Goal: Task Accomplishment & Management: Manage account settings

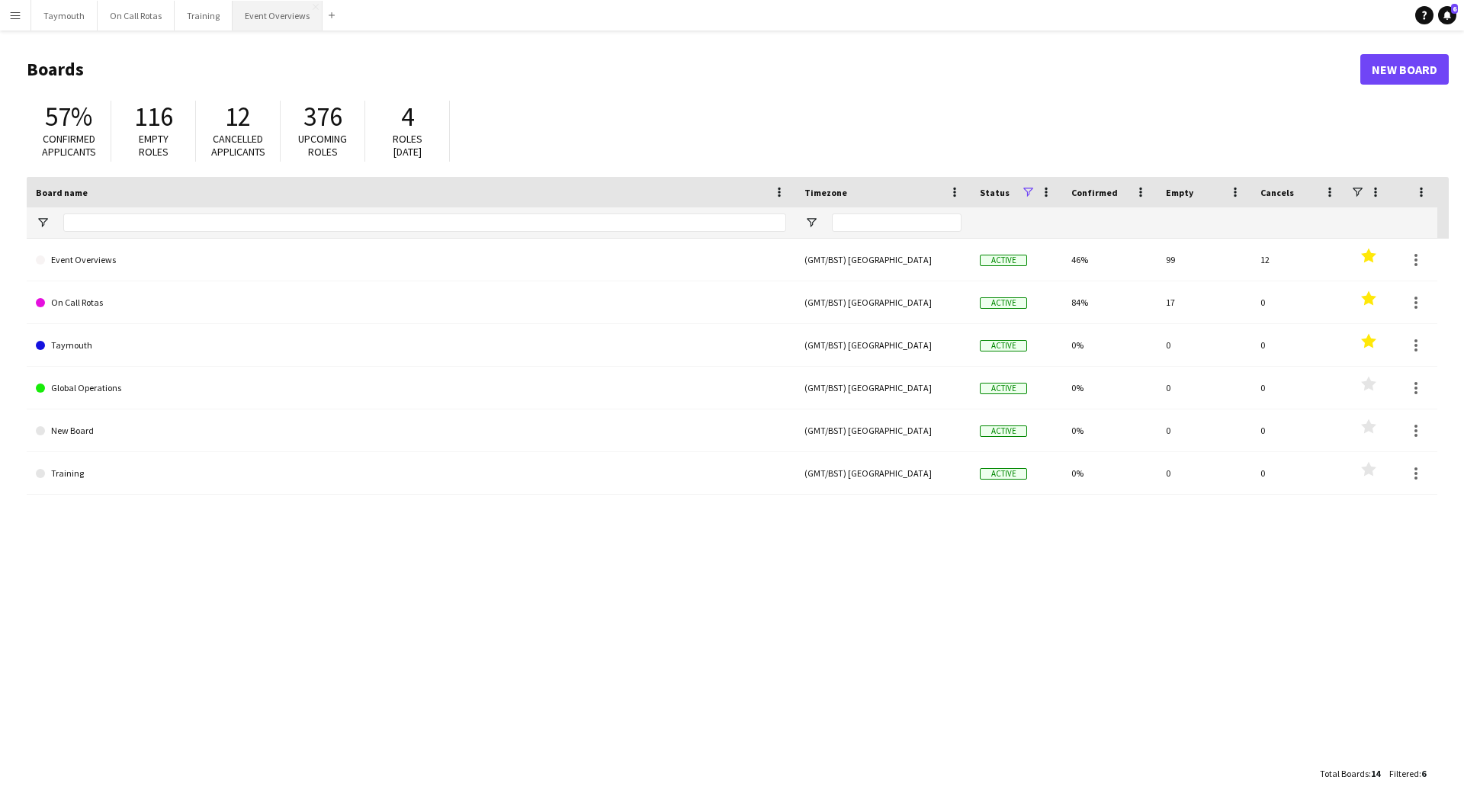
click at [260, 12] on button "Event Overviews Close" at bounding box center [278, 16] width 90 height 30
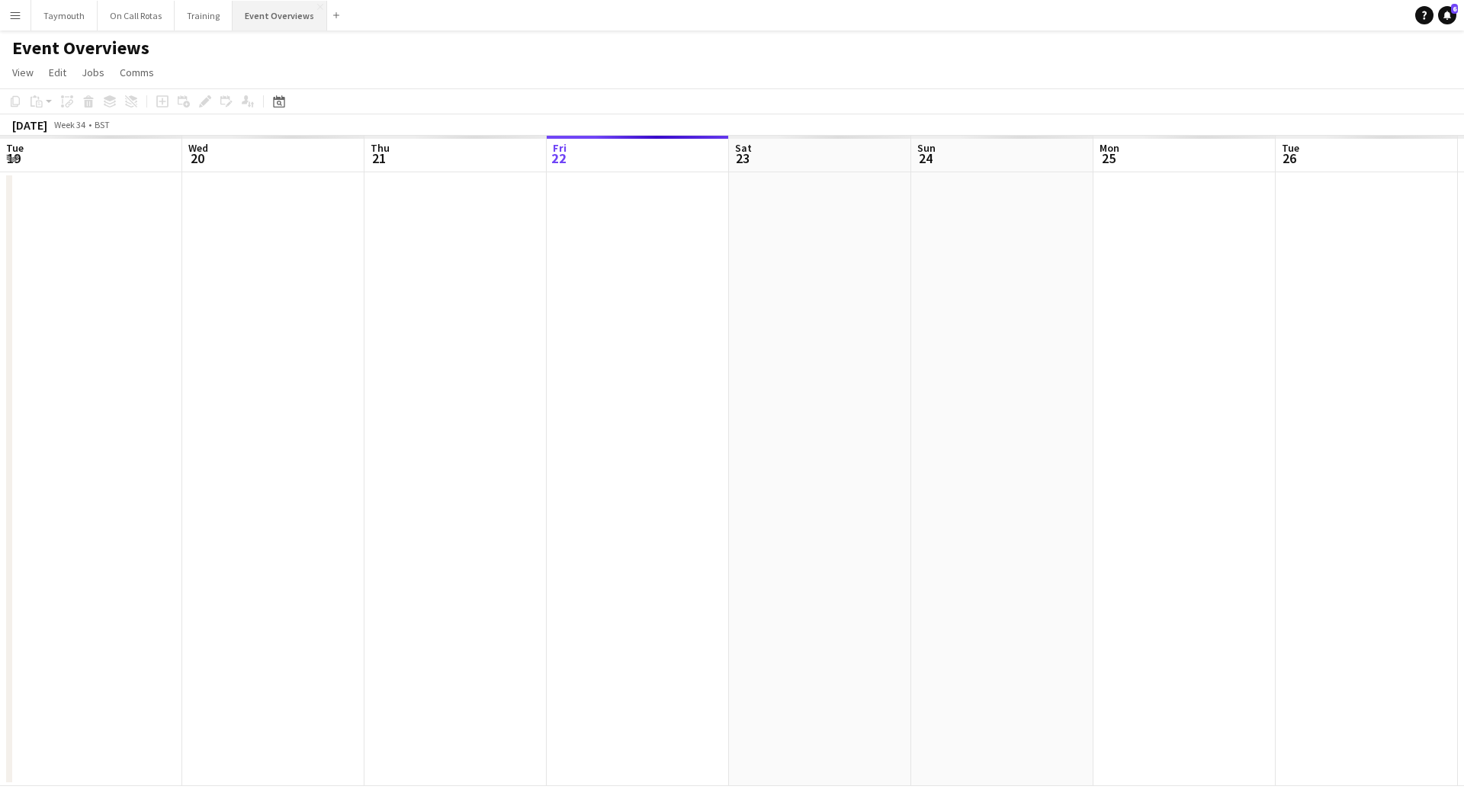
scroll to position [0, 364]
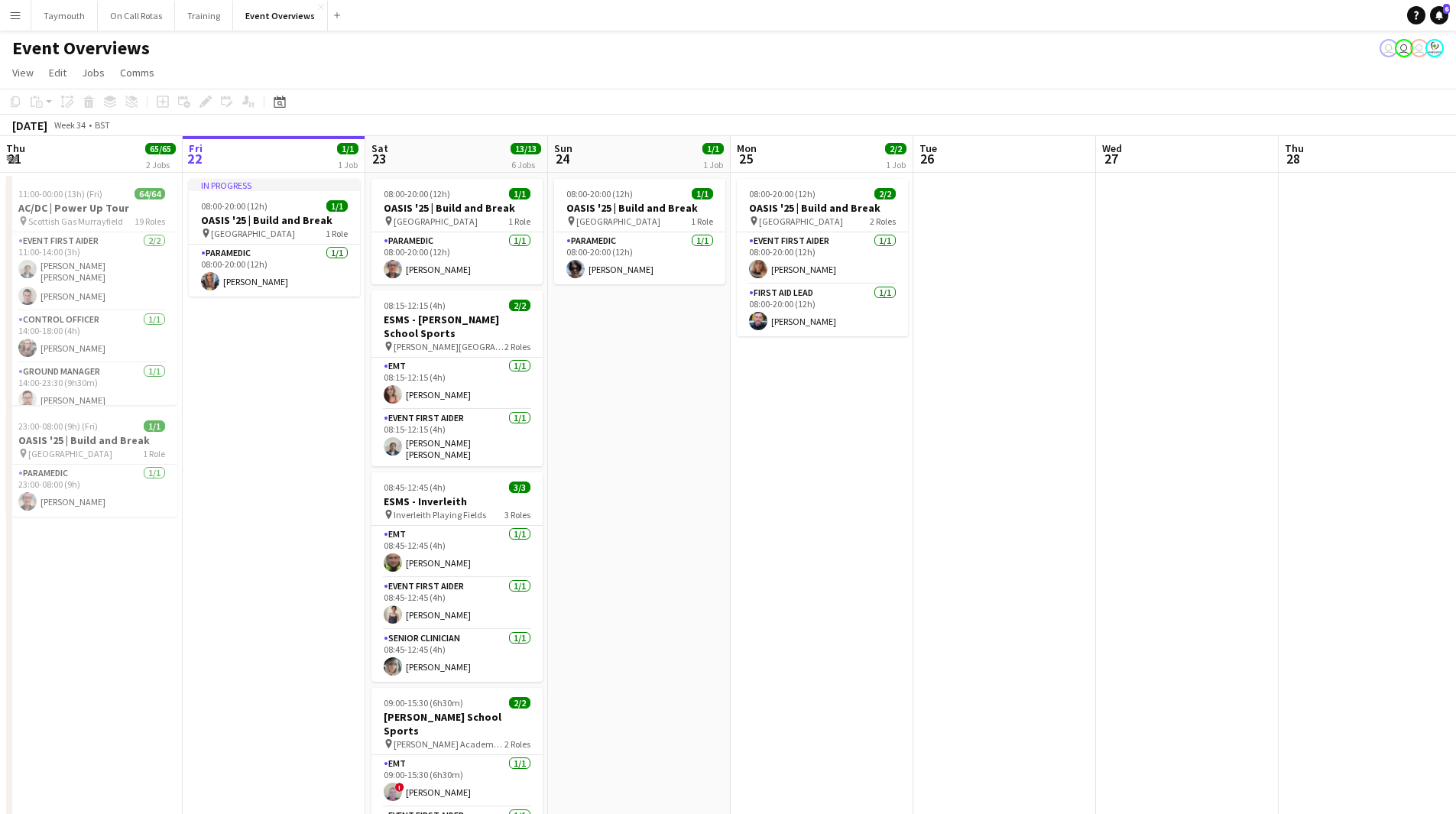
click at [12, 10] on app-icon "Menu" at bounding box center [15, 15] width 12 height 12
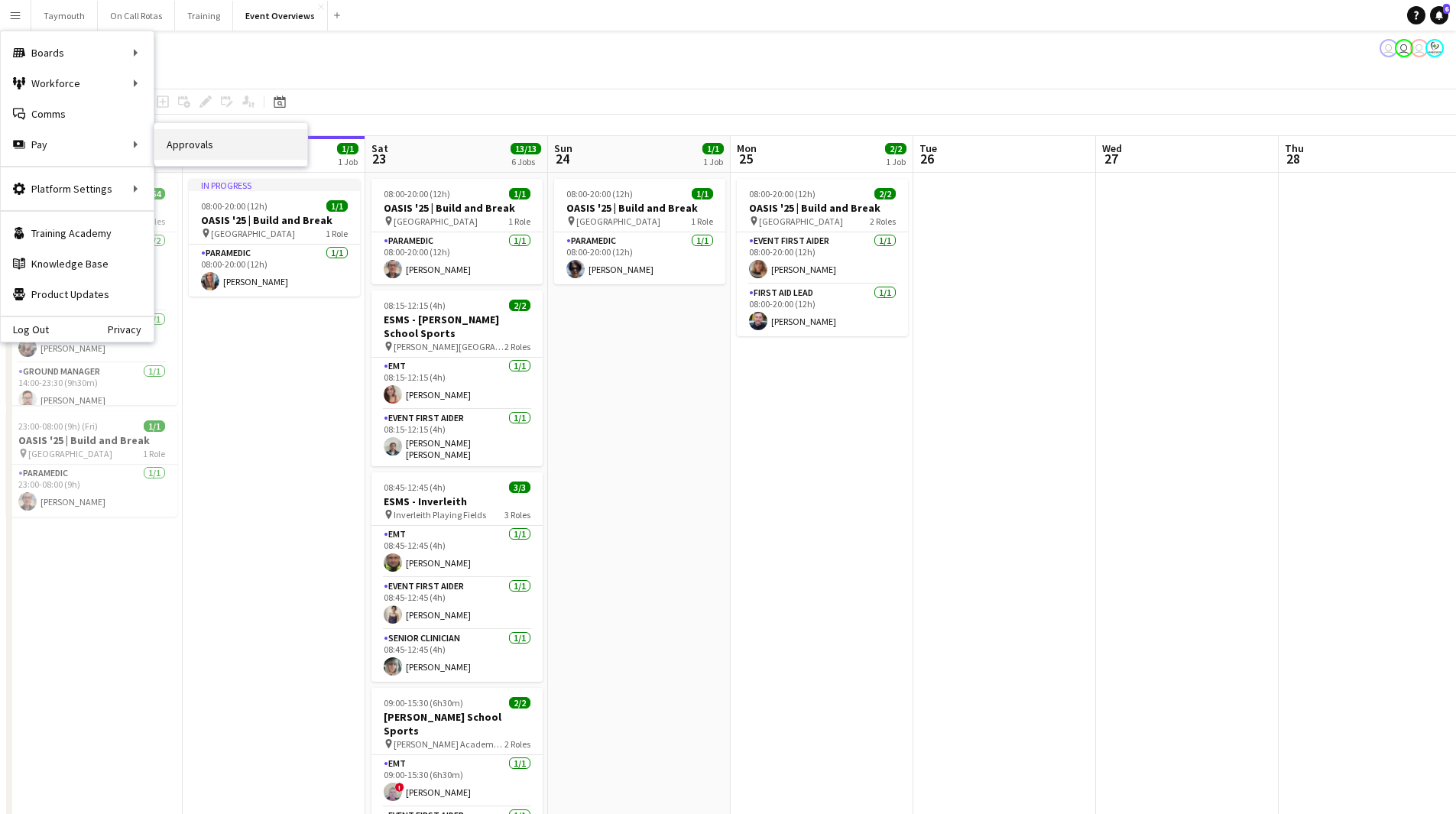
click at [222, 155] on link "Approvals" at bounding box center [230, 144] width 153 height 31
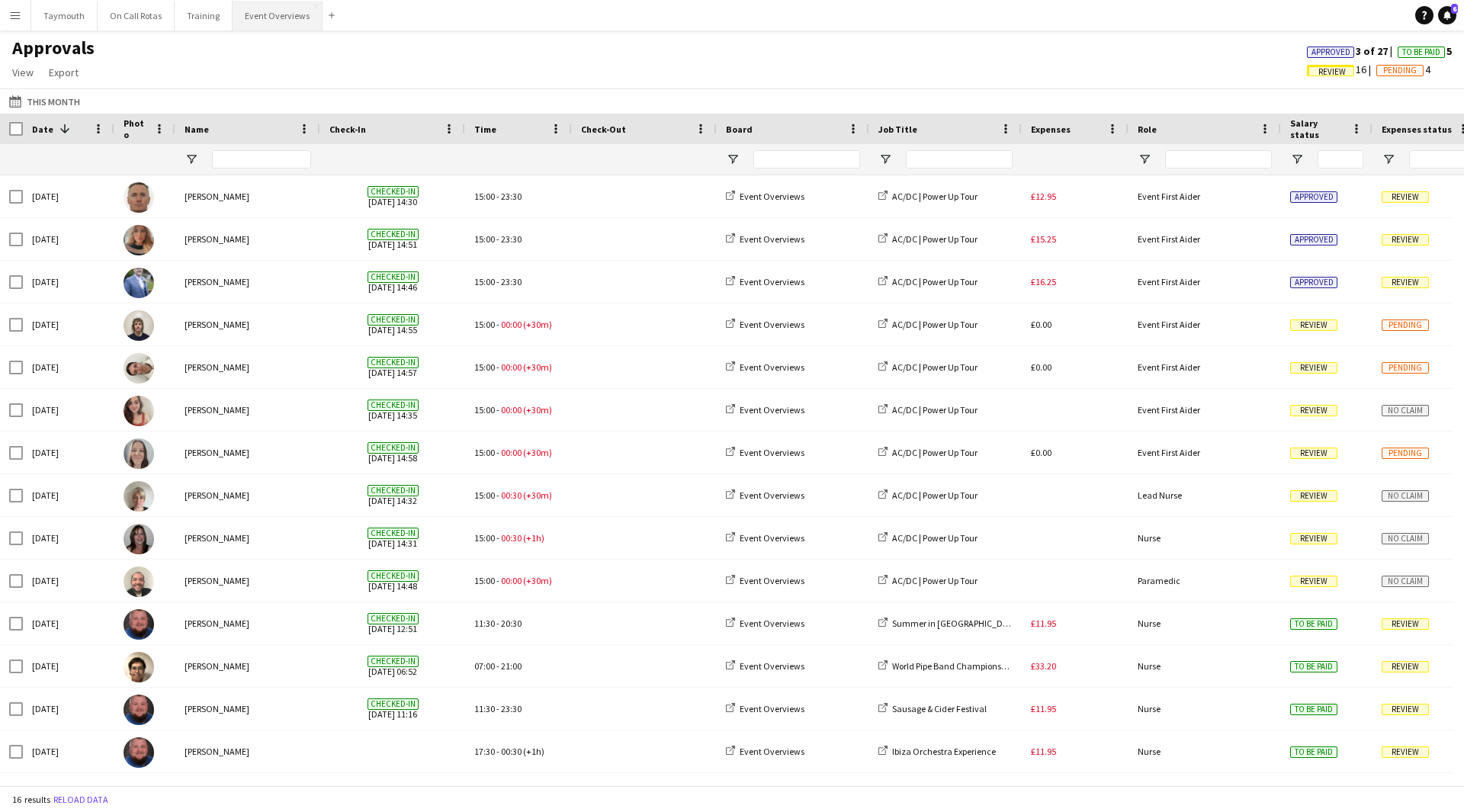
click at [307, 15] on button "Event Overviews Close" at bounding box center [278, 16] width 90 height 30
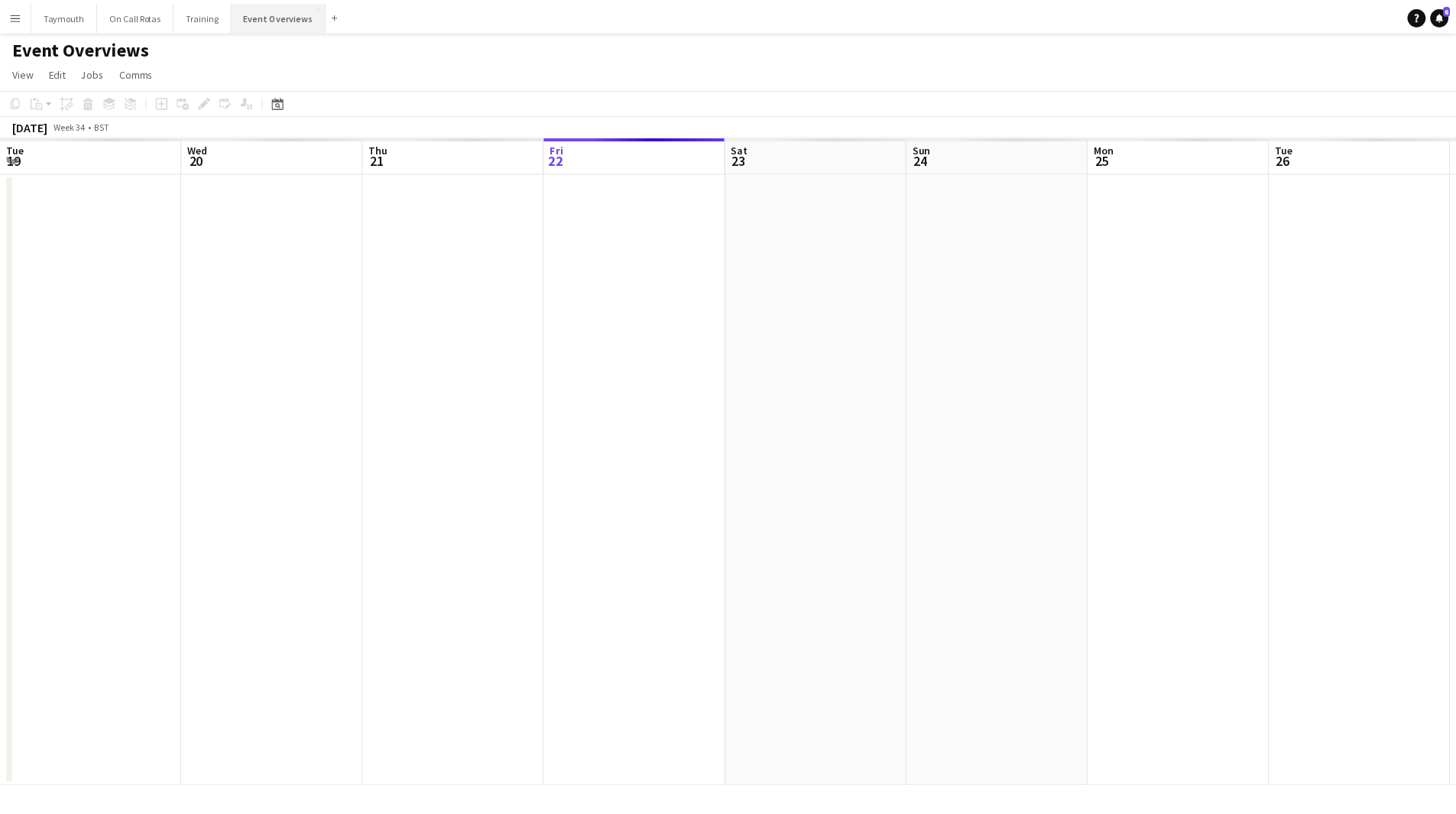
scroll to position [0, 365]
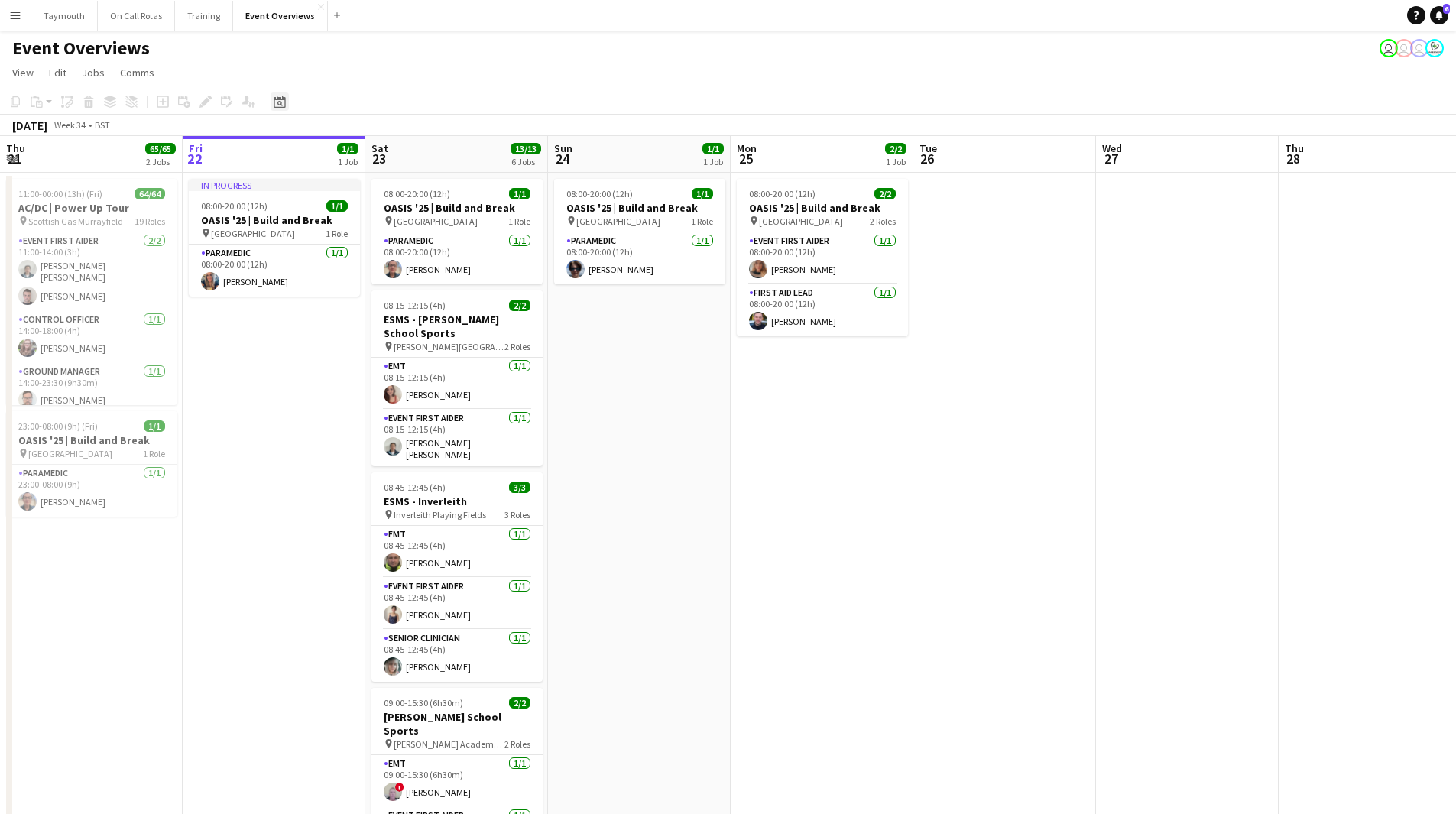
click at [273, 98] on div "Date picker" at bounding box center [279, 101] width 19 height 19
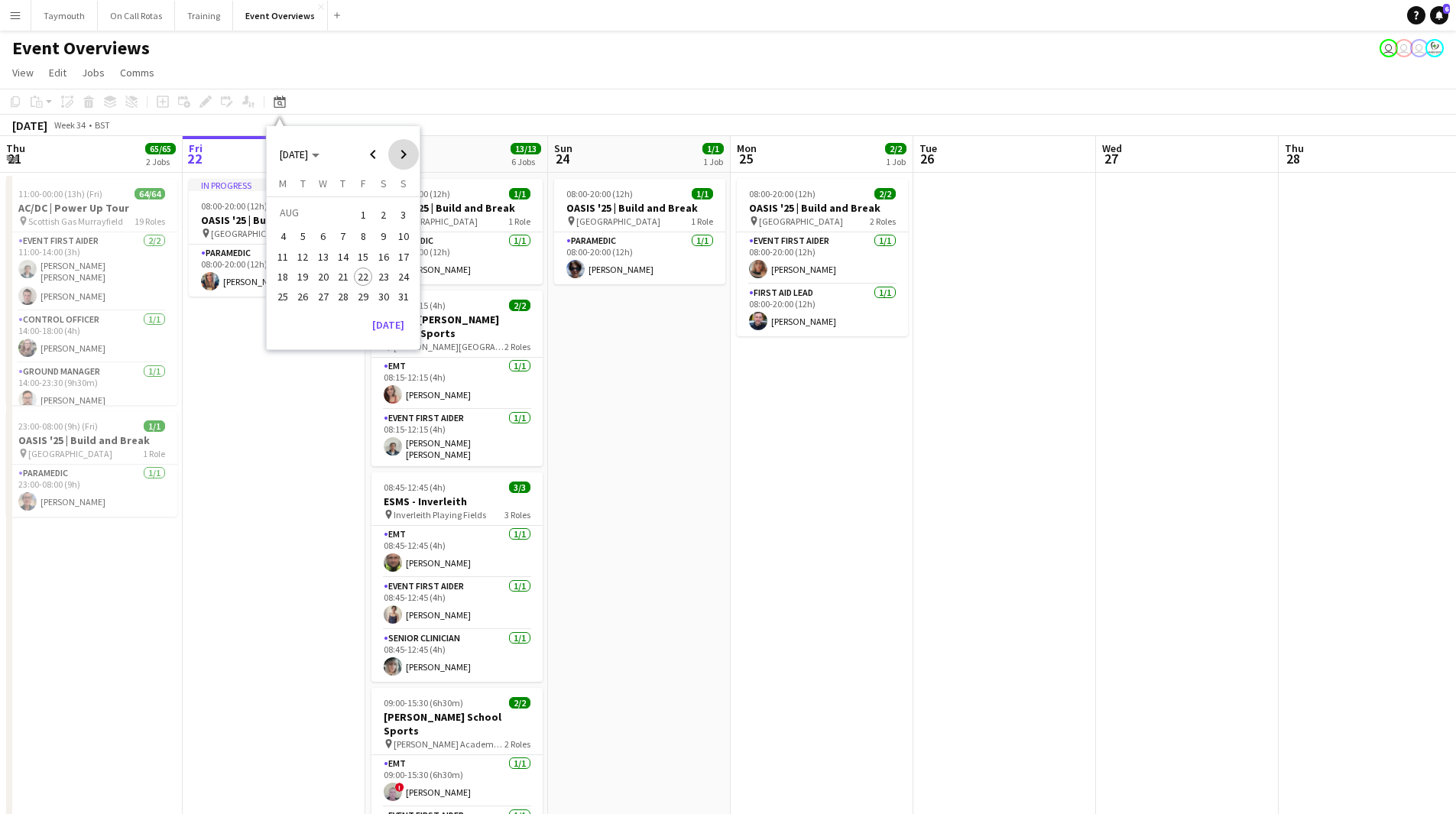
click at [411, 157] on span "Next month" at bounding box center [403, 154] width 31 height 31
click at [383, 253] on span "15" at bounding box center [384, 256] width 19 height 19
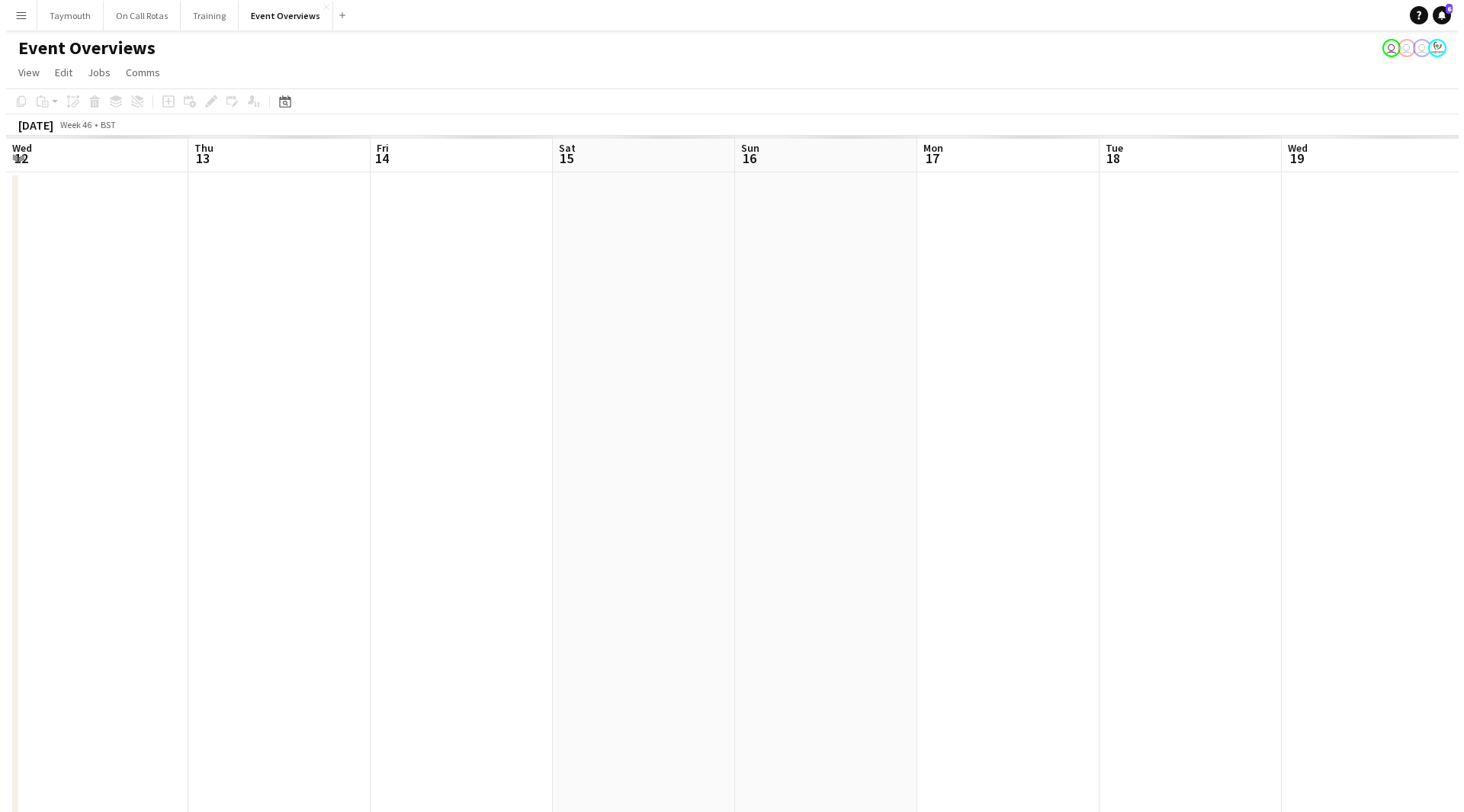
scroll to position [0, 524]
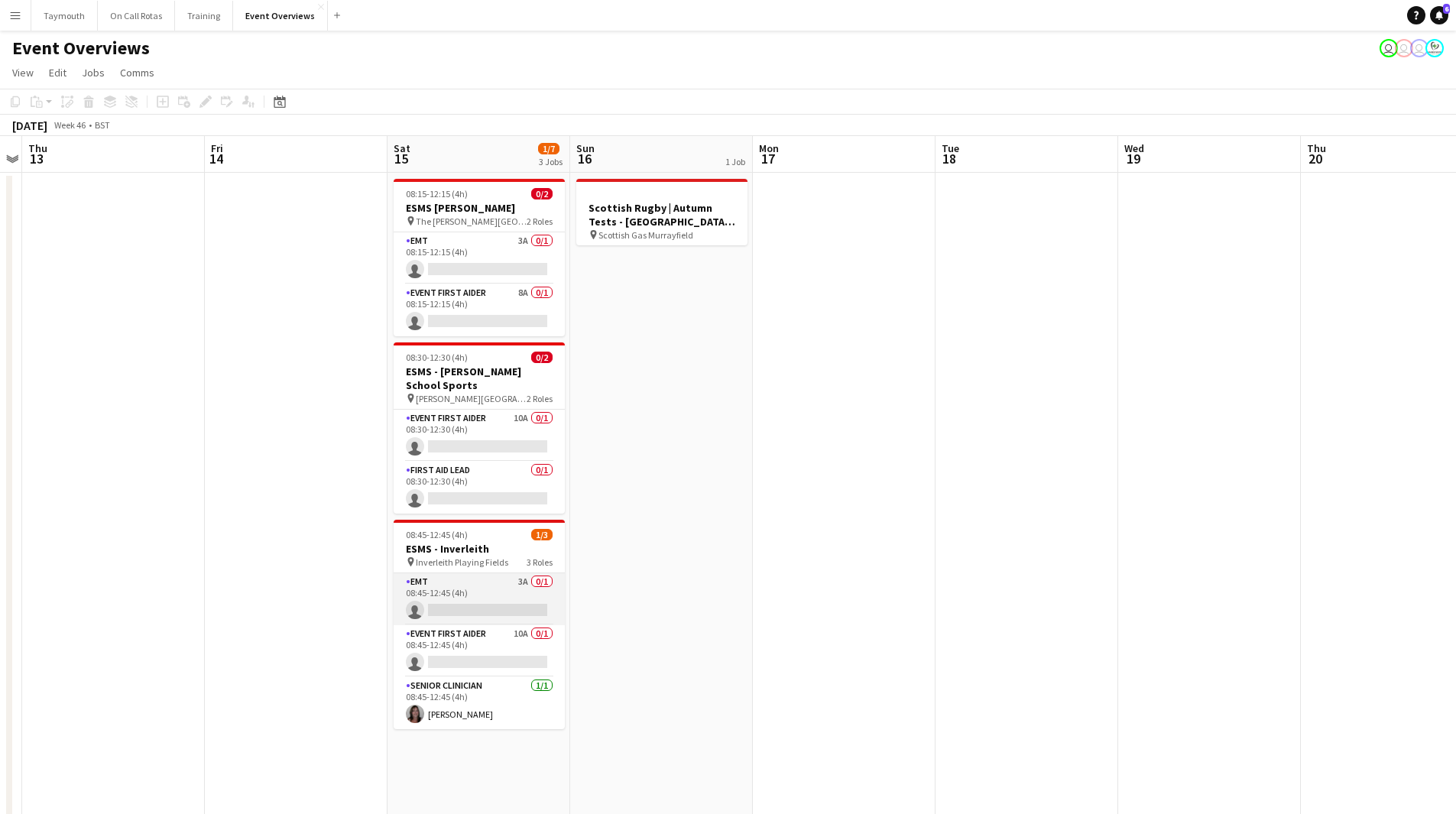
click at [455, 586] on app-card-role "EMT 3A 0/1 08:45-12:45 (4h) single-neutral-actions" at bounding box center [479, 599] width 171 height 52
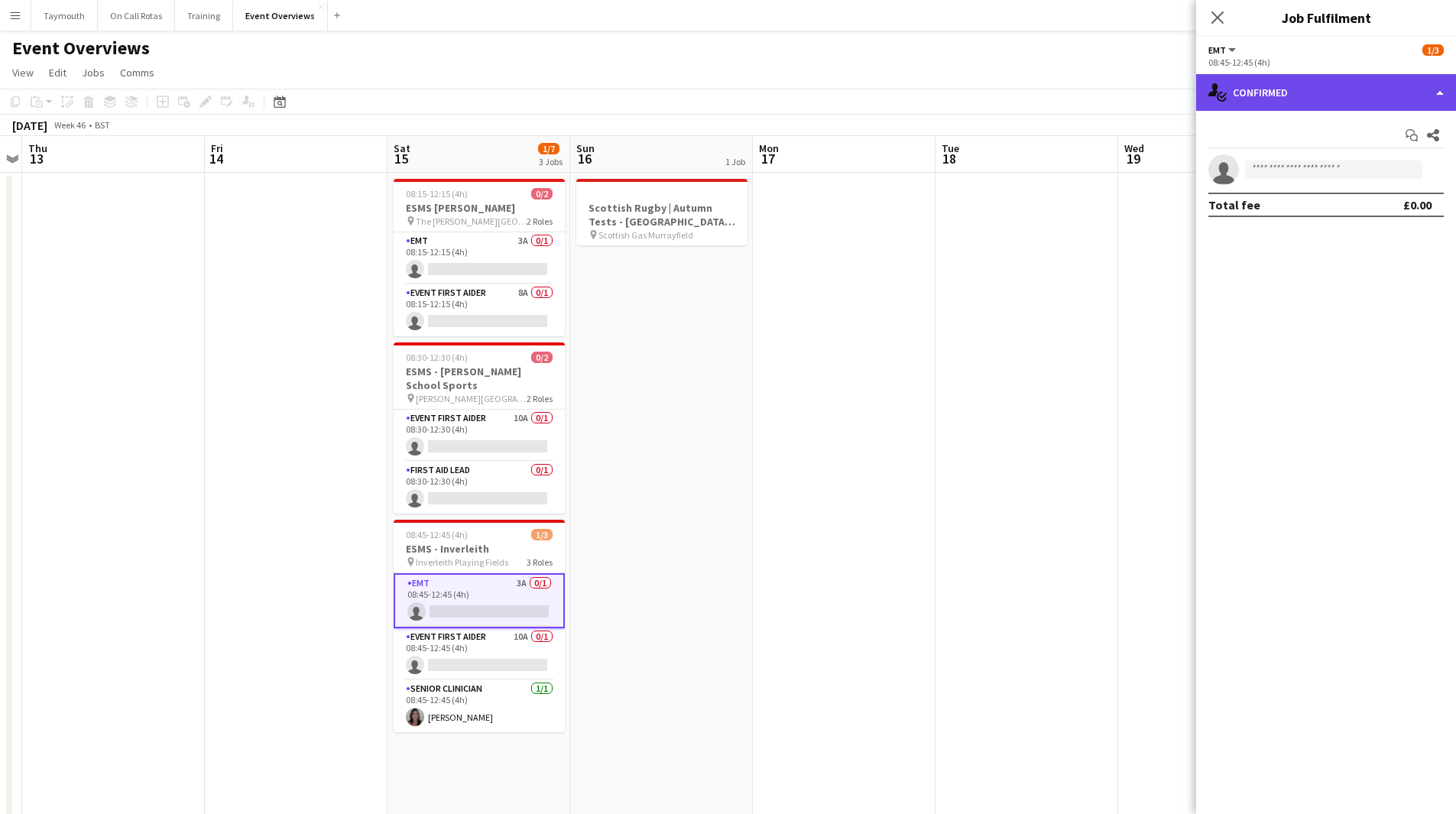
click at [1375, 97] on div "single-neutral-actions-check-2 Confirmed" at bounding box center [1326, 92] width 260 height 36
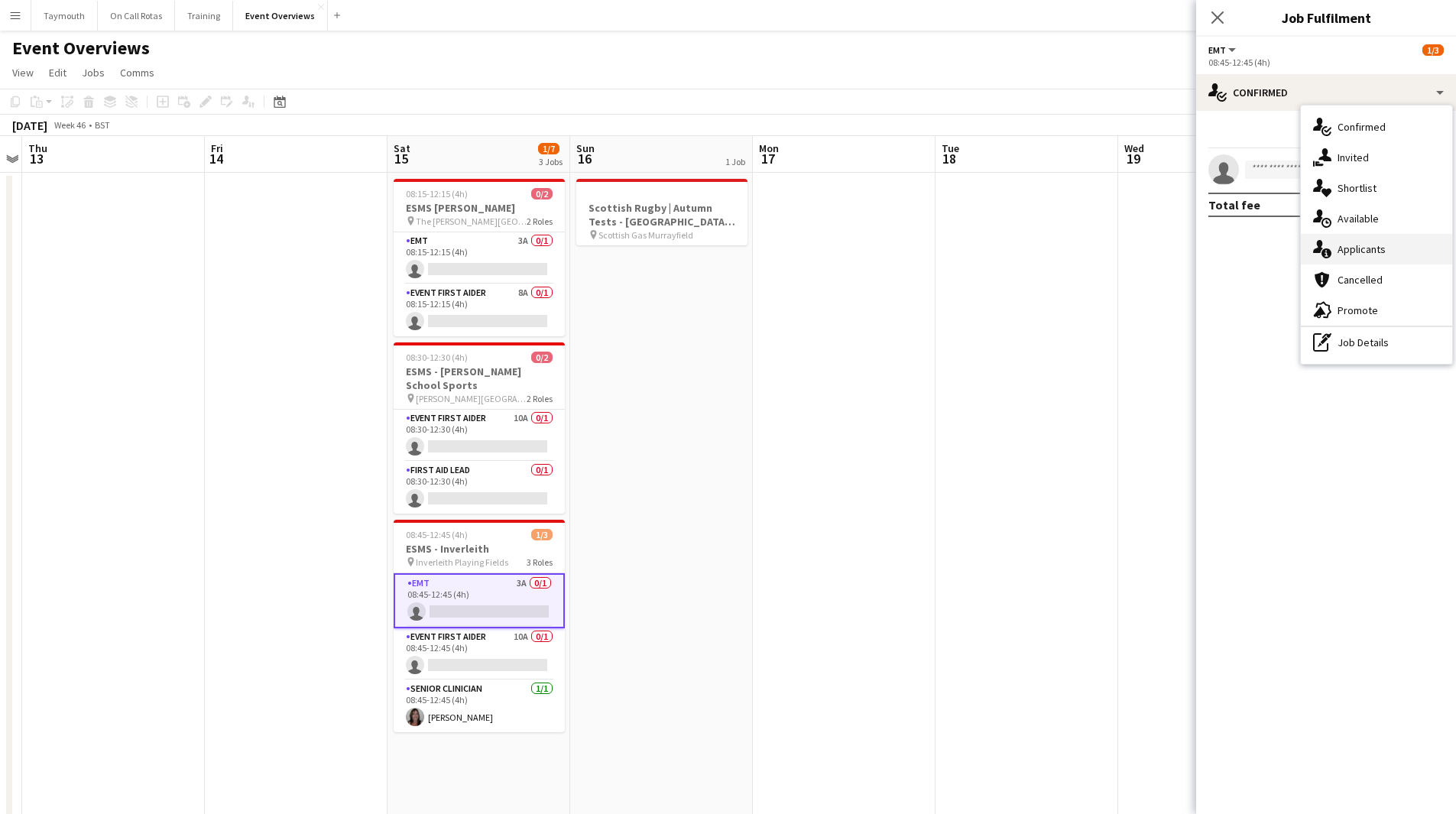
click at [1365, 242] on div "single-neutral-actions-information Applicants" at bounding box center [1376, 249] width 152 height 31
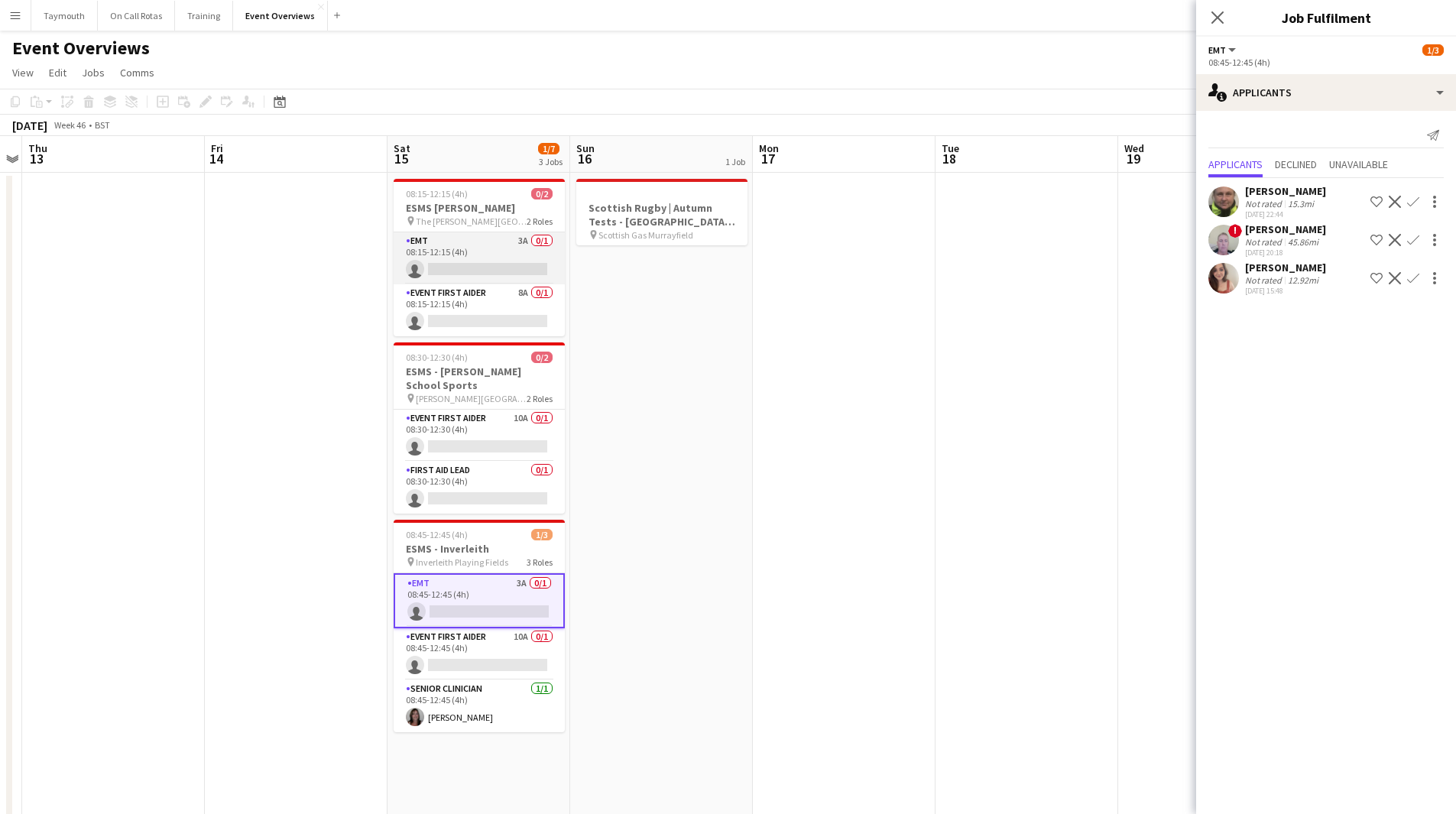
click at [453, 243] on app-card-role "EMT 3A 0/1 08:15-12:15 (4h) single-neutral-actions" at bounding box center [479, 258] width 171 height 52
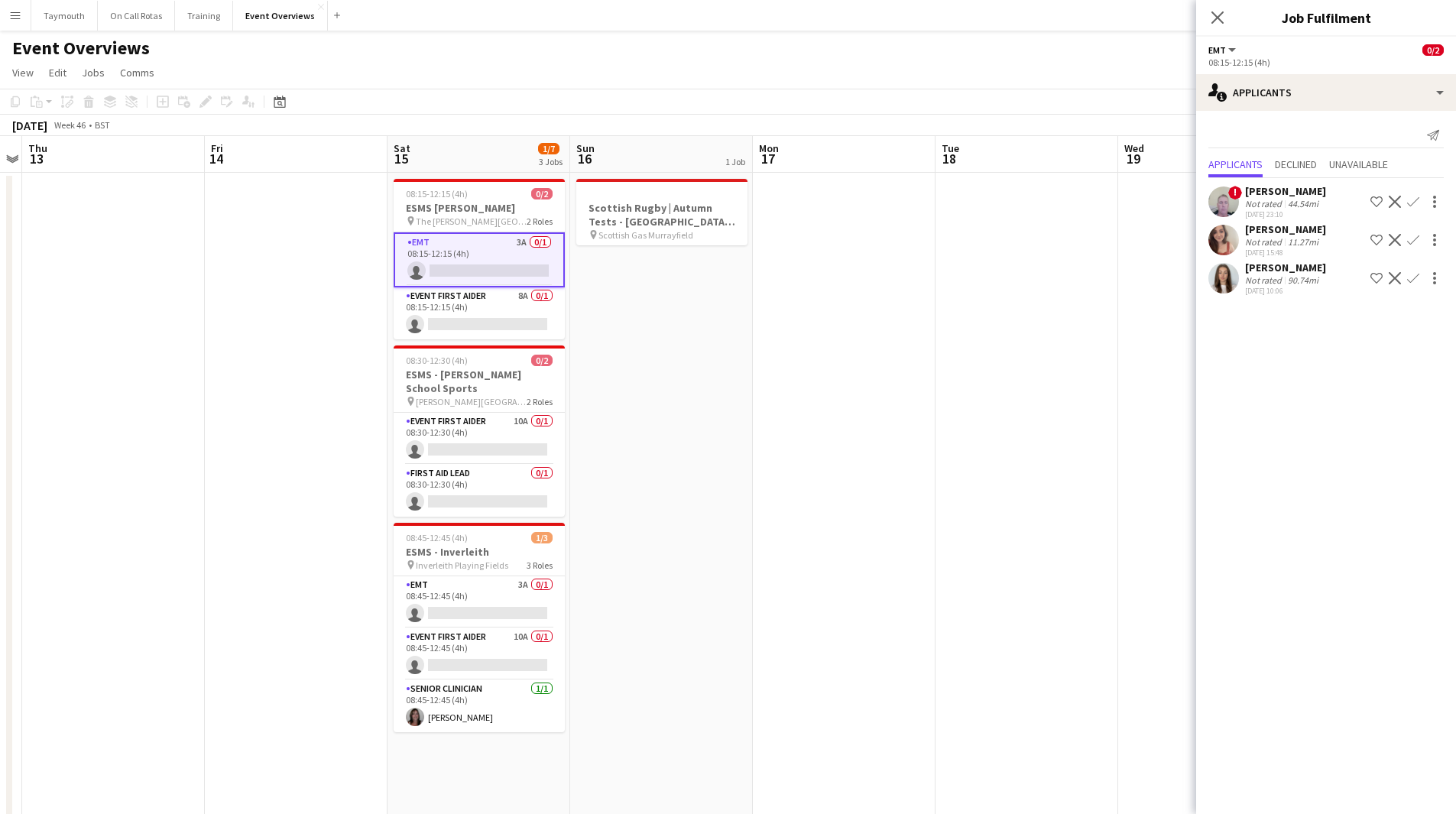
click at [1410, 237] on app-icon "Confirm" at bounding box center [1413, 240] width 12 height 12
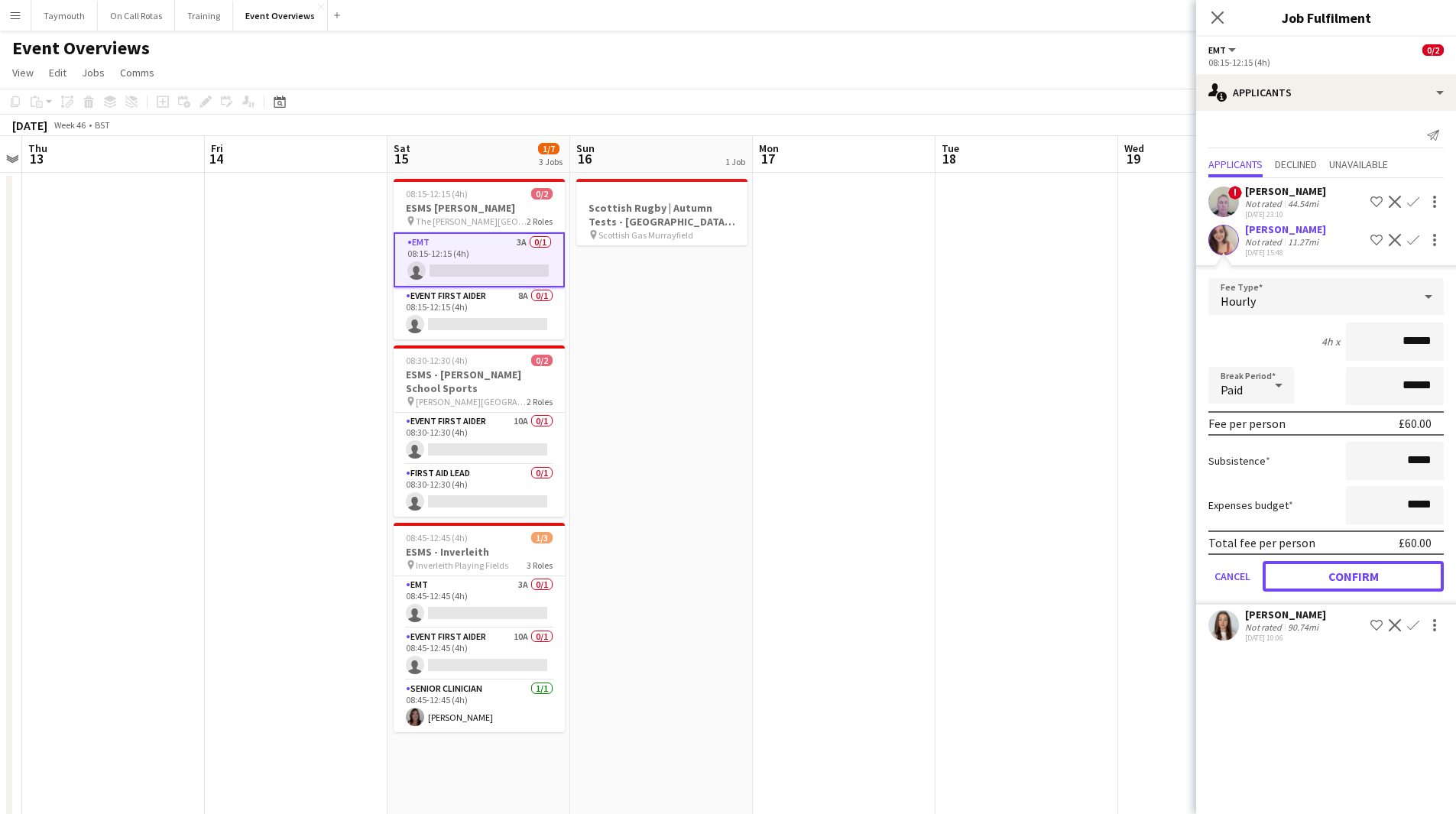
drag, startPoint x: 1345, startPoint y: 573, endPoint x: 1303, endPoint y: 567, distance: 42.4
click at [1345, 573] on button "Confirm" at bounding box center [1353, 576] width 181 height 31
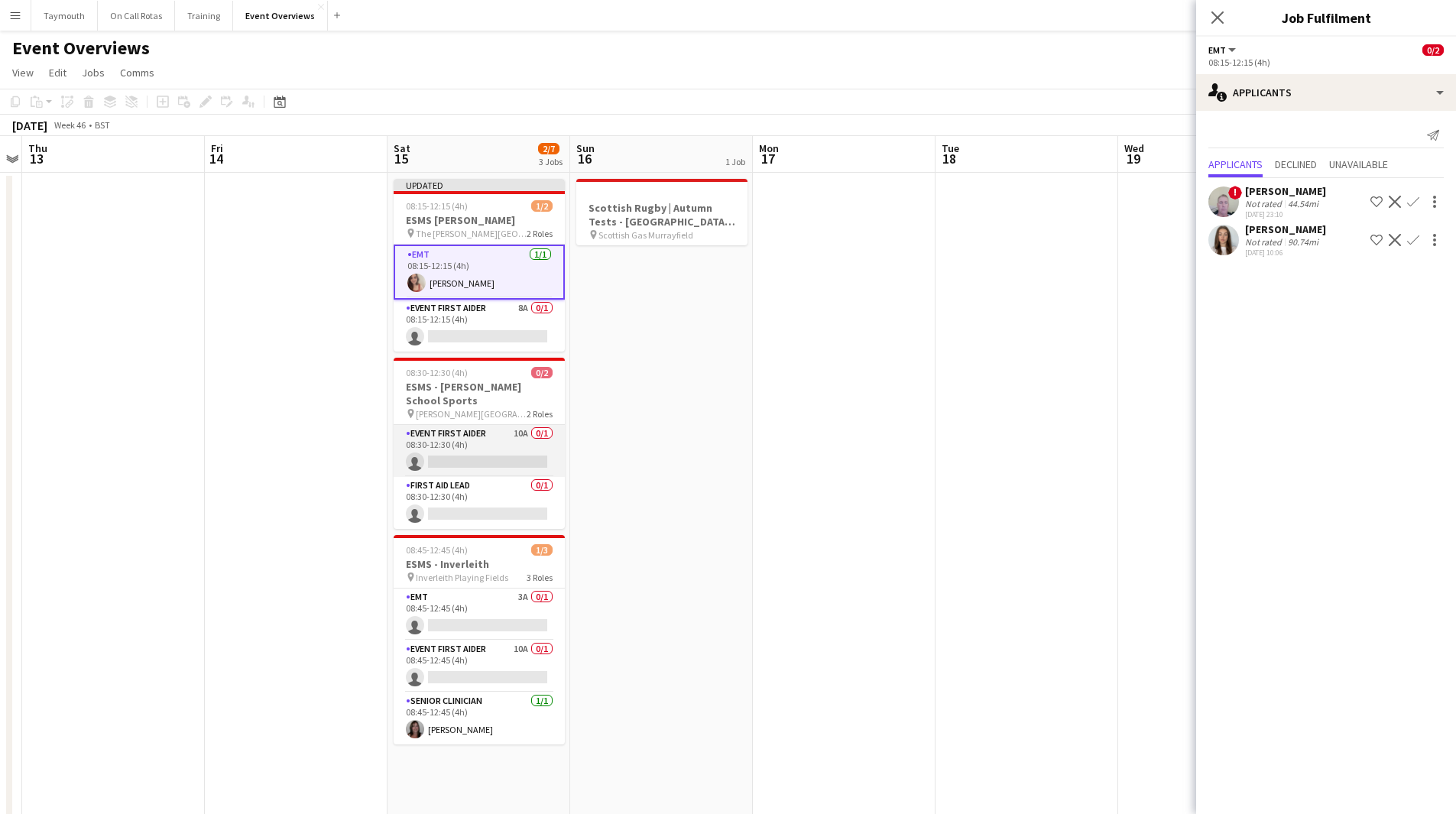
click at [511, 447] on app-card-role "Event First Aider 10A 0/1 08:30-12:30 (4h) single-neutral-actions" at bounding box center [479, 451] width 171 height 52
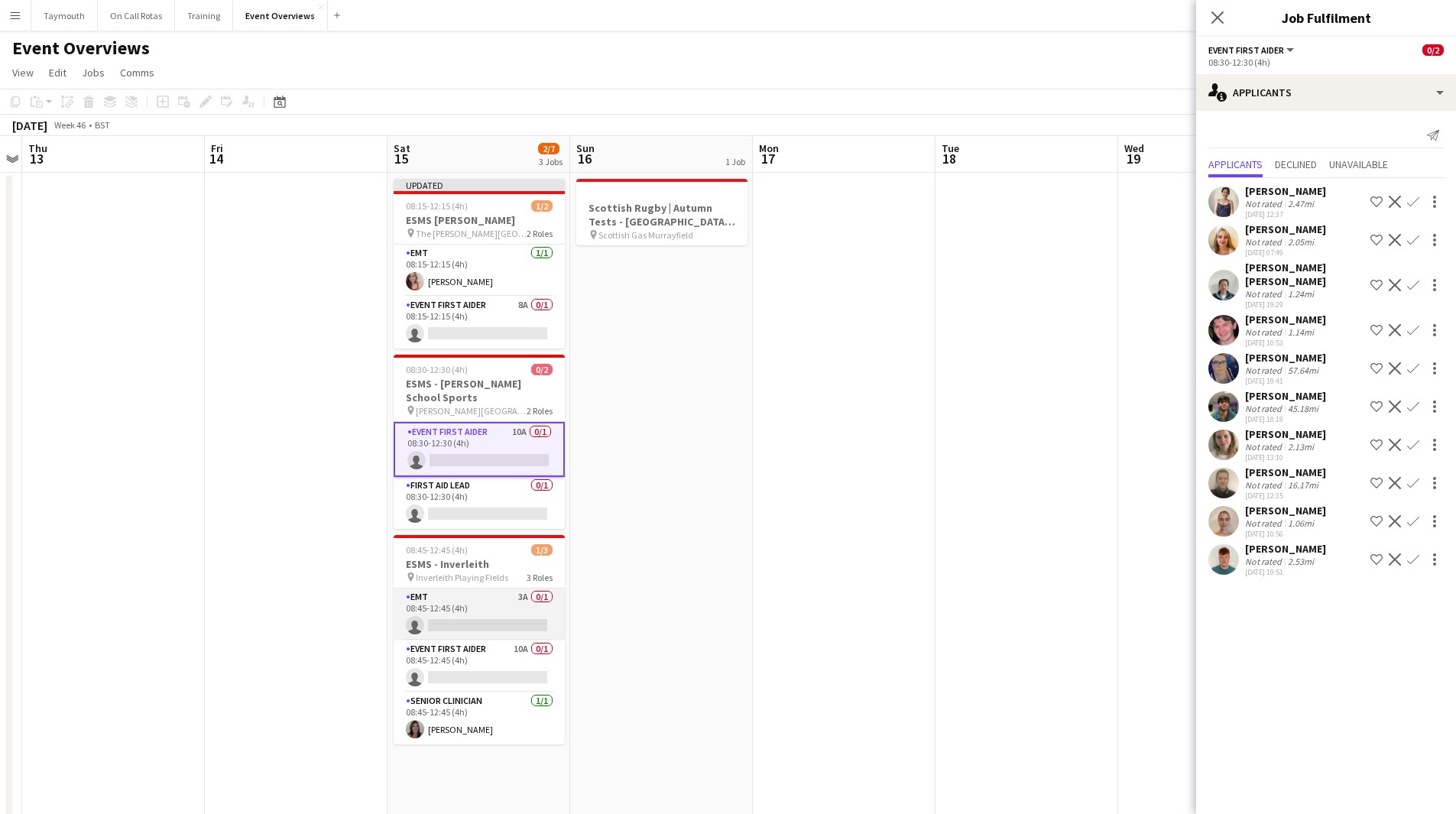
click at [490, 613] on app-card-role "EMT 3A 0/1 08:45-12:45 (4h) single-neutral-actions" at bounding box center [479, 614] width 171 height 52
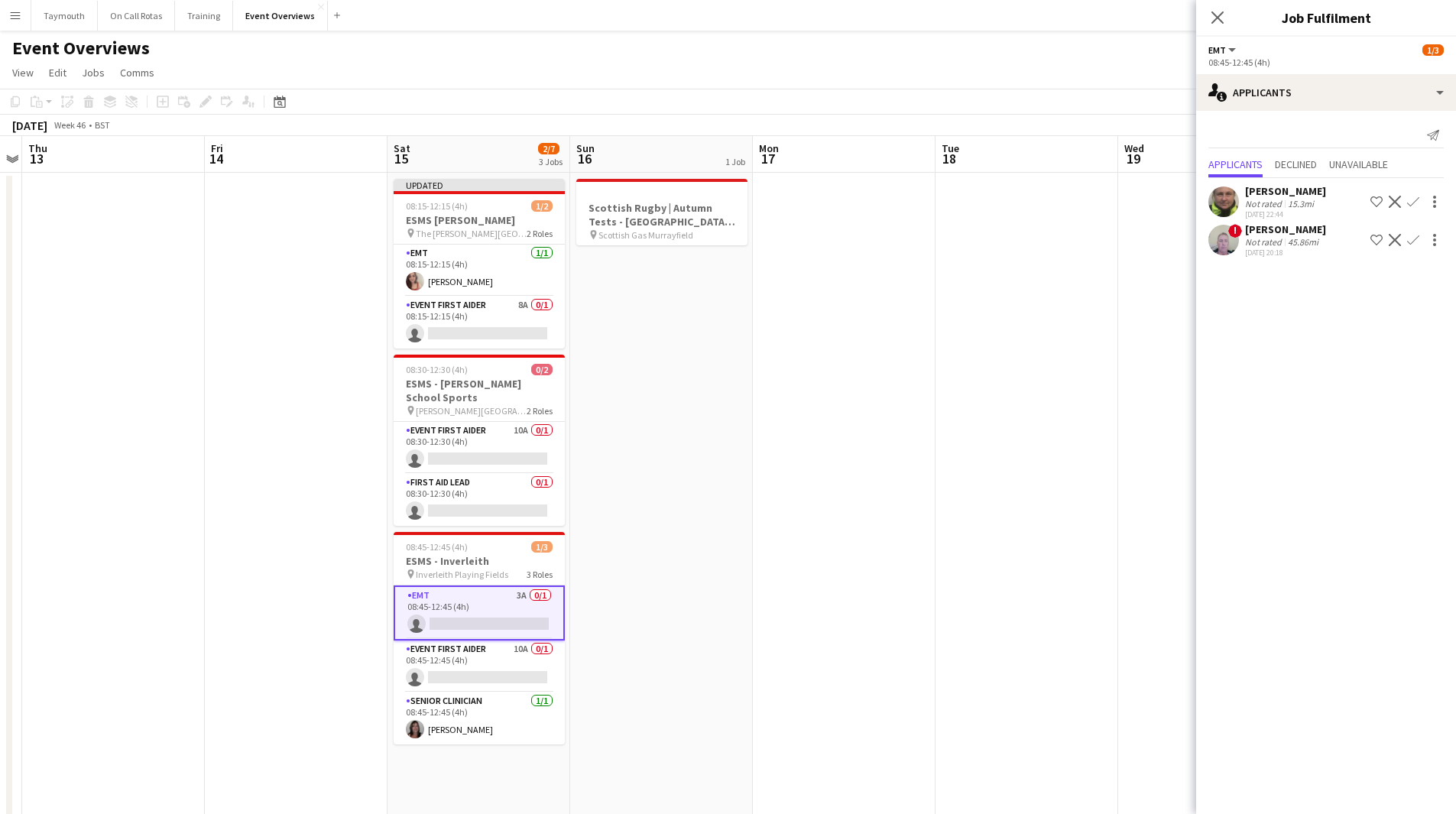
click at [1413, 240] on app-icon "Confirm" at bounding box center [1413, 240] width 12 height 12
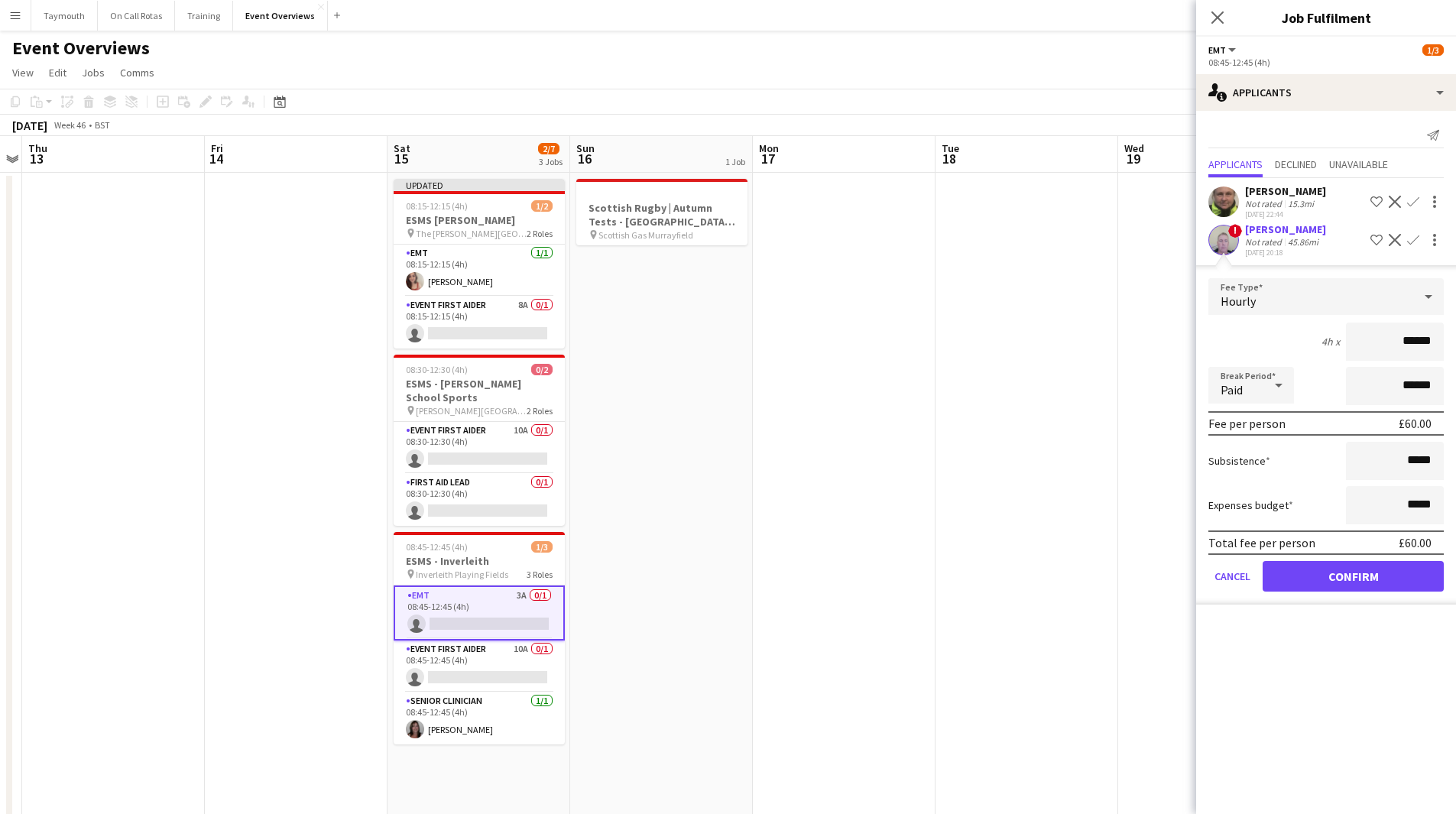
click at [1411, 203] on app-icon "Confirm" at bounding box center [1413, 202] width 12 height 12
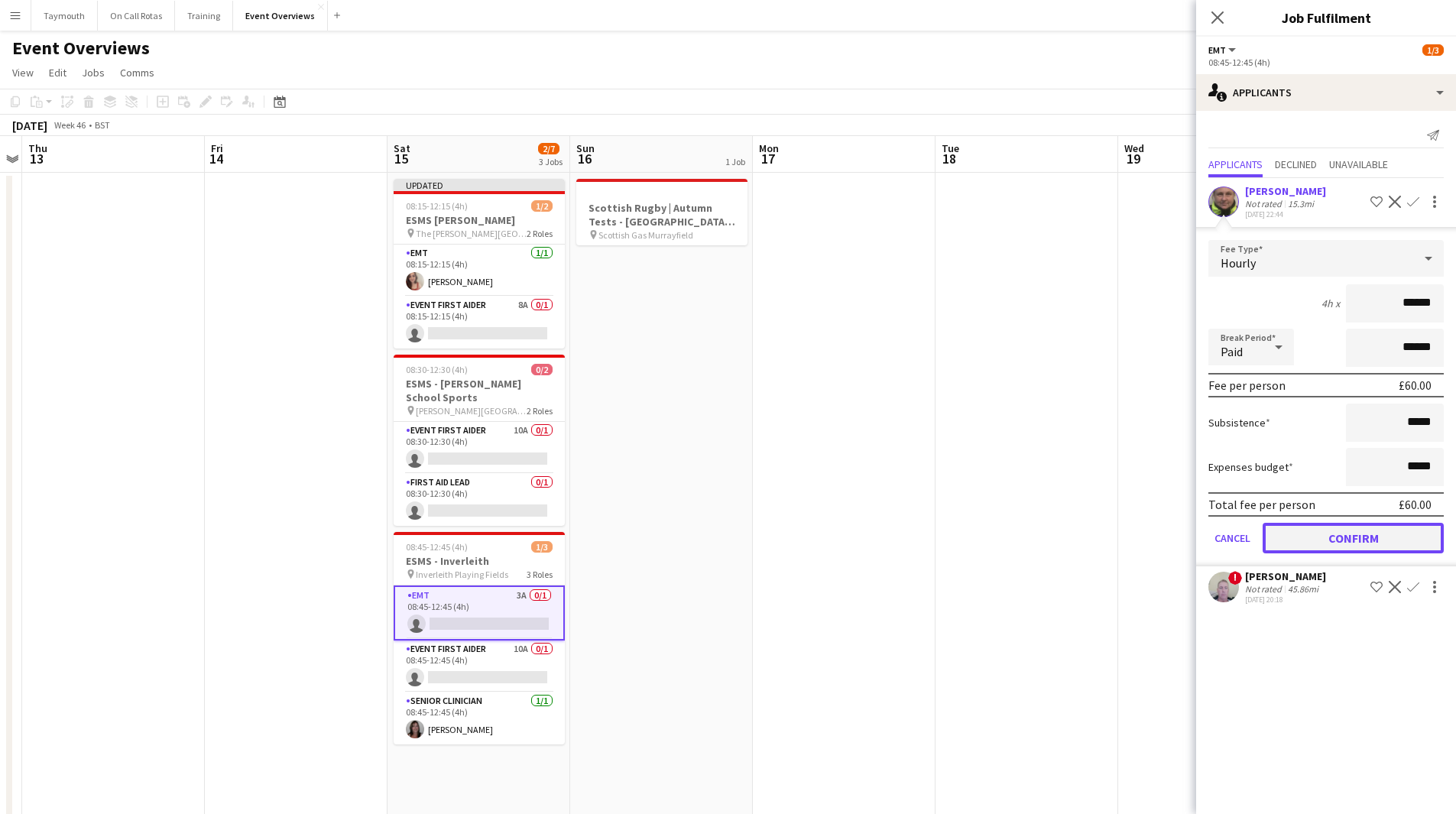
click at [1342, 545] on button "Confirm" at bounding box center [1353, 538] width 181 height 31
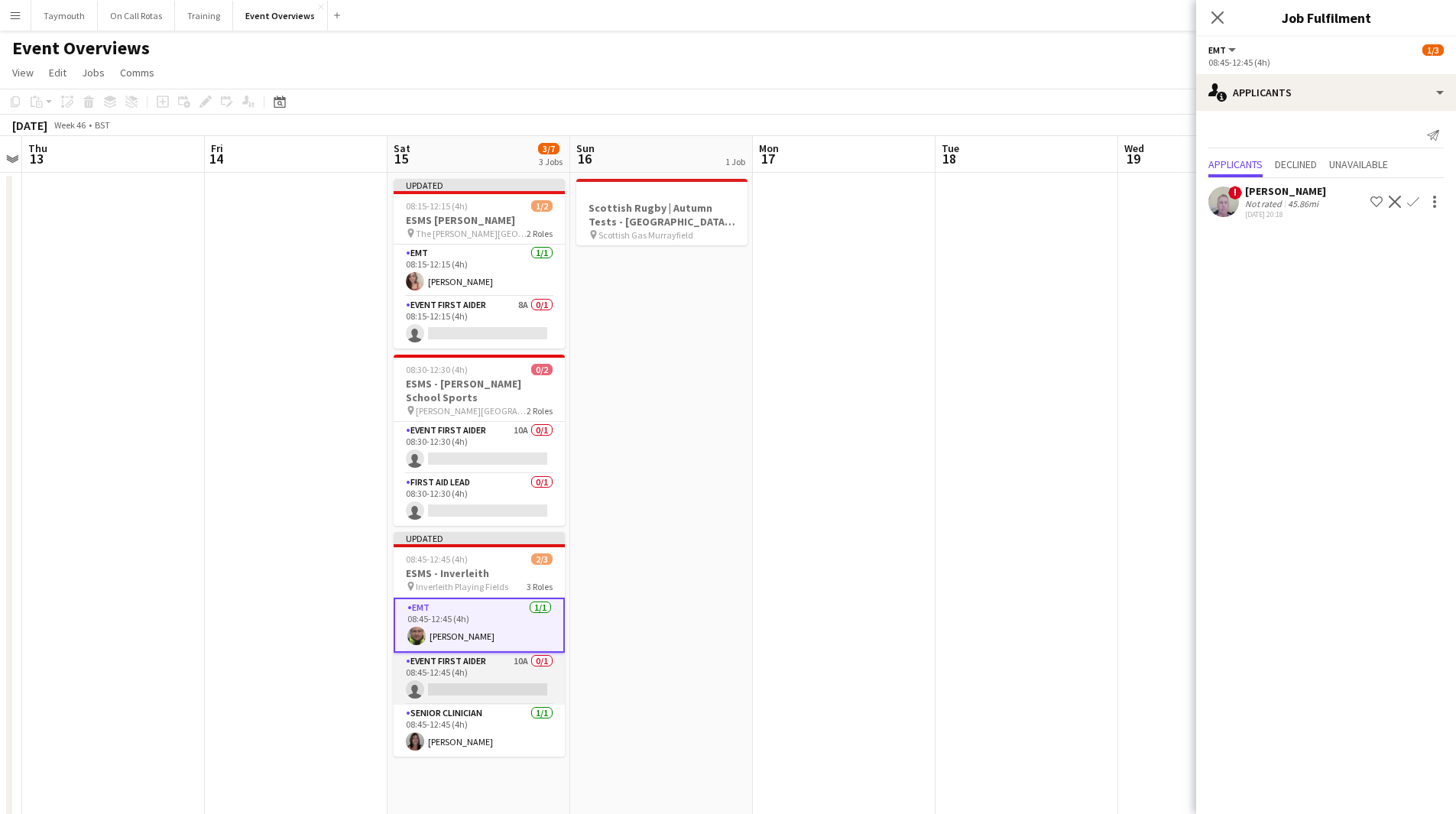
click at [477, 661] on app-card-role "Event First Aider 10A 0/1 08:45-12:45 (4h) single-neutral-actions" at bounding box center [479, 678] width 171 height 52
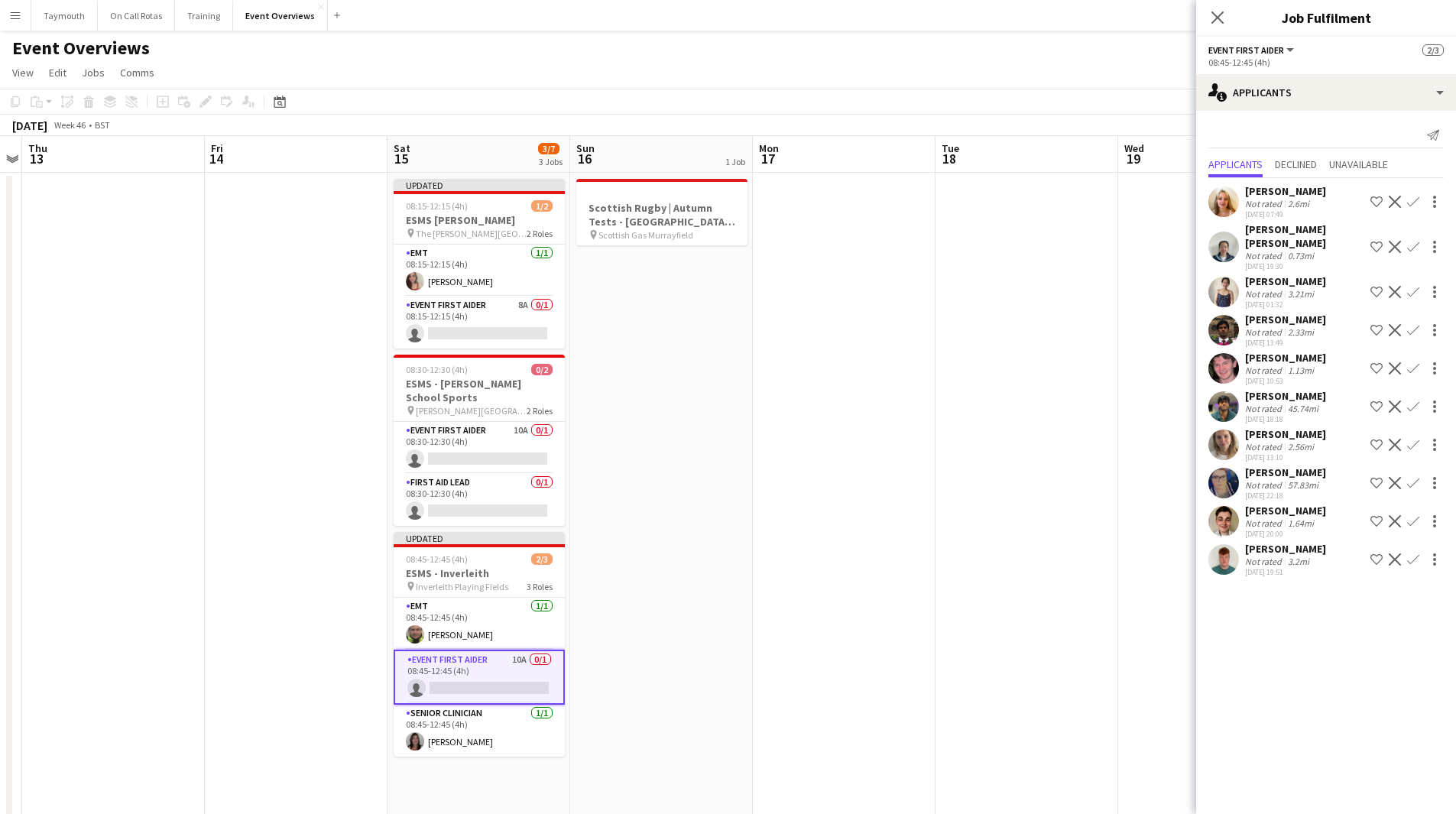
click at [1413, 362] on app-icon "Confirm" at bounding box center [1413, 368] width 12 height 12
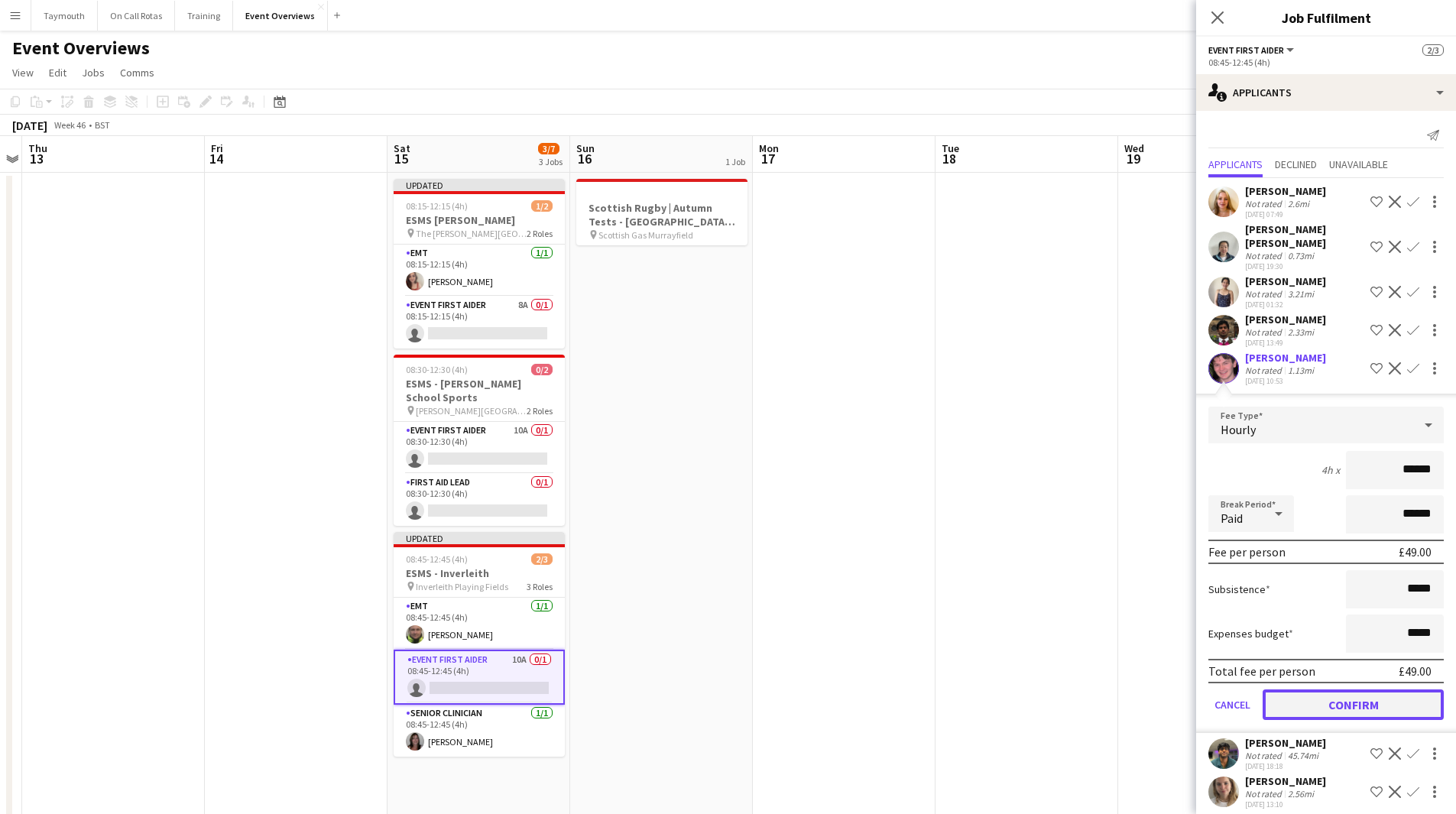
click at [1339, 689] on button "Confirm" at bounding box center [1353, 704] width 181 height 31
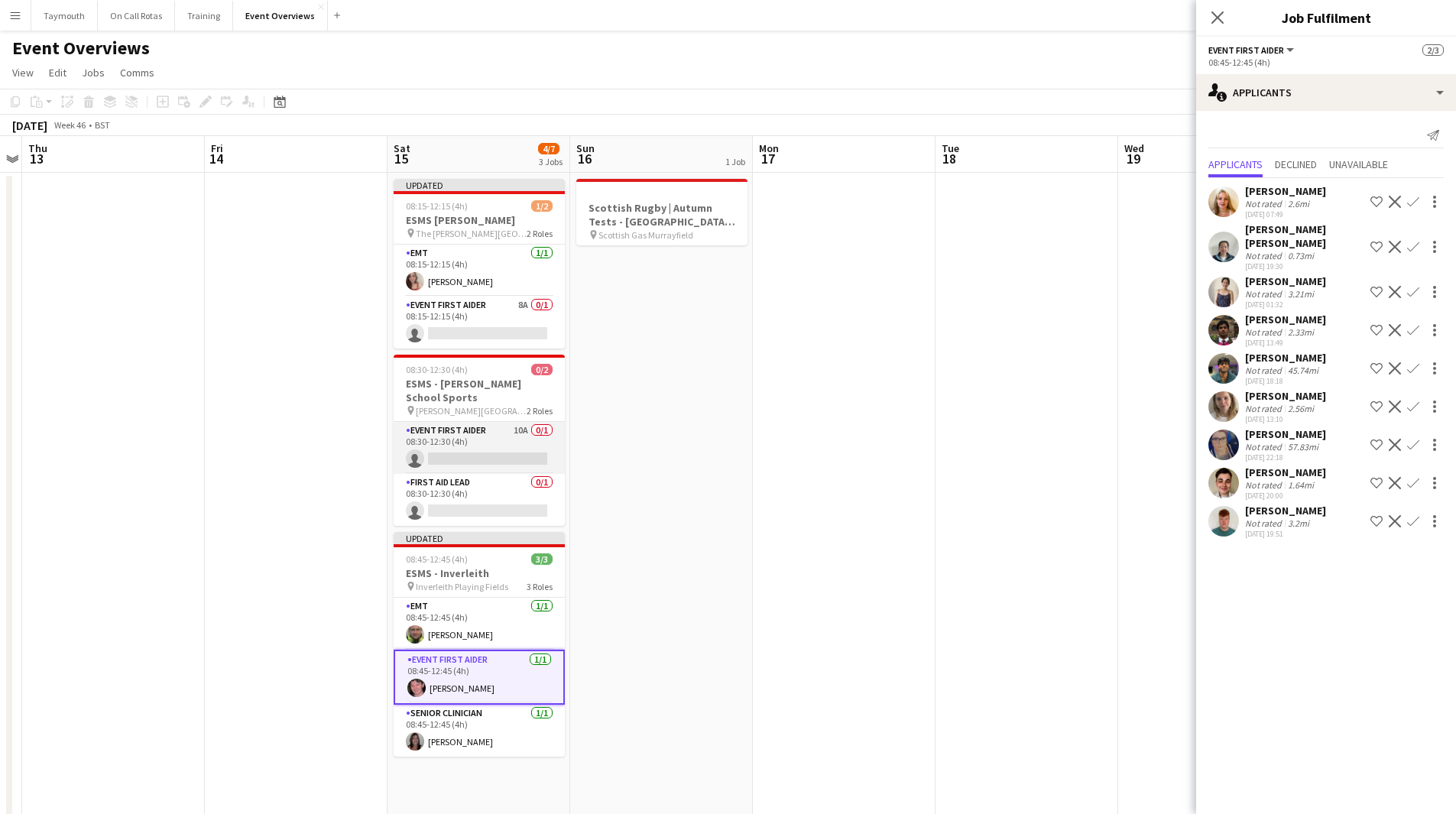
click at [503, 445] on app-card-role "Event First Aider 10A 0/1 08:30-12:30 (4h) single-neutral-actions" at bounding box center [479, 447] width 171 height 52
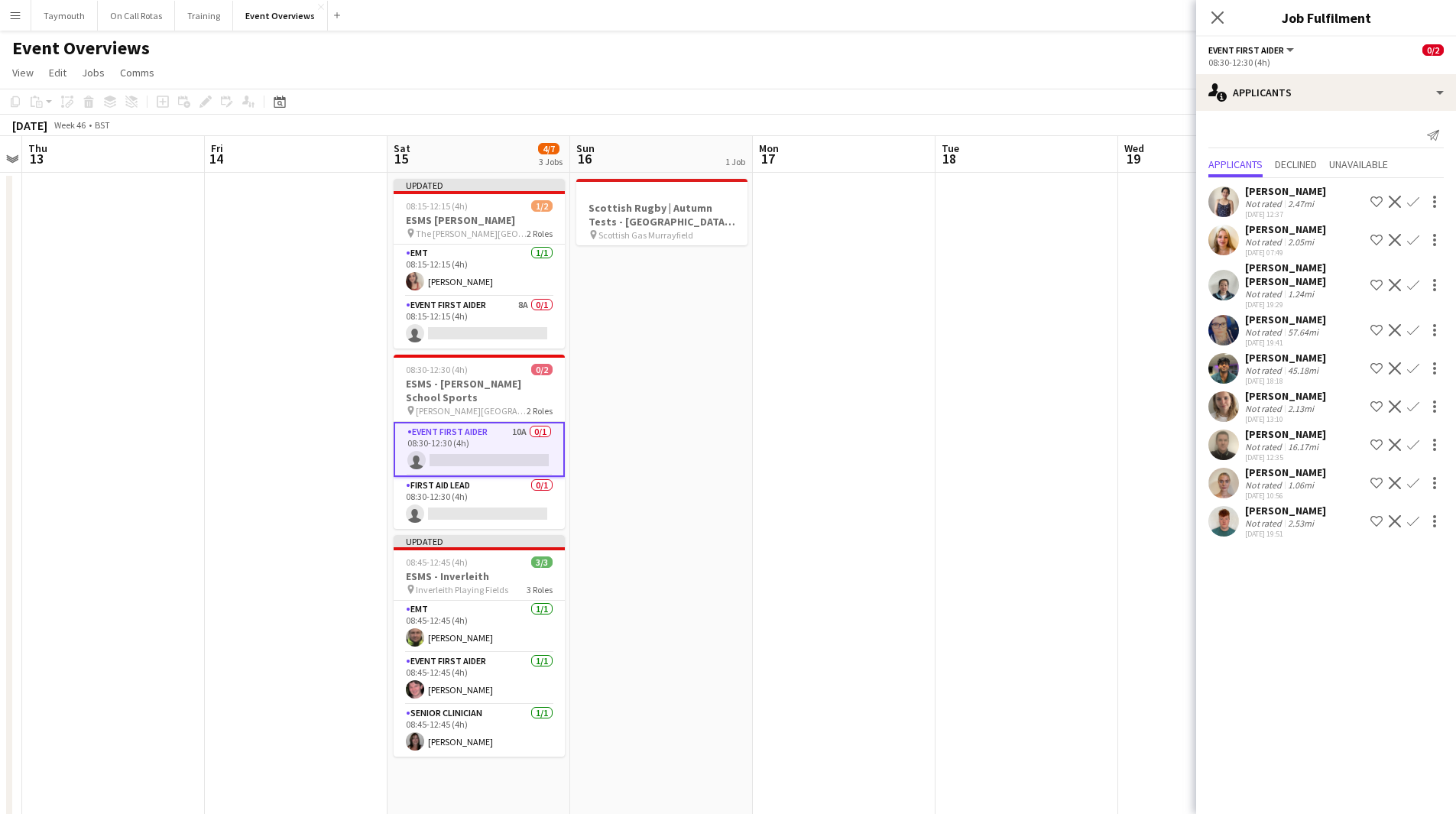
click at [1416, 477] on app-icon "Confirm" at bounding box center [1413, 483] width 12 height 12
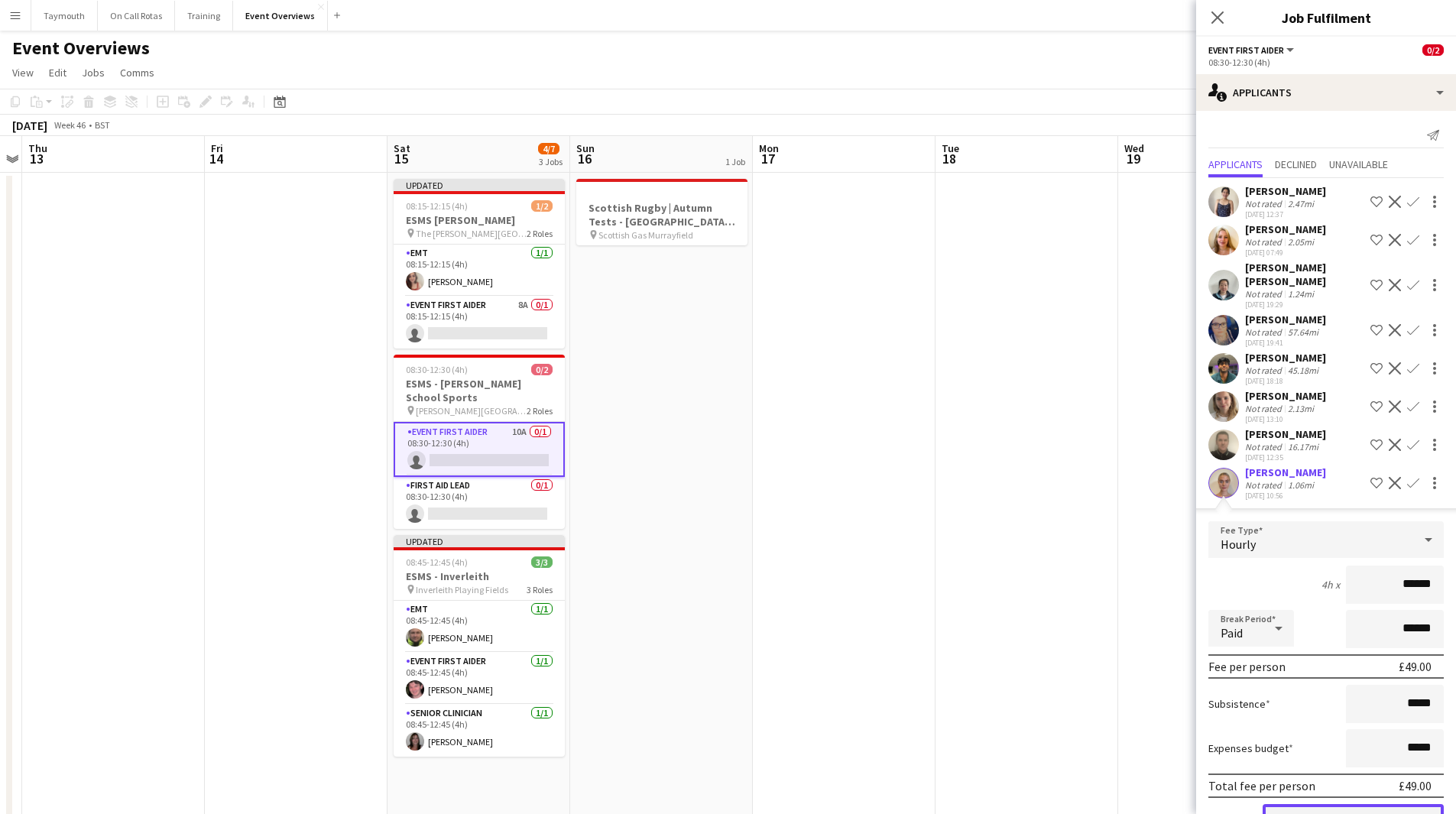
click at [1282, 803] on button "Confirm" at bounding box center [1353, 818] width 181 height 31
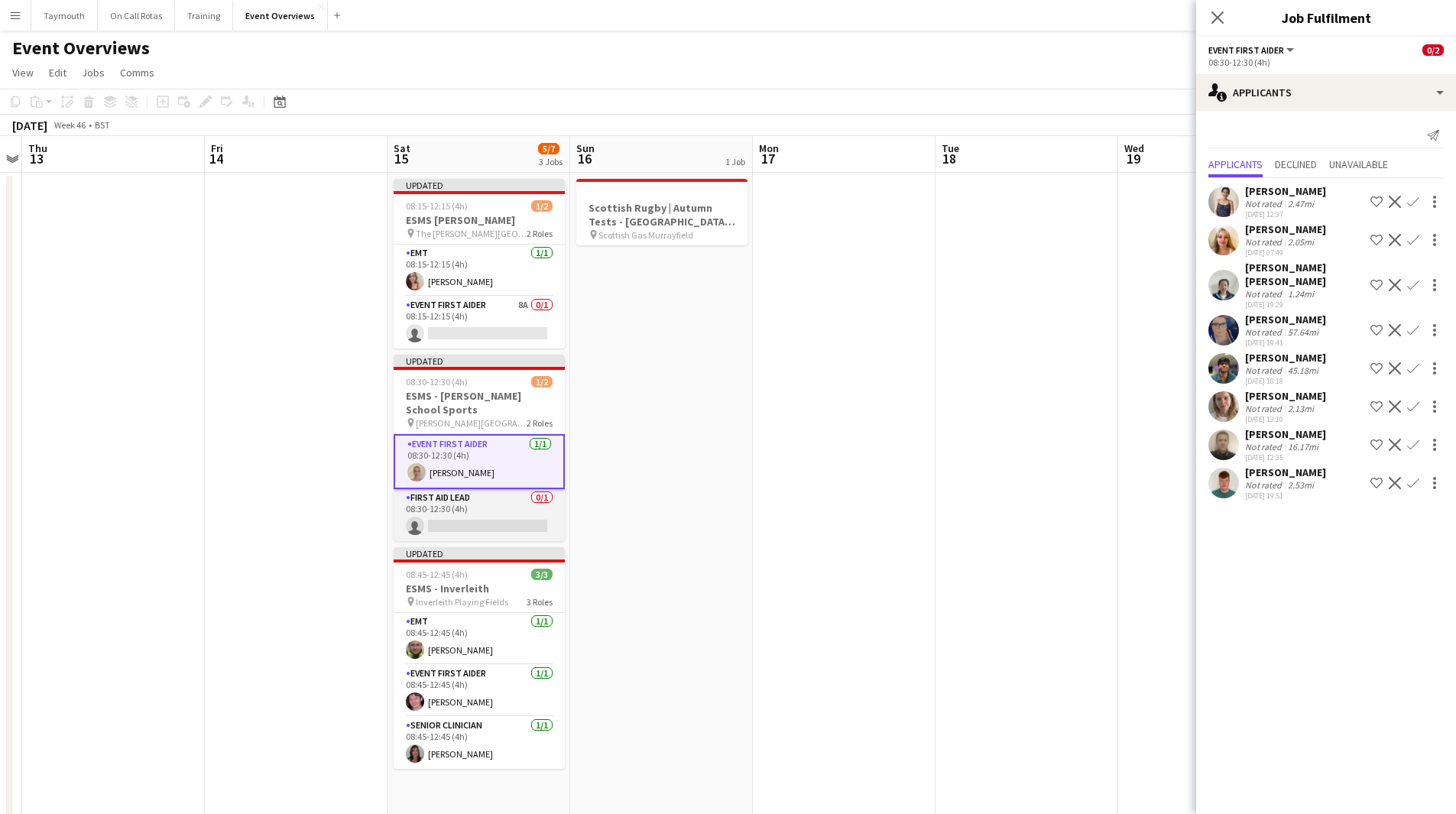
click at [440, 523] on app-card-role "First Aid Lead 0/1 08:30-12:30 (4h) single-neutral-actions" at bounding box center [479, 515] width 171 height 52
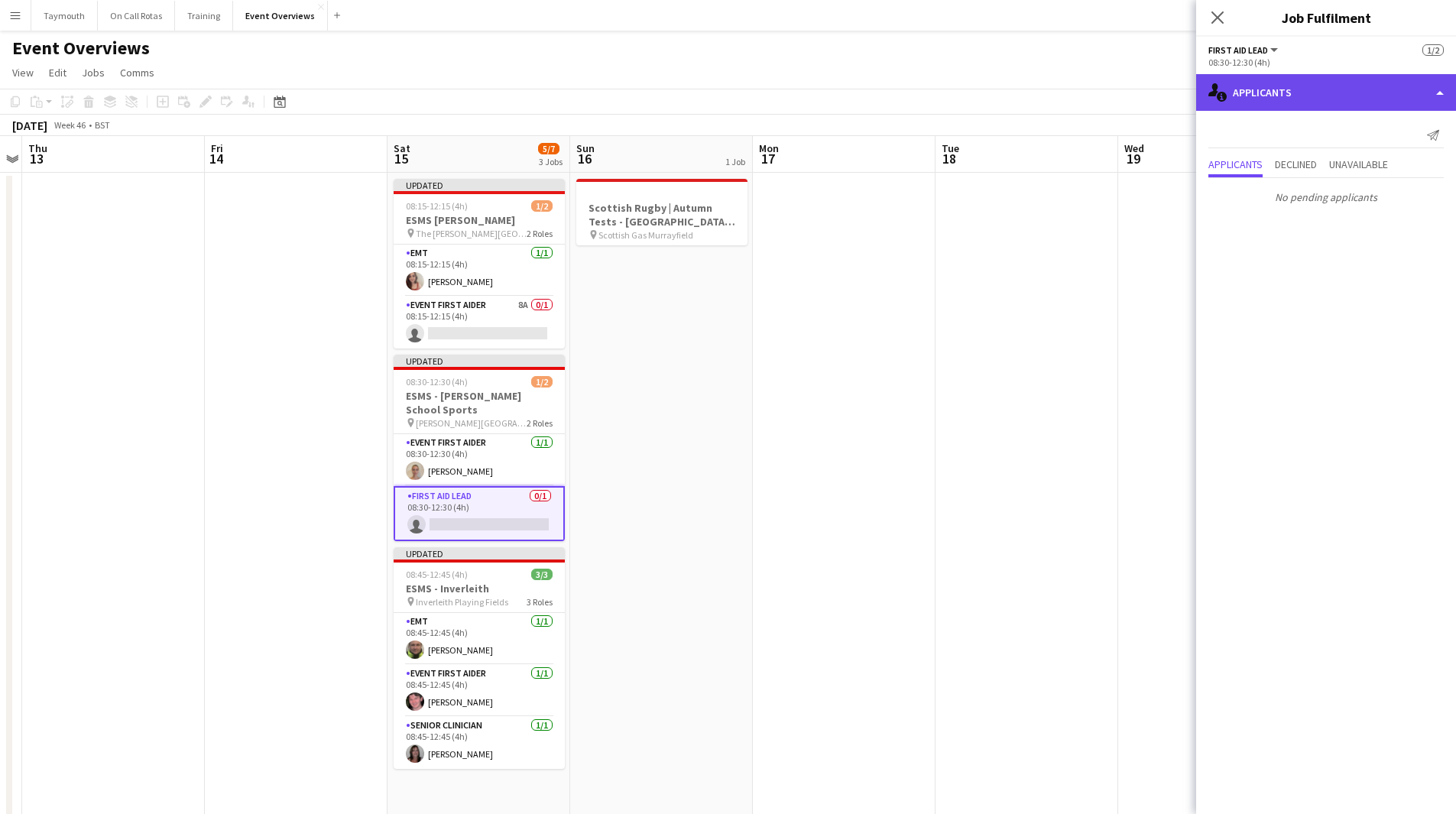
click at [1276, 99] on div "single-neutral-actions-information Applicants" at bounding box center [1326, 92] width 260 height 36
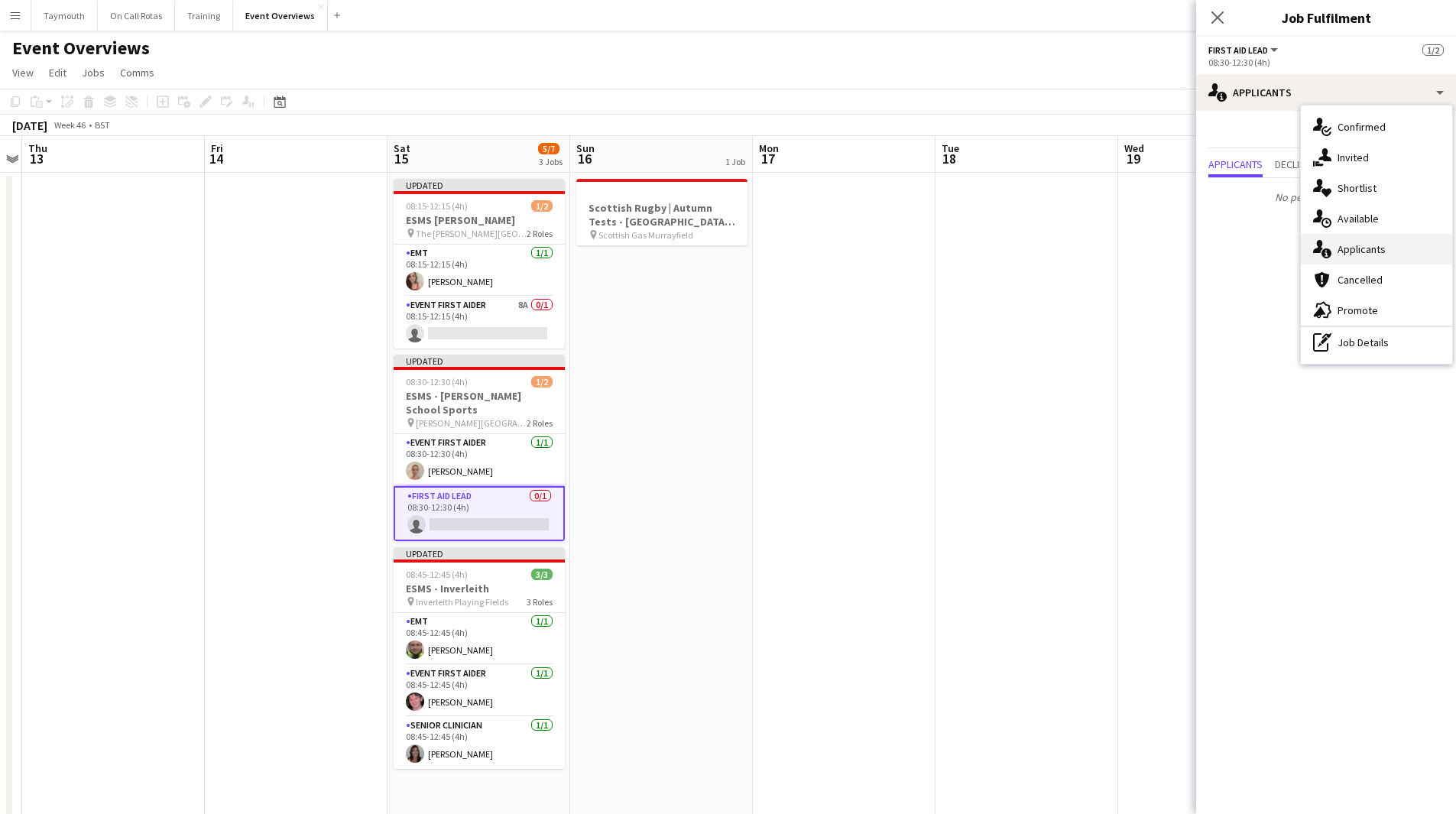
click at [1354, 259] on div "single-neutral-actions-information Applicants" at bounding box center [1376, 249] width 152 height 31
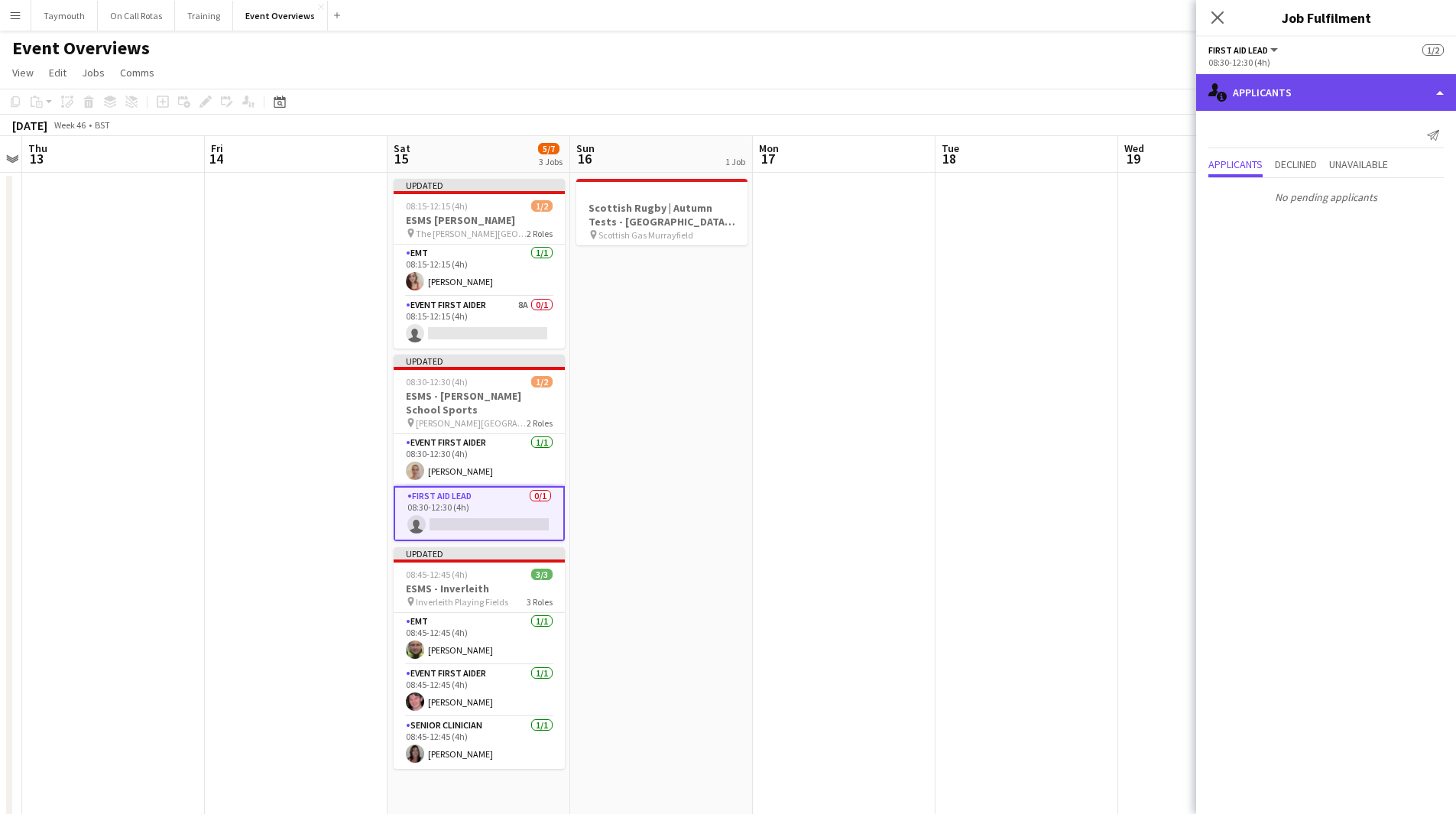
click at [1312, 108] on div "single-neutral-actions-information Applicants" at bounding box center [1326, 92] width 260 height 36
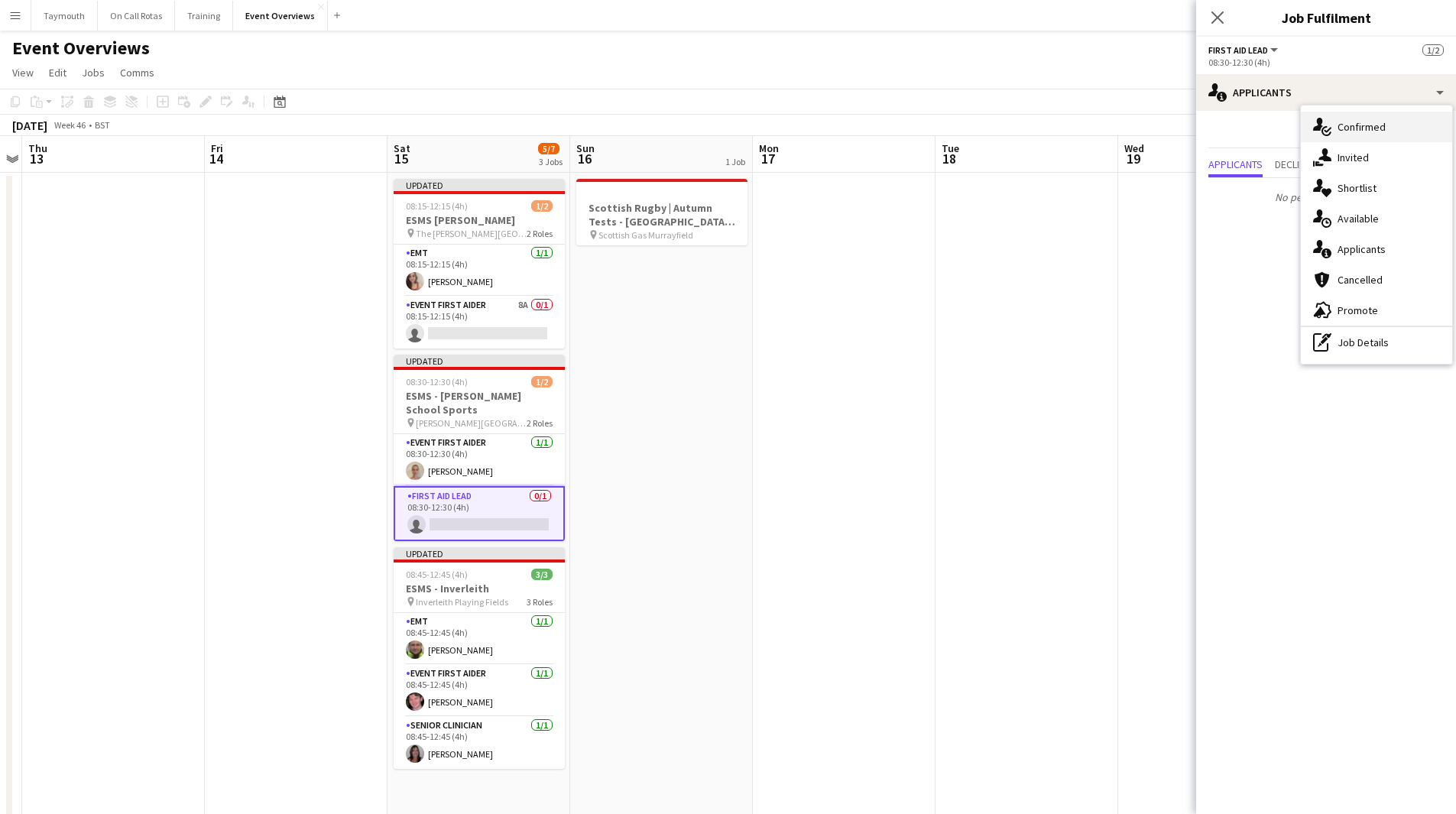
click at [1326, 129] on icon "single-neutral-actions-check-2" at bounding box center [1322, 127] width 19 height 19
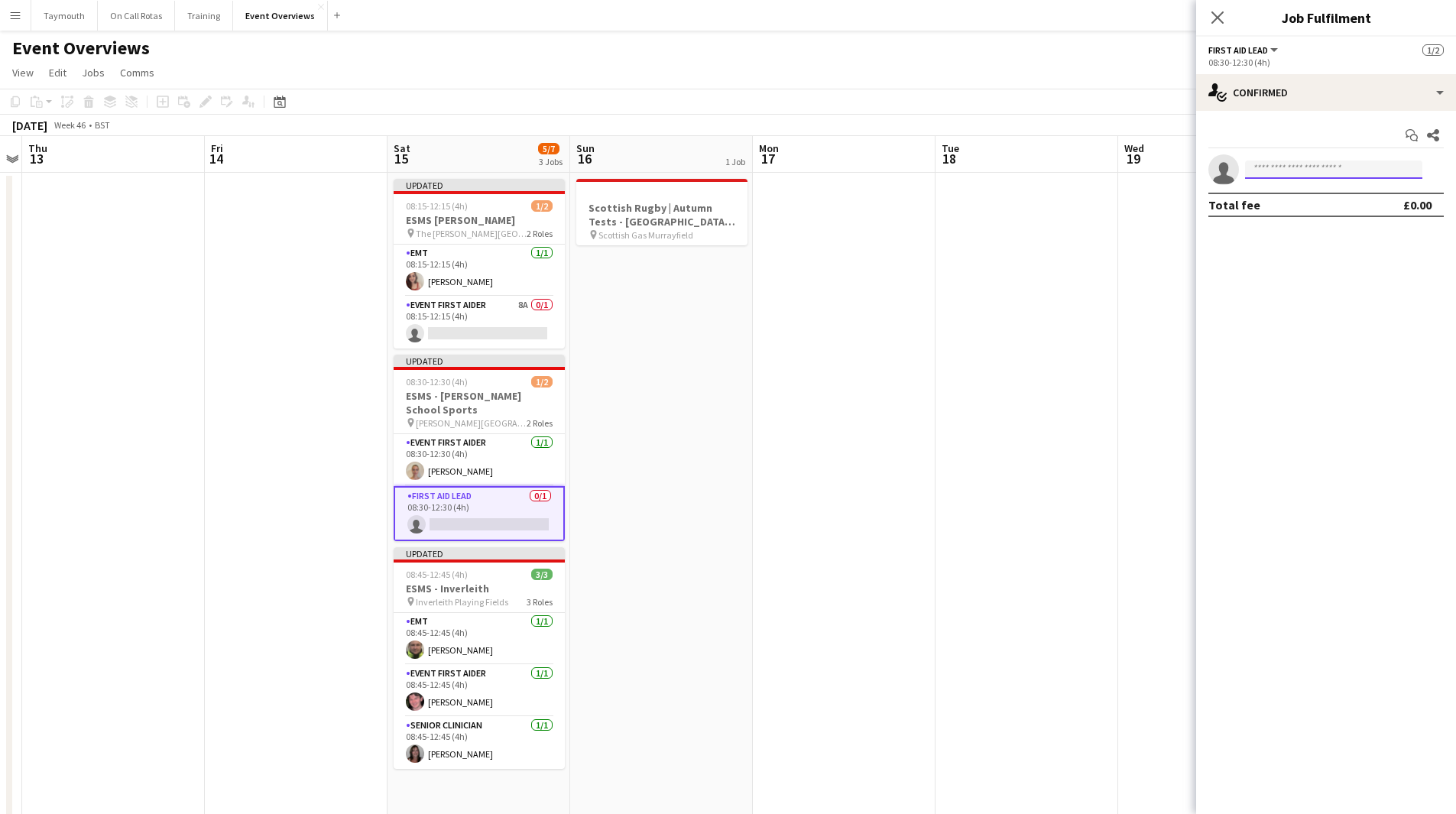
click at [1290, 169] on input at bounding box center [1334, 169] width 177 height 19
type input "***"
click at [1312, 205] on span "[EMAIL_ADDRESS][DOMAIN_NAME]" at bounding box center [1334, 204] width 153 height 12
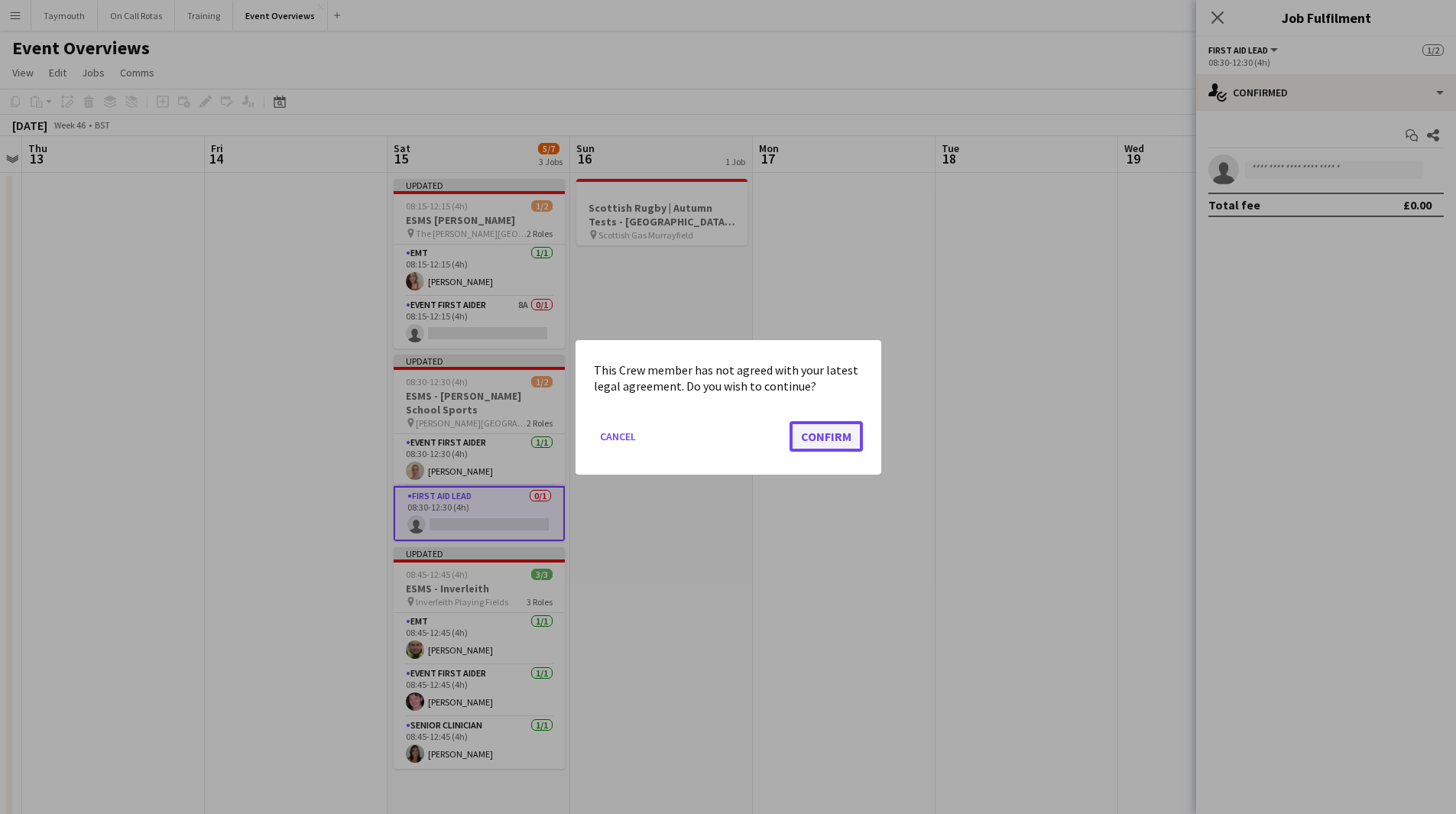
click at [815, 430] on button "Confirm" at bounding box center [826, 435] width 74 height 31
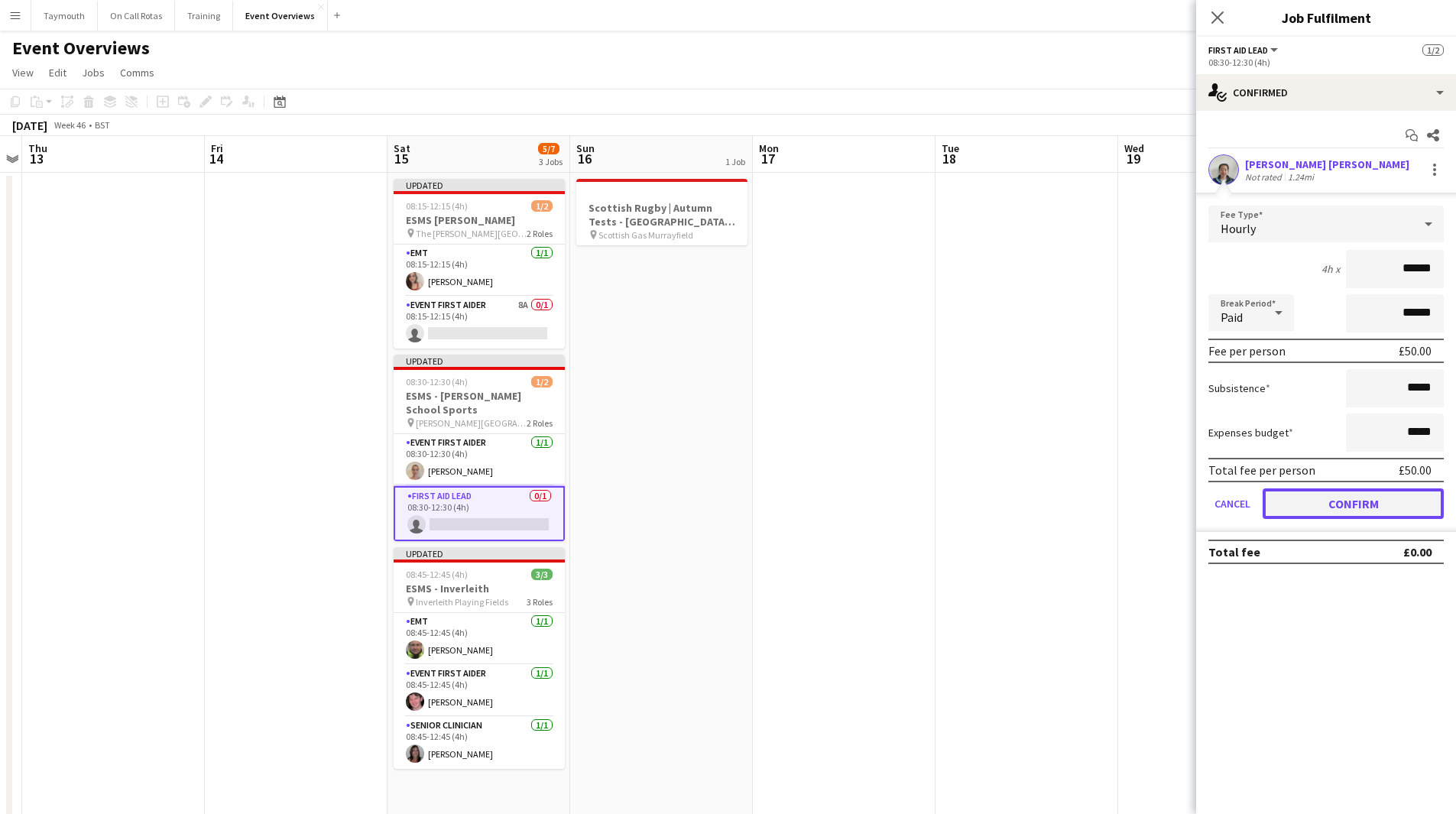
click at [1347, 502] on button "Confirm" at bounding box center [1353, 503] width 181 height 31
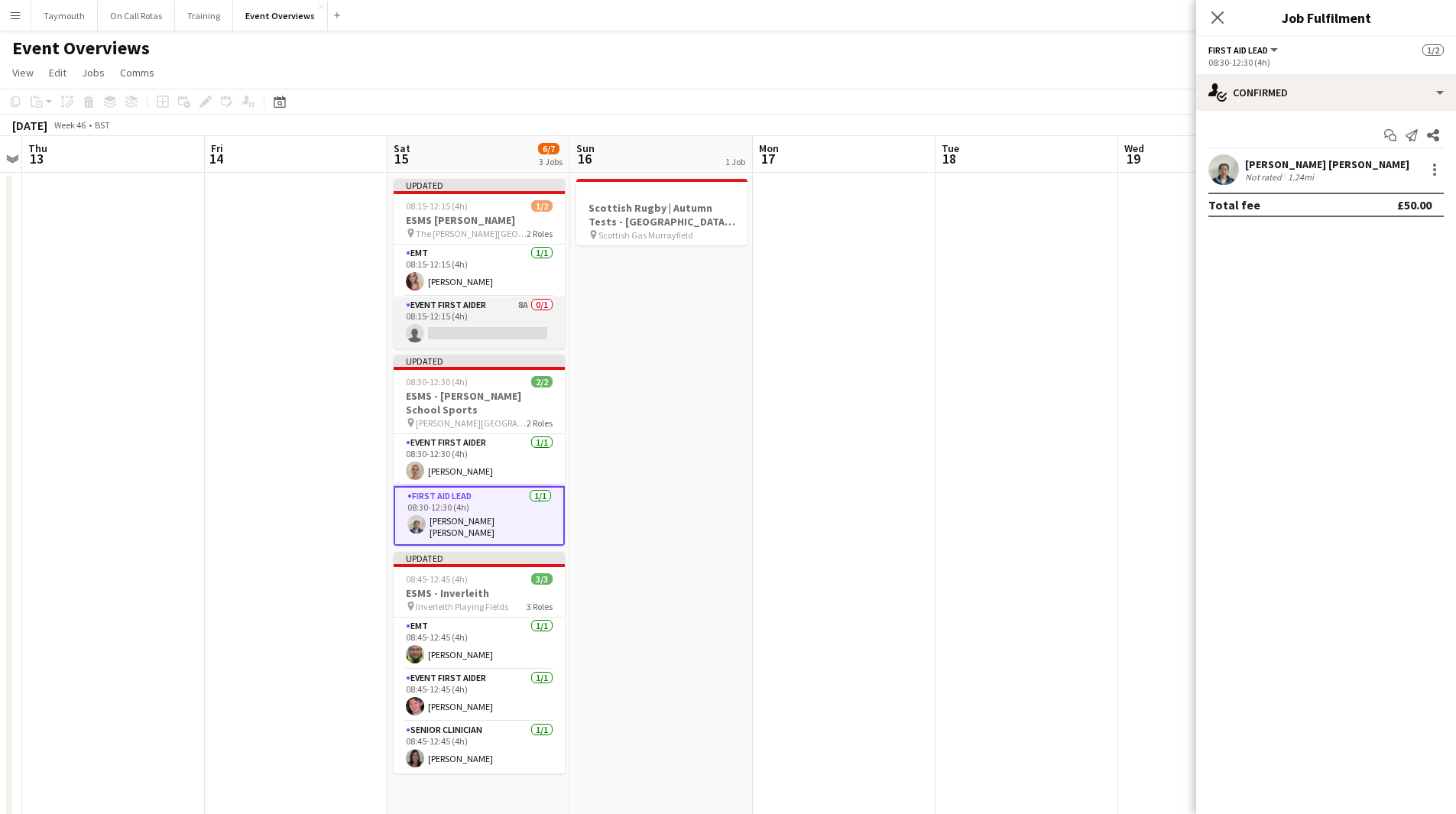
click at [515, 328] on app-card-role "Event First Aider 8A 0/1 08:15-12:15 (4h) single-neutral-actions" at bounding box center [479, 322] width 171 height 52
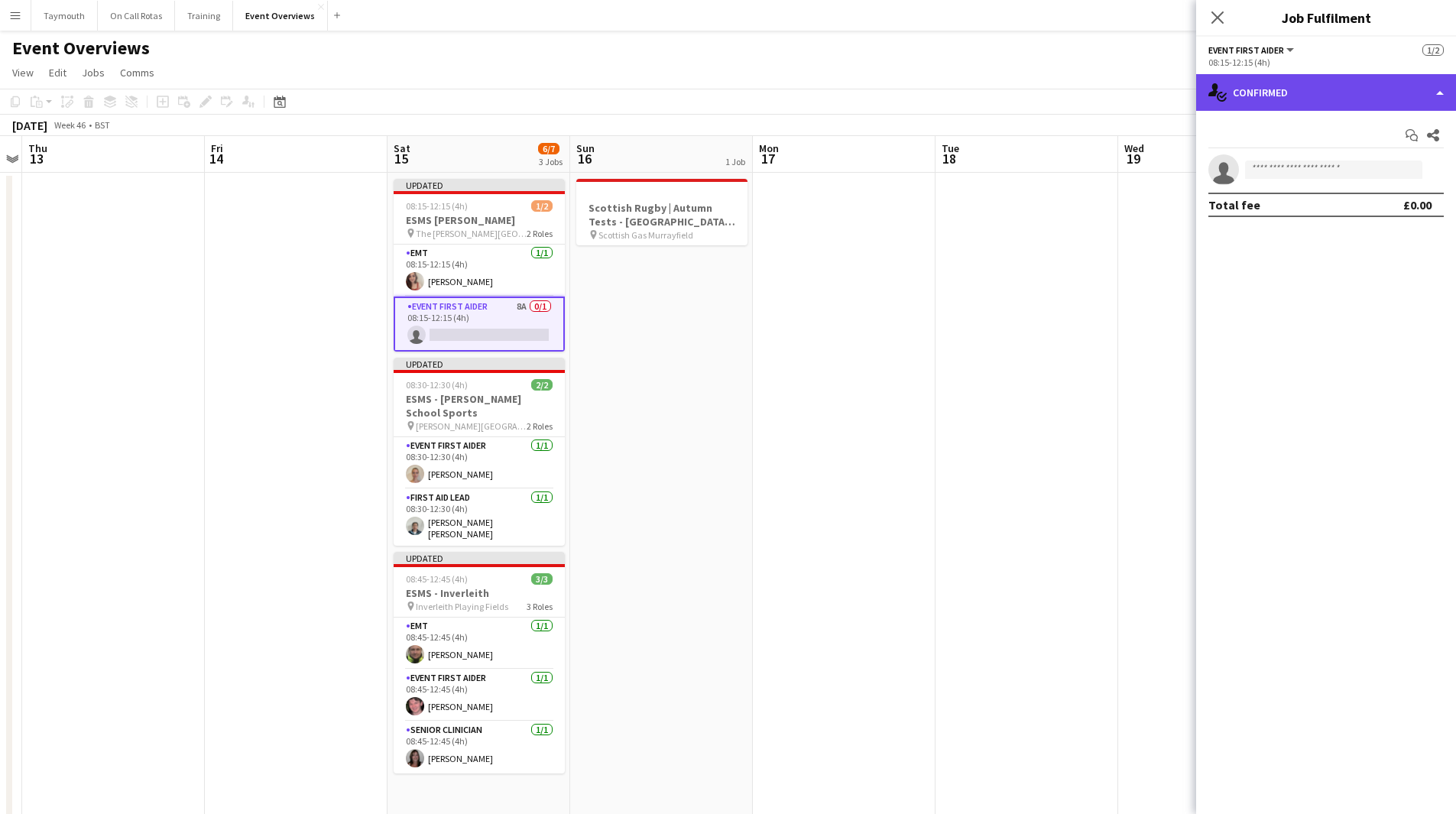
click at [1248, 97] on div "single-neutral-actions-check-2 Confirmed" at bounding box center [1326, 92] width 260 height 36
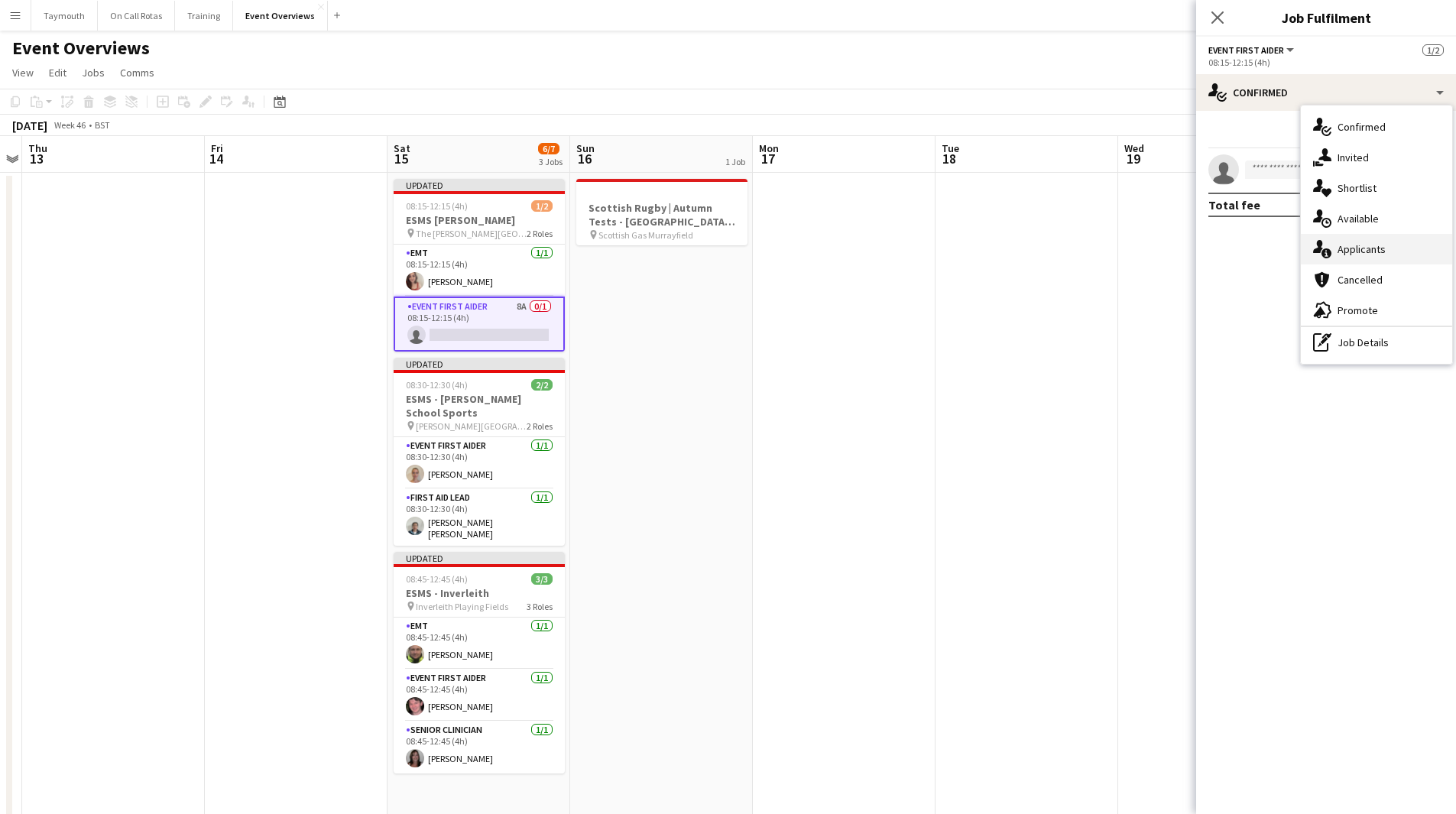
click at [1352, 243] on div "single-neutral-actions-information Applicants" at bounding box center [1376, 249] width 152 height 31
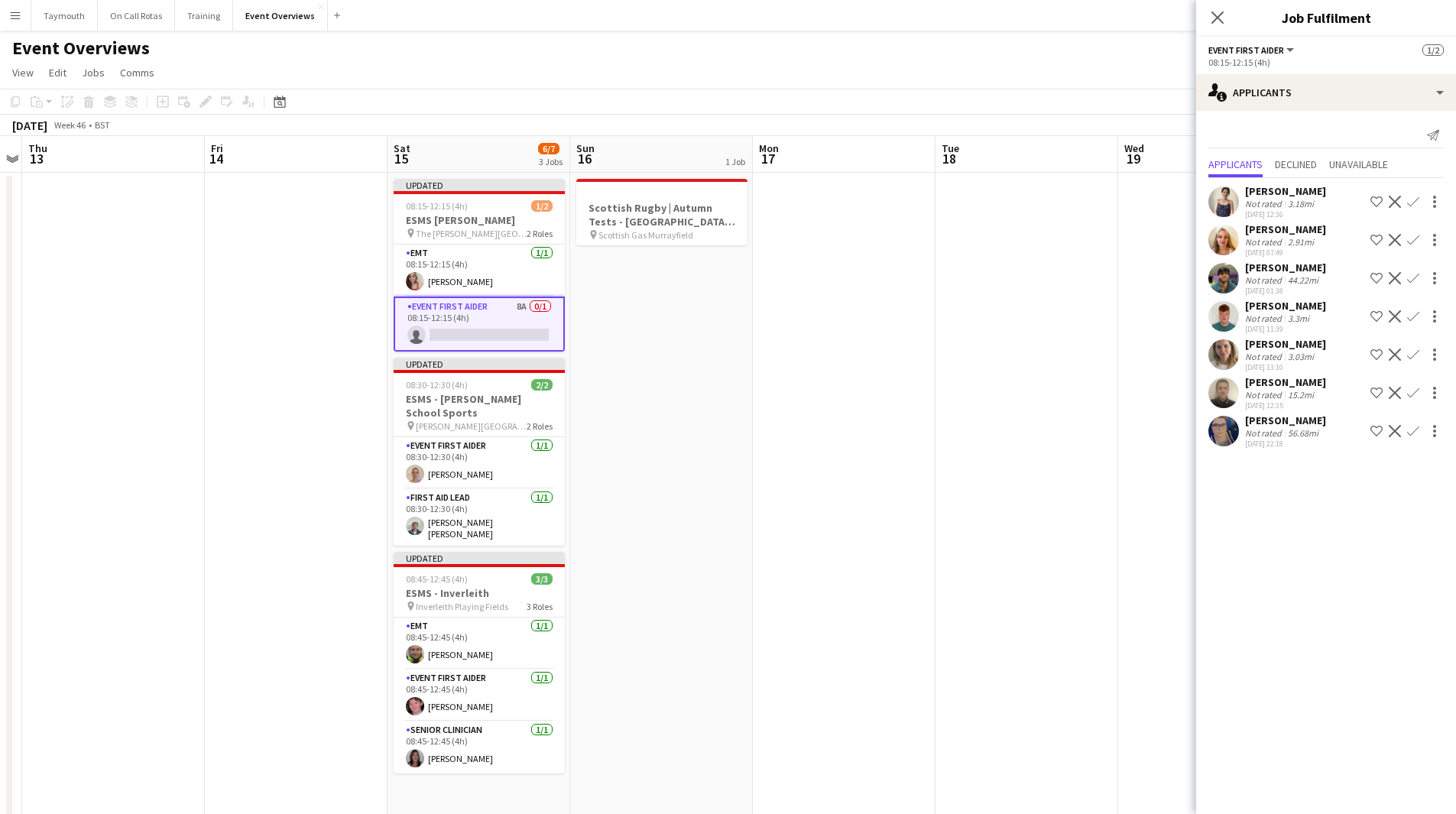
click at [1413, 278] on app-icon "Confirm" at bounding box center [1413, 278] width 12 height 12
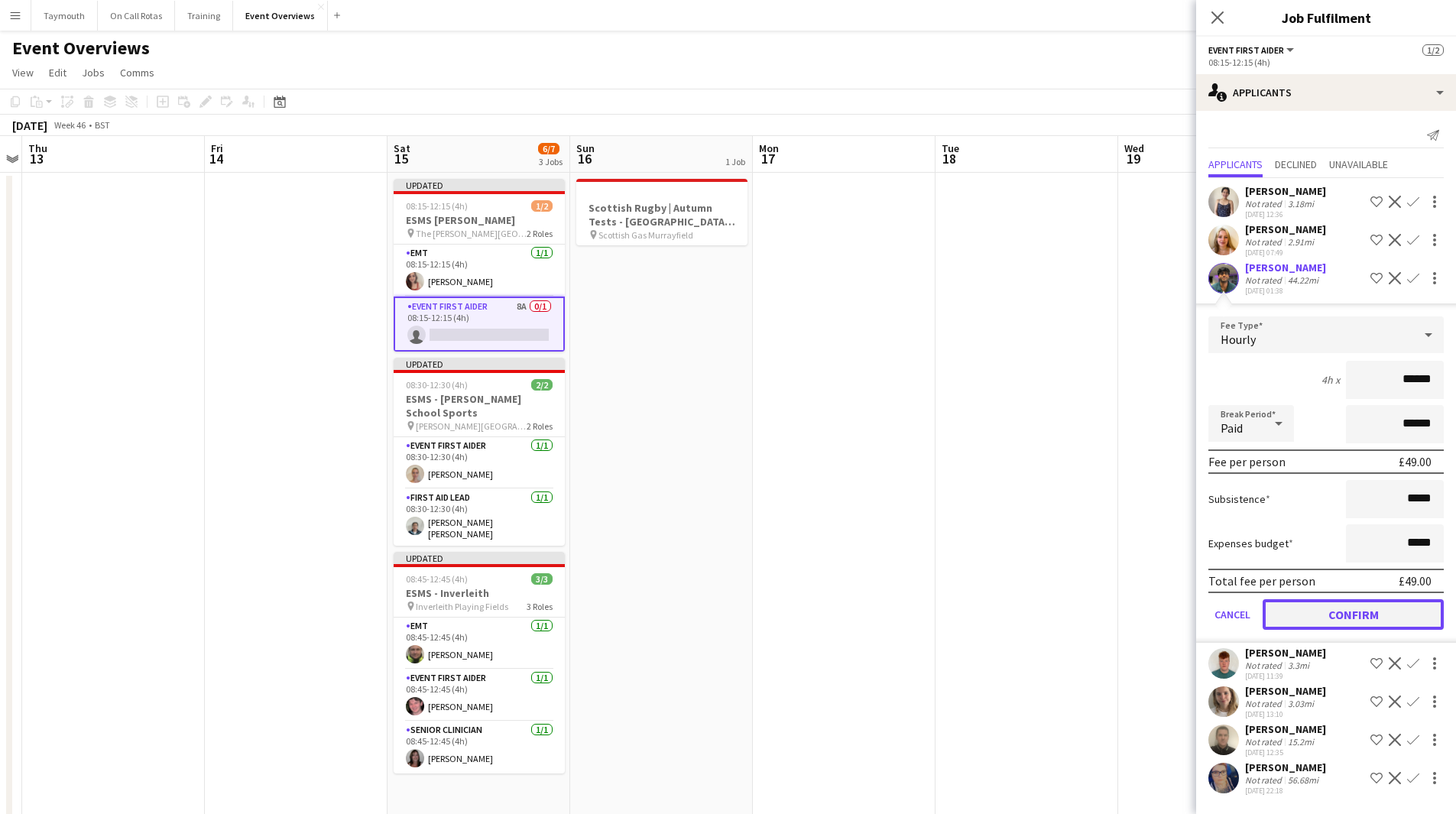
click at [1358, 612] on button "Confirm" at bounding box center [1353, 614] width 181 height 31
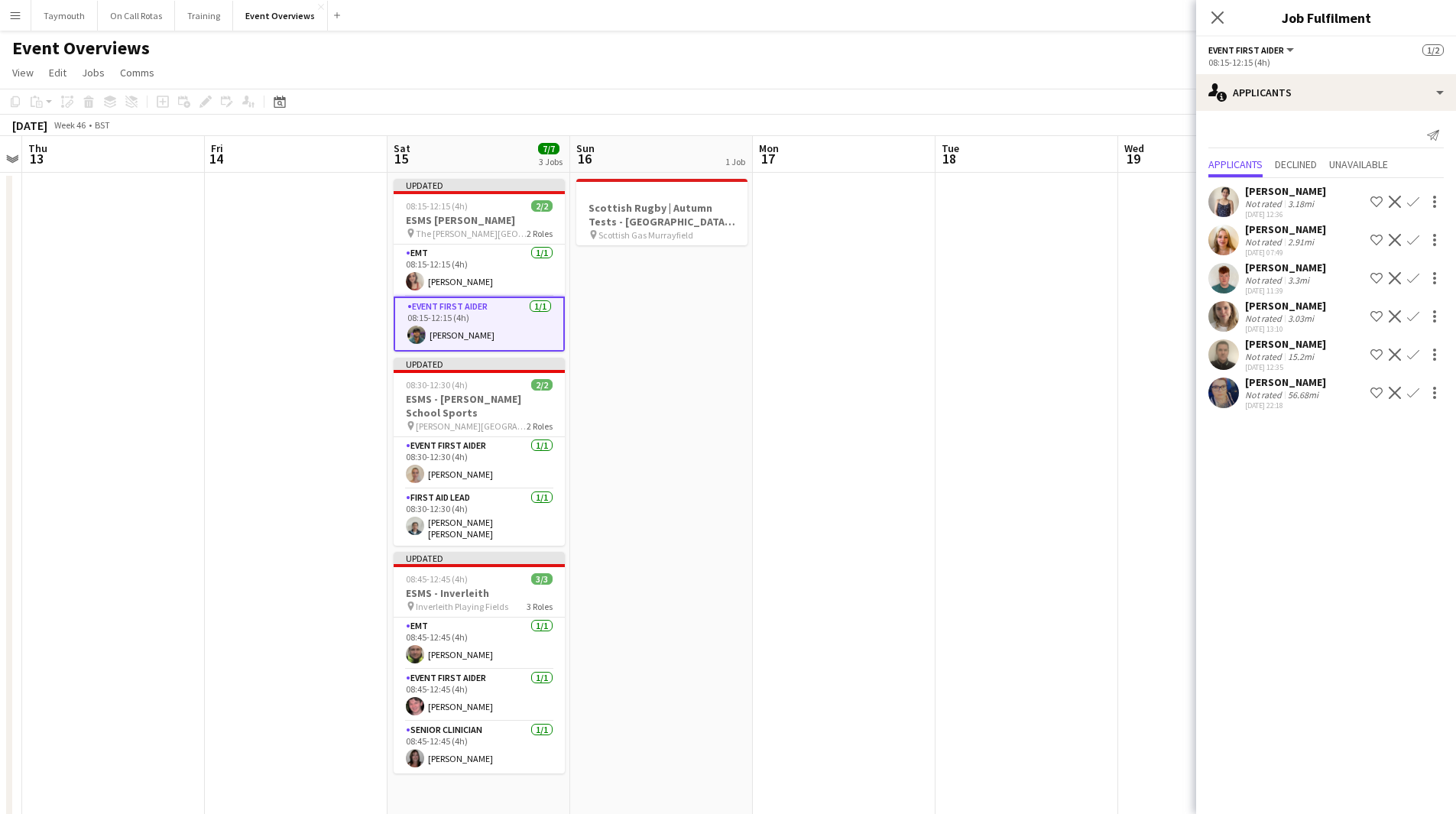
click at [955, 542] on app-date-cell at bounding box center [1027, 727] width 183 height 1109
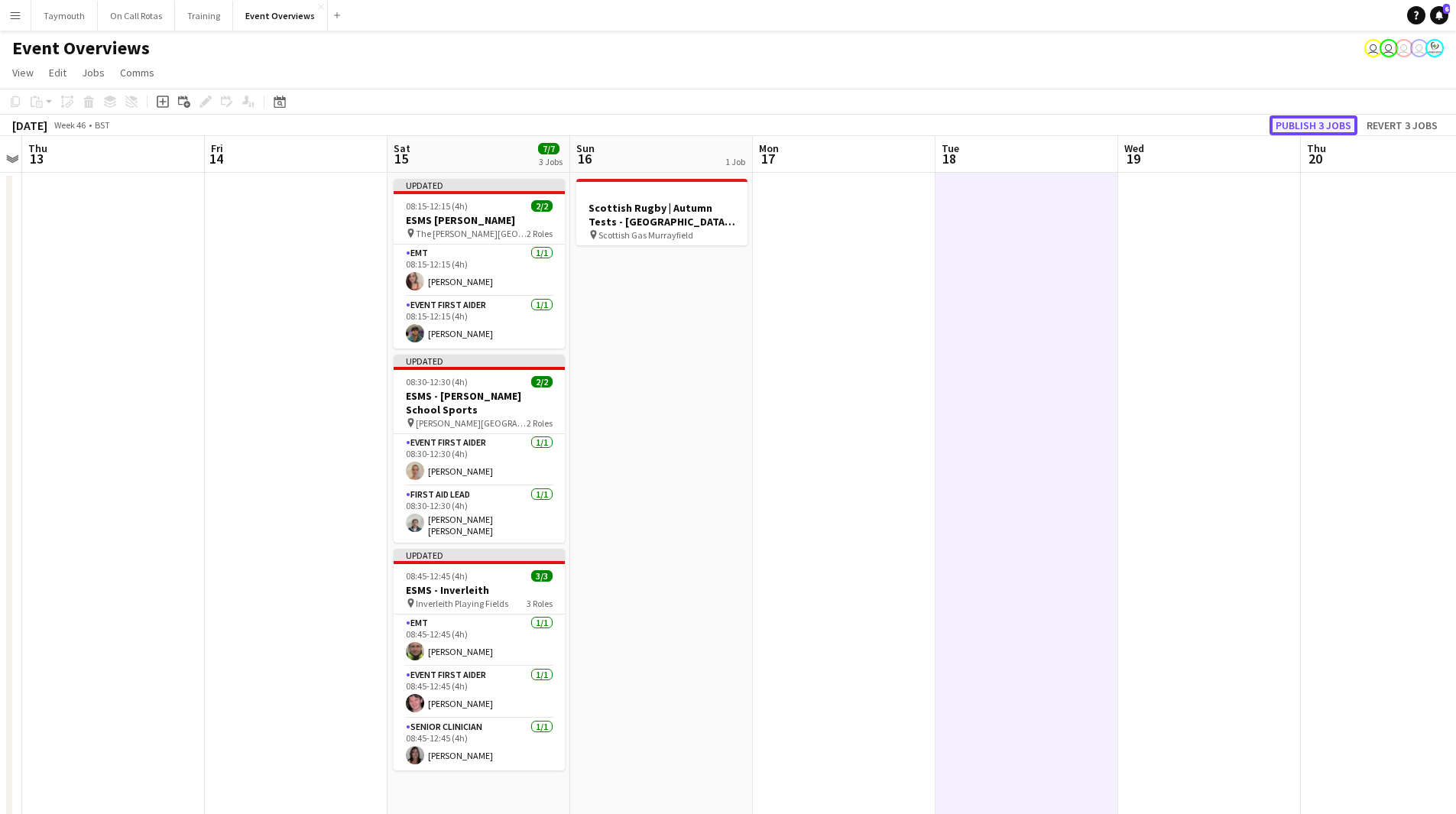
click at [1310, 120] on button "Publish 3 jobs" at bounding box center [1313, 125] width 88 height 19
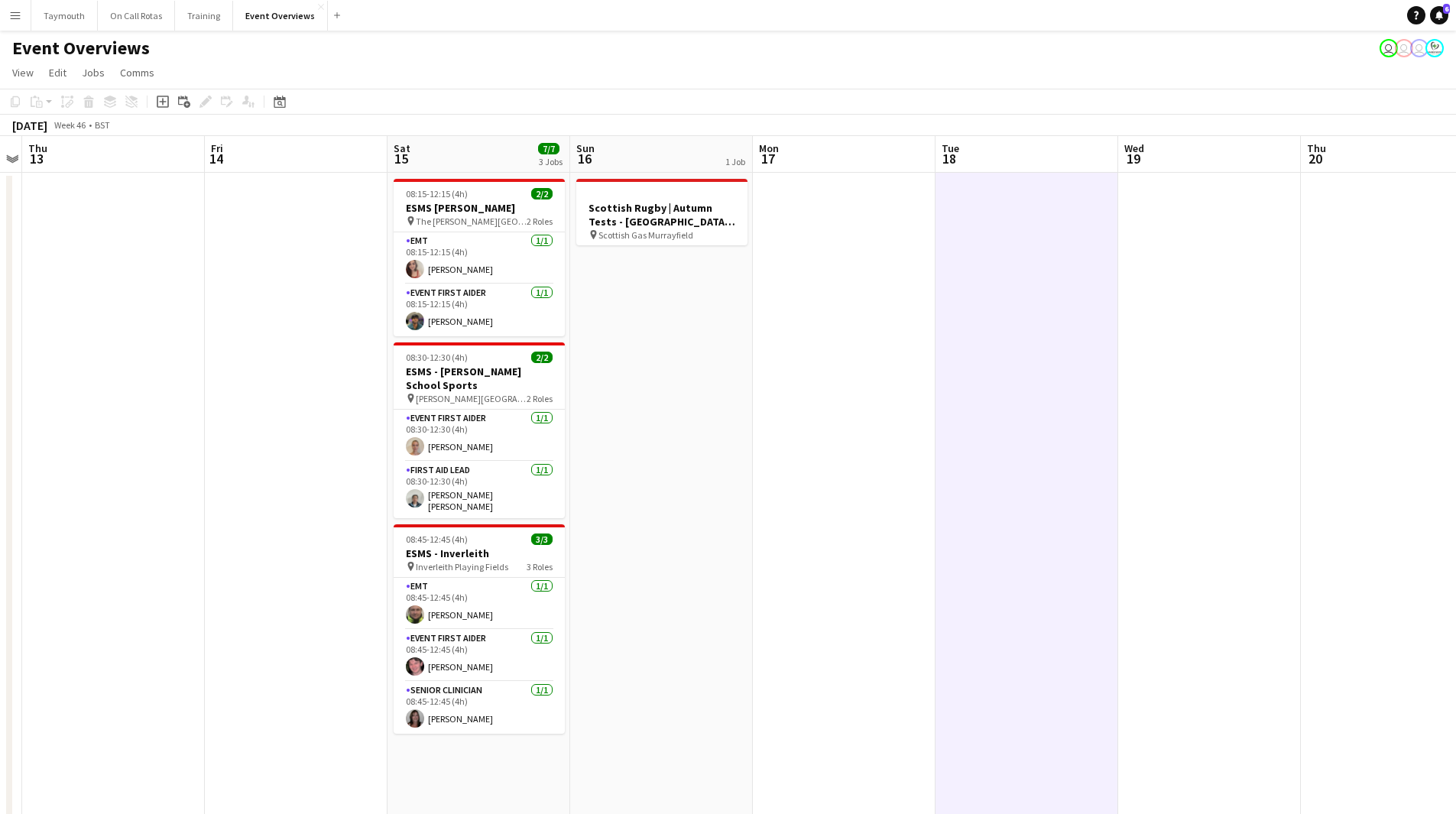
click at [277, 459] on app-date-cell at bounding box center [296, 727] width 183 height 1109
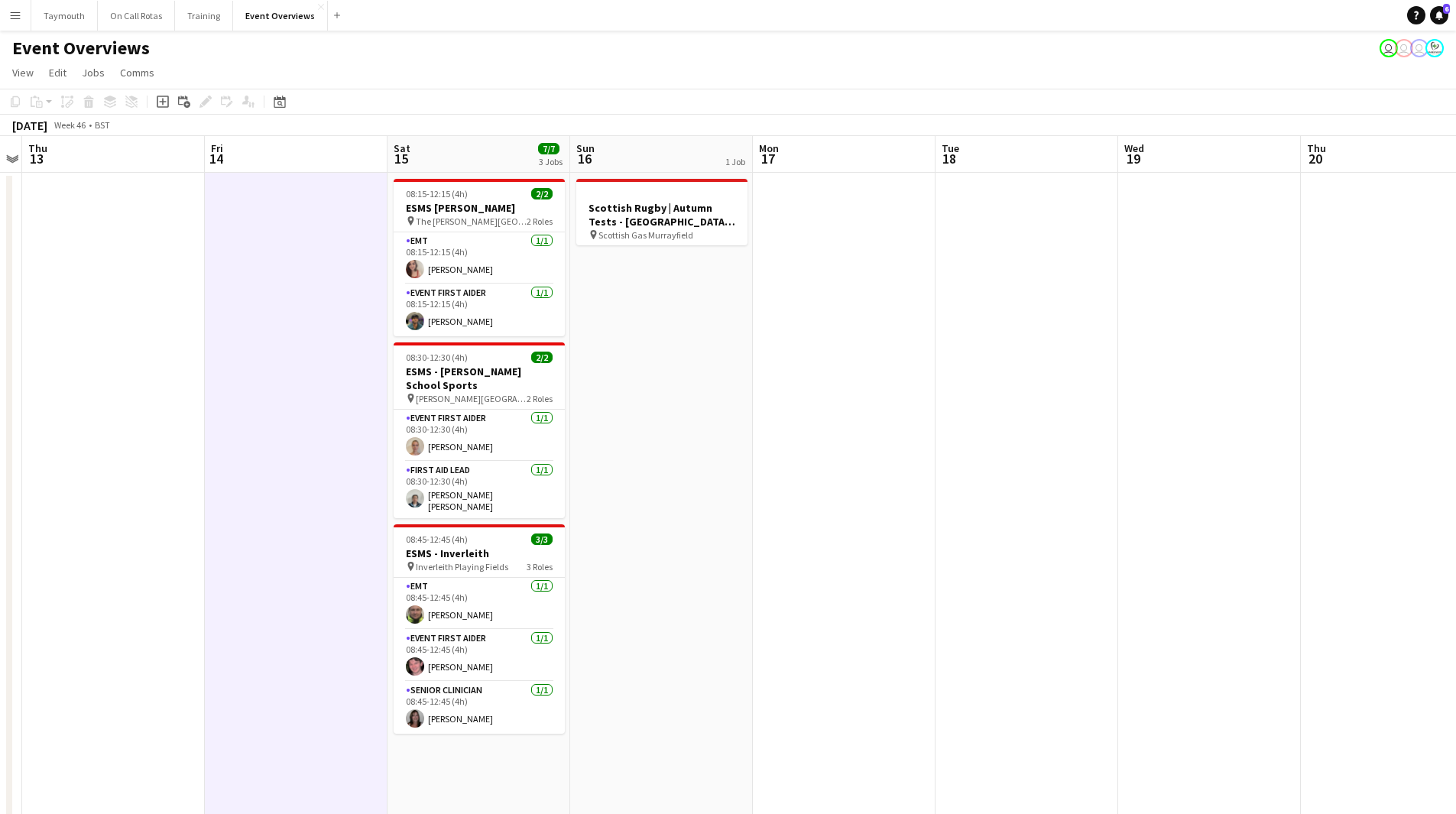
click at [16, 14] on app-icon "Menu" at bounding box center [15, 15] width 12 height 12
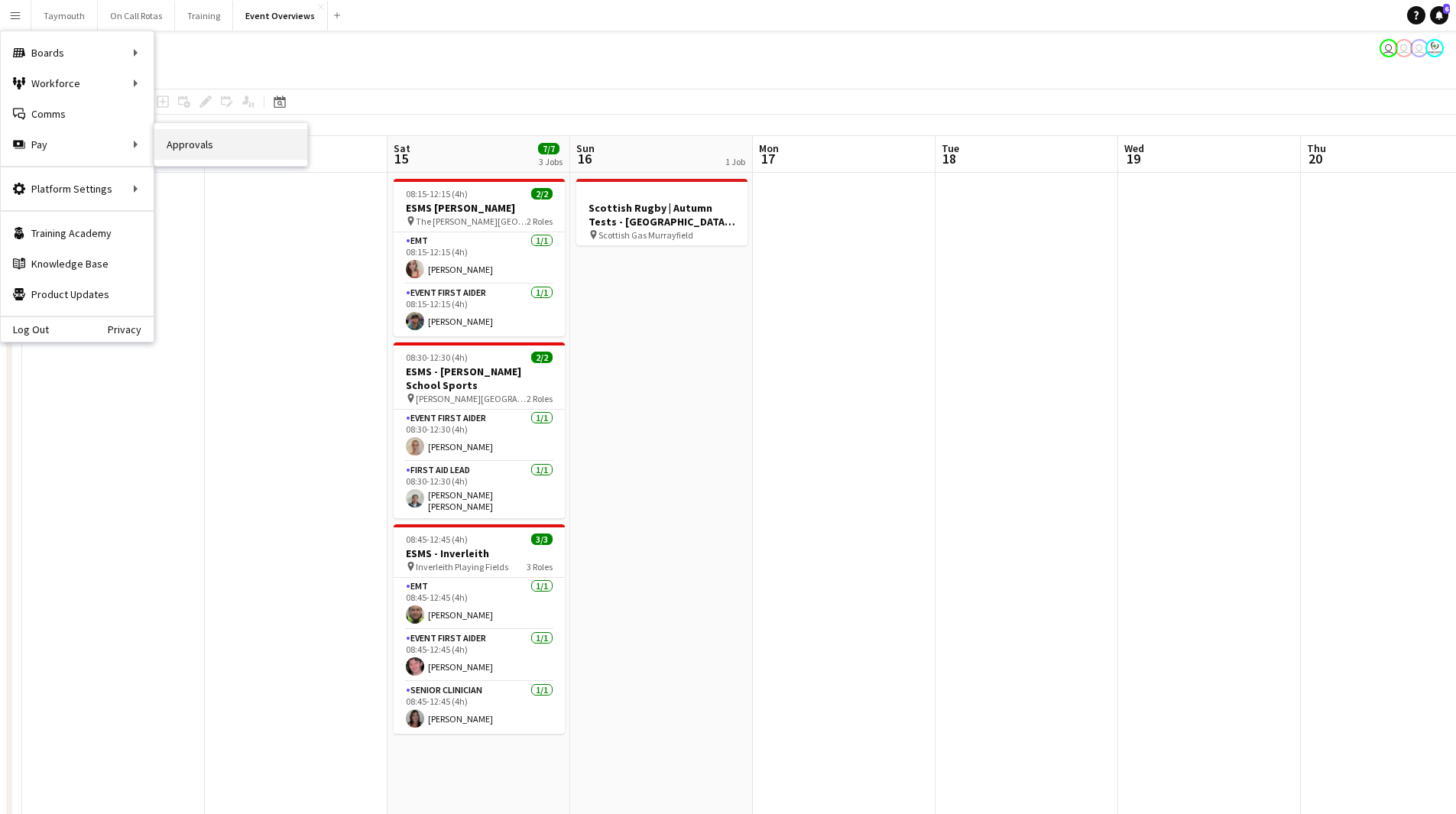
click at [230, 152] on link "Approvals" at bounding box center [230, 144] width 153 height 31
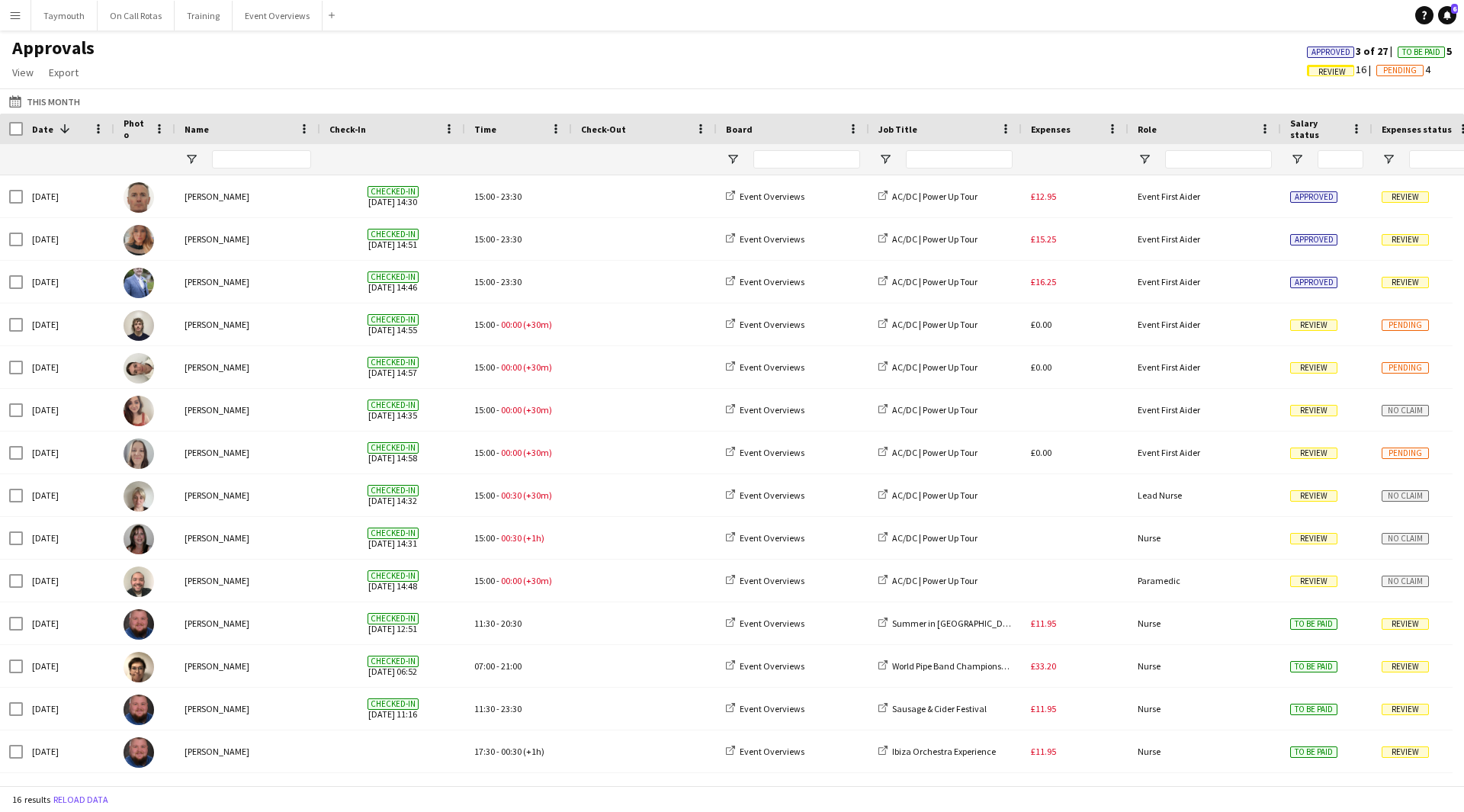
click at [1307, 73] on span "Review" at bounding box center [1330, 70] width 47 height 11
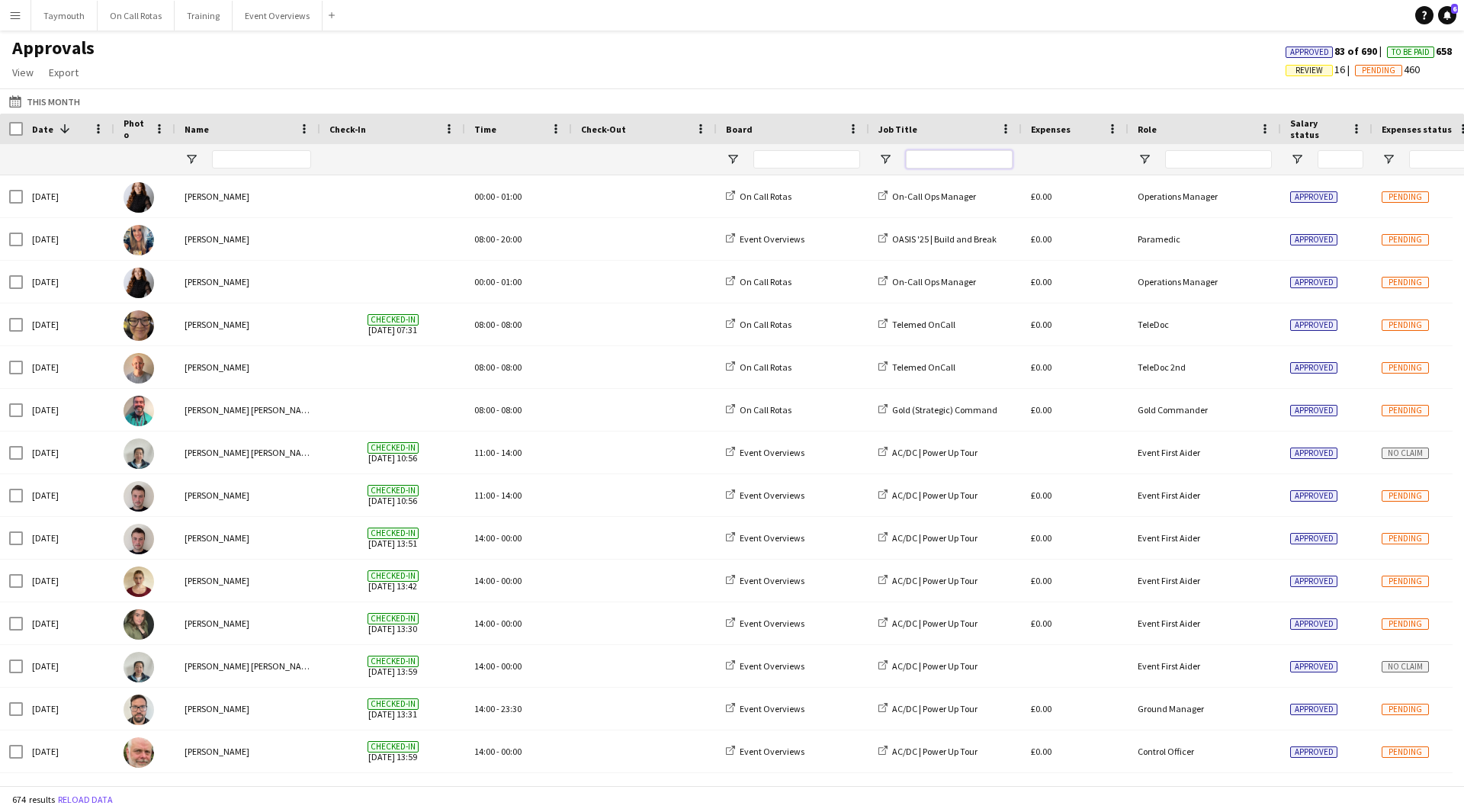
click at [931, 164] on input "Job Title Filter Input" at bounding box center [959, 159] width 107 height 19
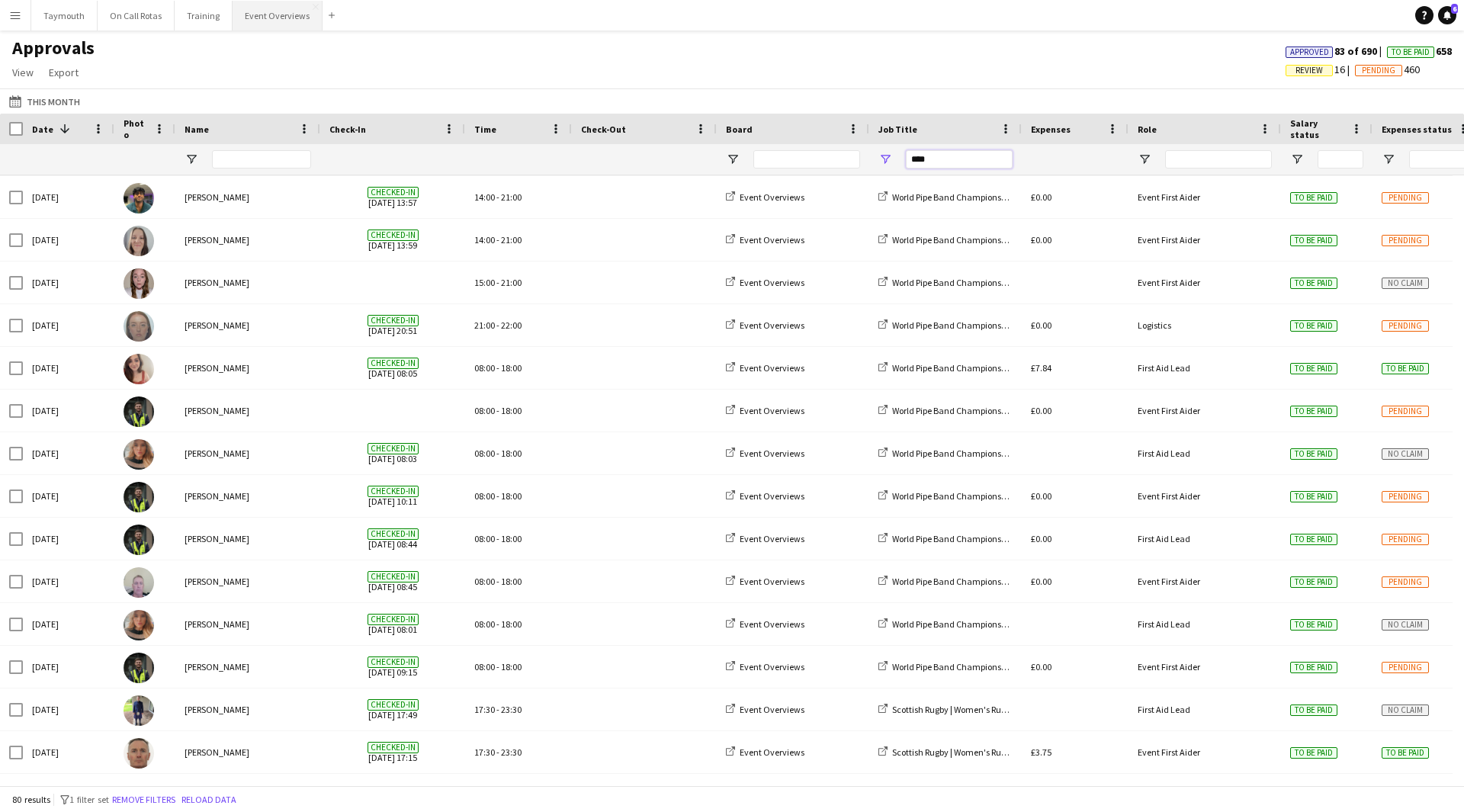
type input "****"
click at [264, 21] on button "Event Overviews Close" at bounding box center [278, 16] width 90 height 30
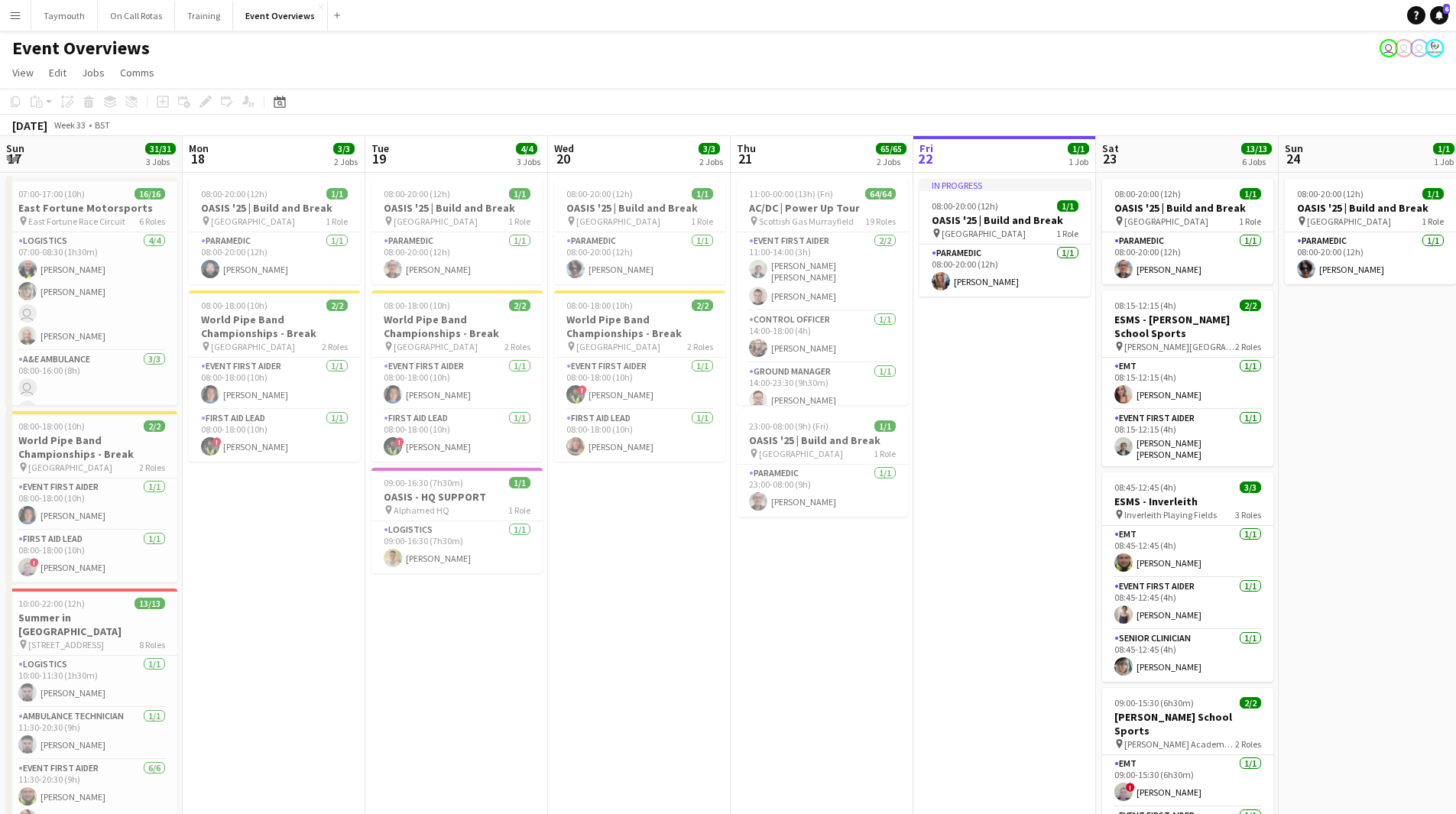
drag, startPoint x: 229, startPoint y: 560, endPoint x: 1227, endPoint y: 562, distance: 998.0
click at [1227, 562] on app-calendar-viewport "Fri 15 Sat 16 Sun 17 31/31 3 Jobs Mon 18 3/3 2 Jobs Tue 19 4/4 3 Jobs Wed 20 3/…" at bounding box center [728, 709] width 1456 height 1146
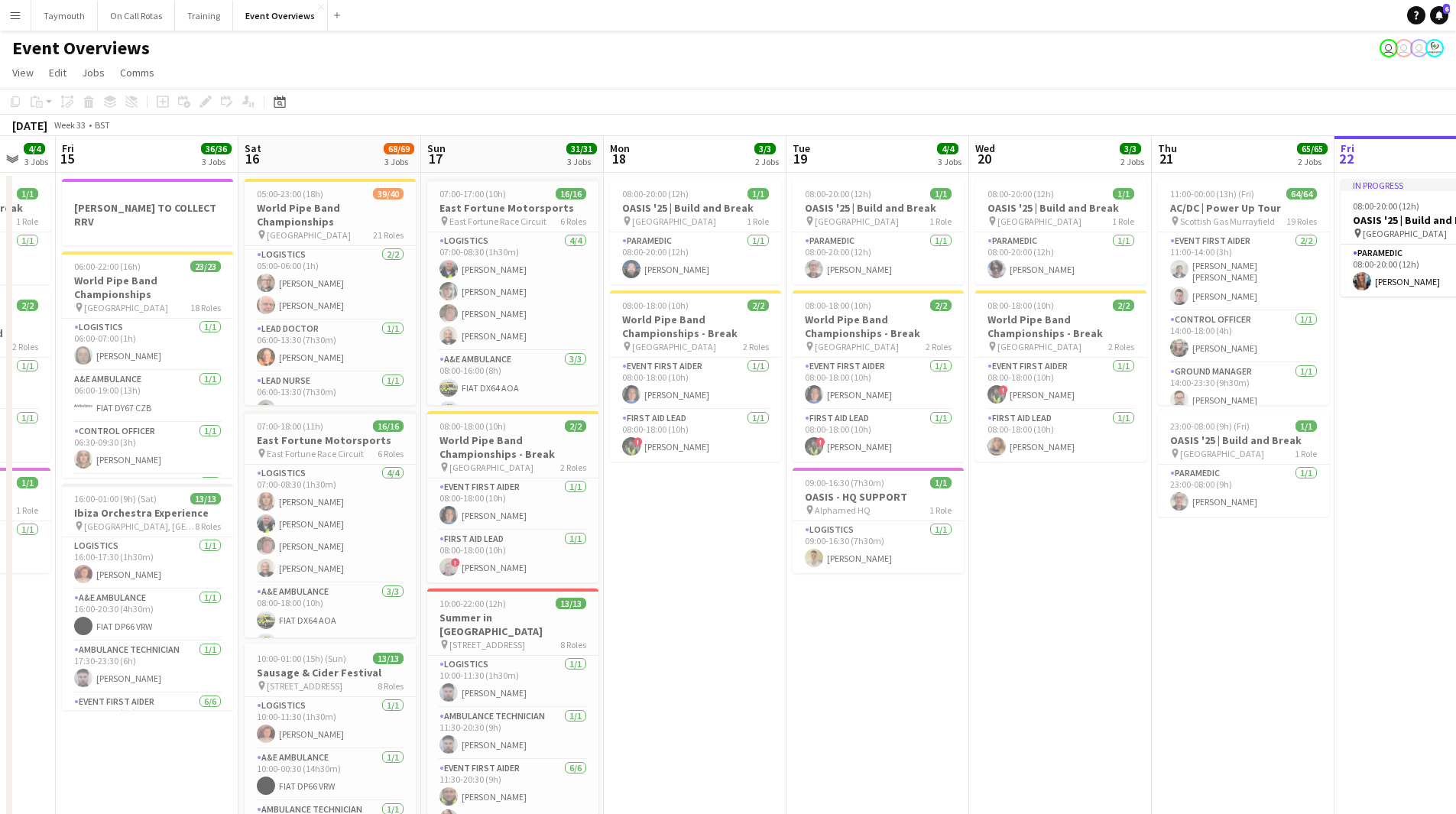
drag, startPoint x: 619, startPoint y: 606, endPoint x: 766, endPoint y: 599, distance: 147.2
click at [766, 599] on app-calendar-viewport "Wed 13 4/4 3 Jobs Thu 14 4/4 3 Jobs Fri 15 36/36 3 Jobs Sat 16 68/69 3 Jobs Sun…" at bounding box center [728, 709] width 1456 height 1146
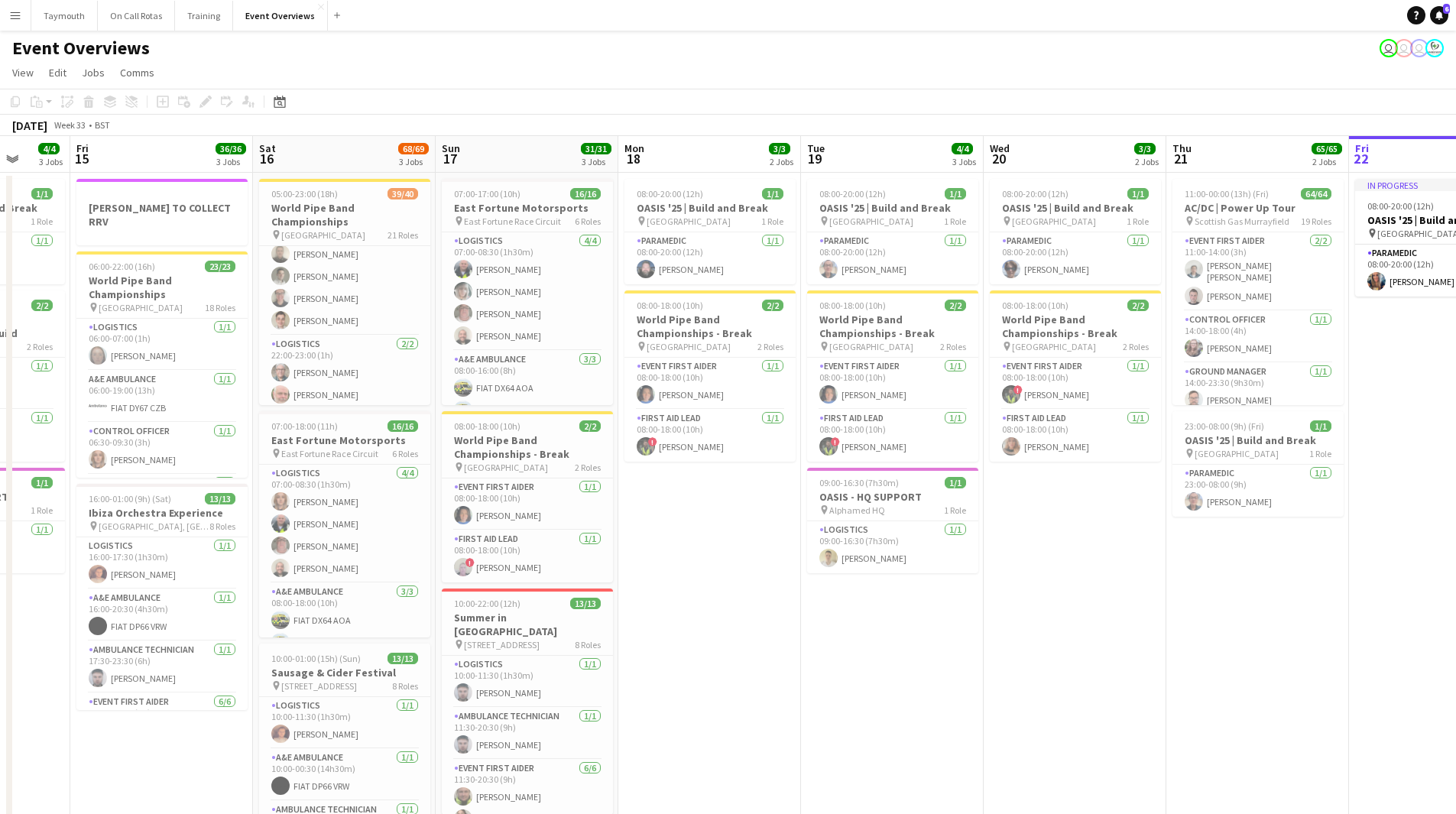
click at [12, 11] on app-icon "Menu" at bounding box center [15, 15] width 12 height 12
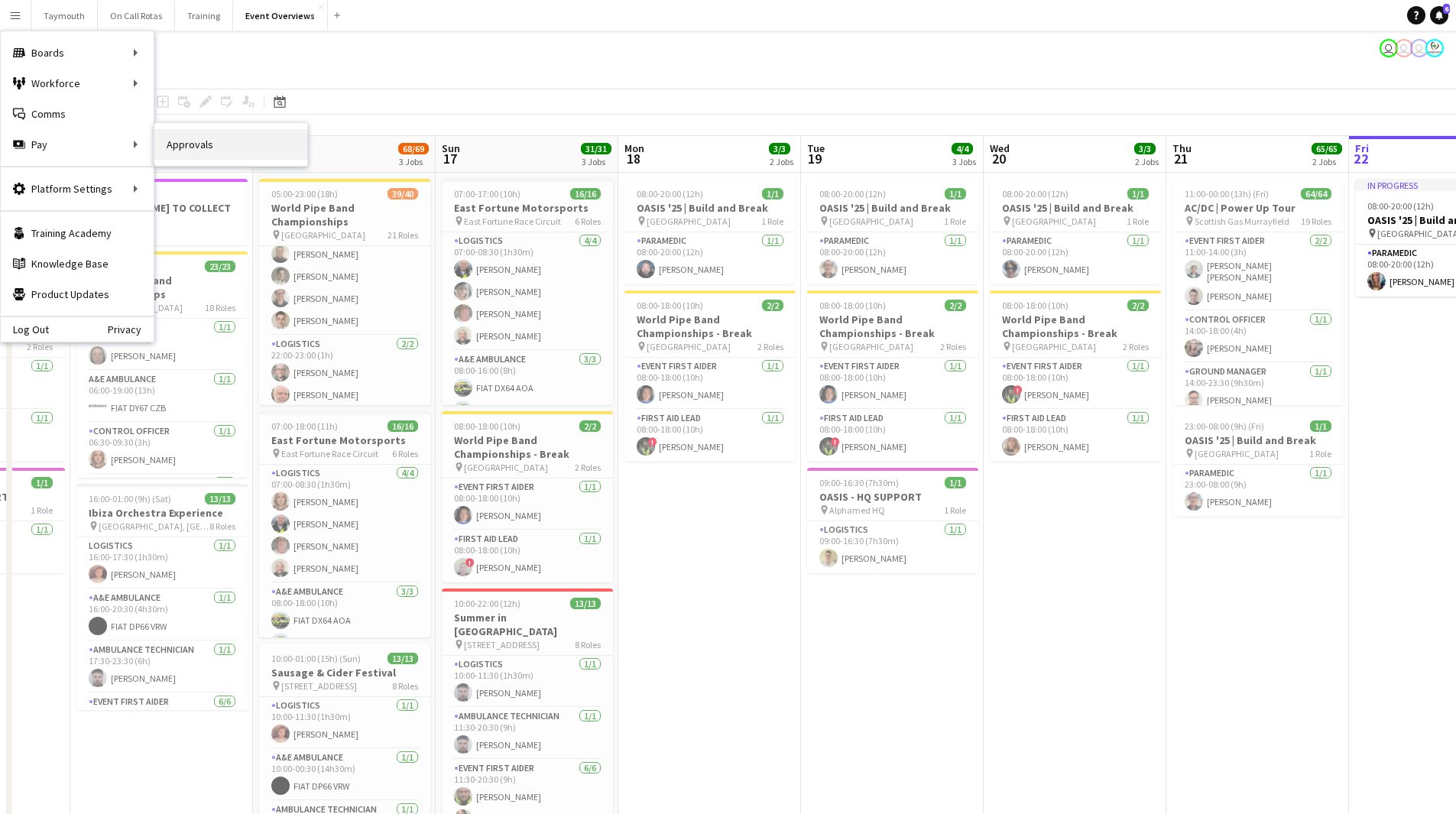
click at [164, 147] on link "Approvals" at bounding box center [230, 144] width 153 height 31
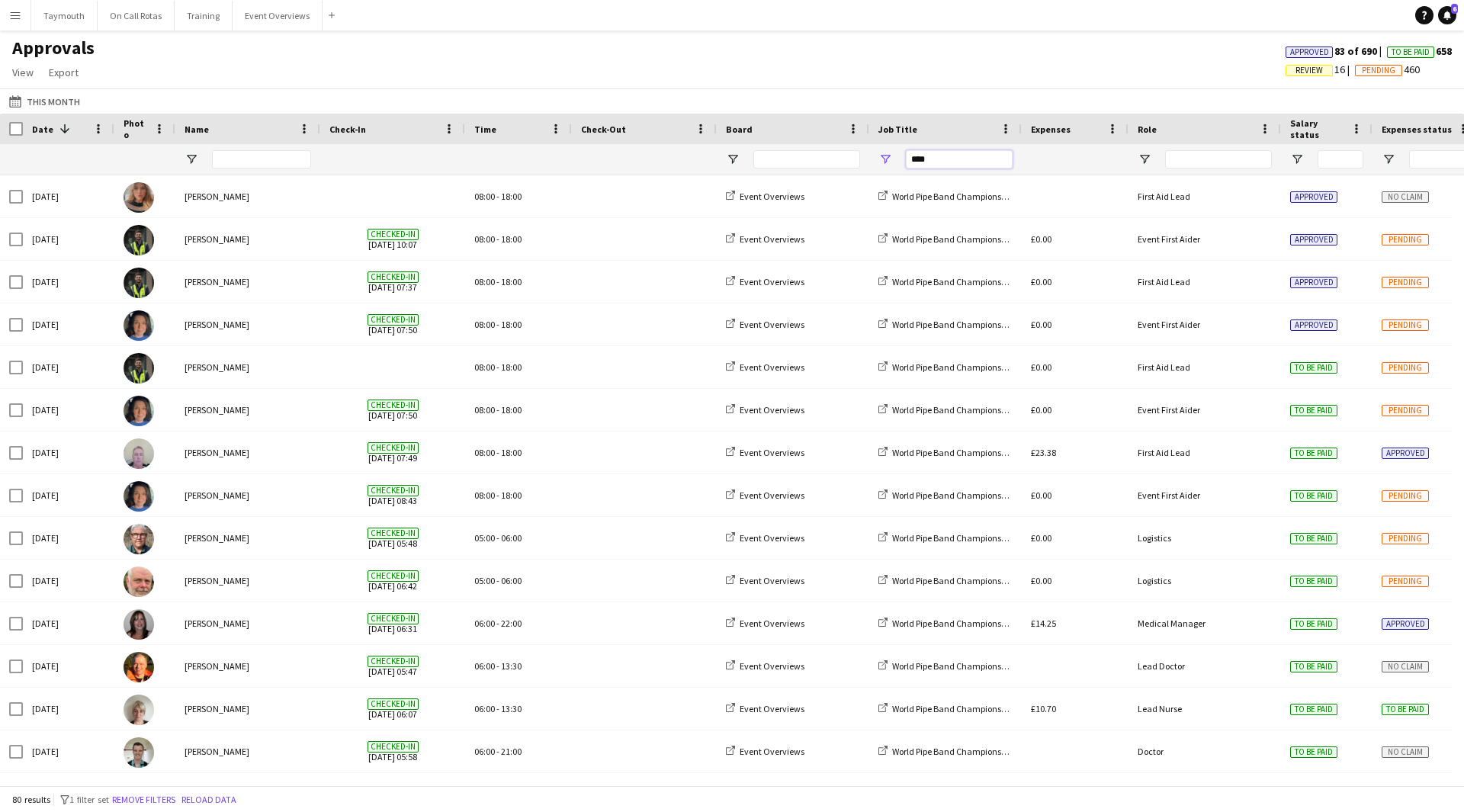
drag, startPoint x: 948, startPoint y: 160, endPoint x: 695, endPoint y: 152, distance: 253.1
click at [695, 152] on div "****" at bounding box center [1384, 159] width 2768 height 31
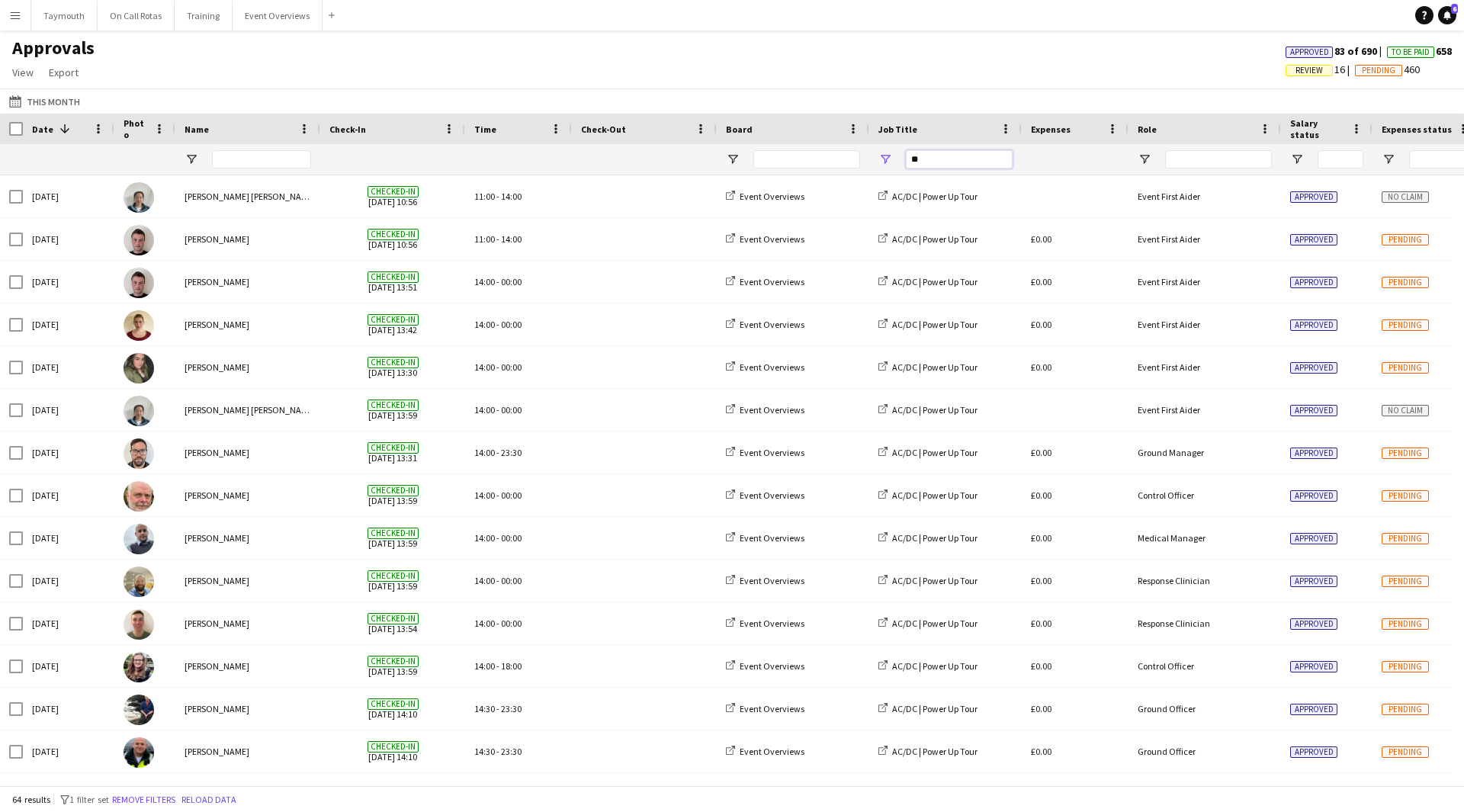
type input "**"
drag, startPoint x: 248, startPoint y: 160, endPoint x: 238, endPoint y: 156, distance: 10.8
click at [240, 156] on input "Name Filter Input" at bounding box center [262, 159] width 99 height 19
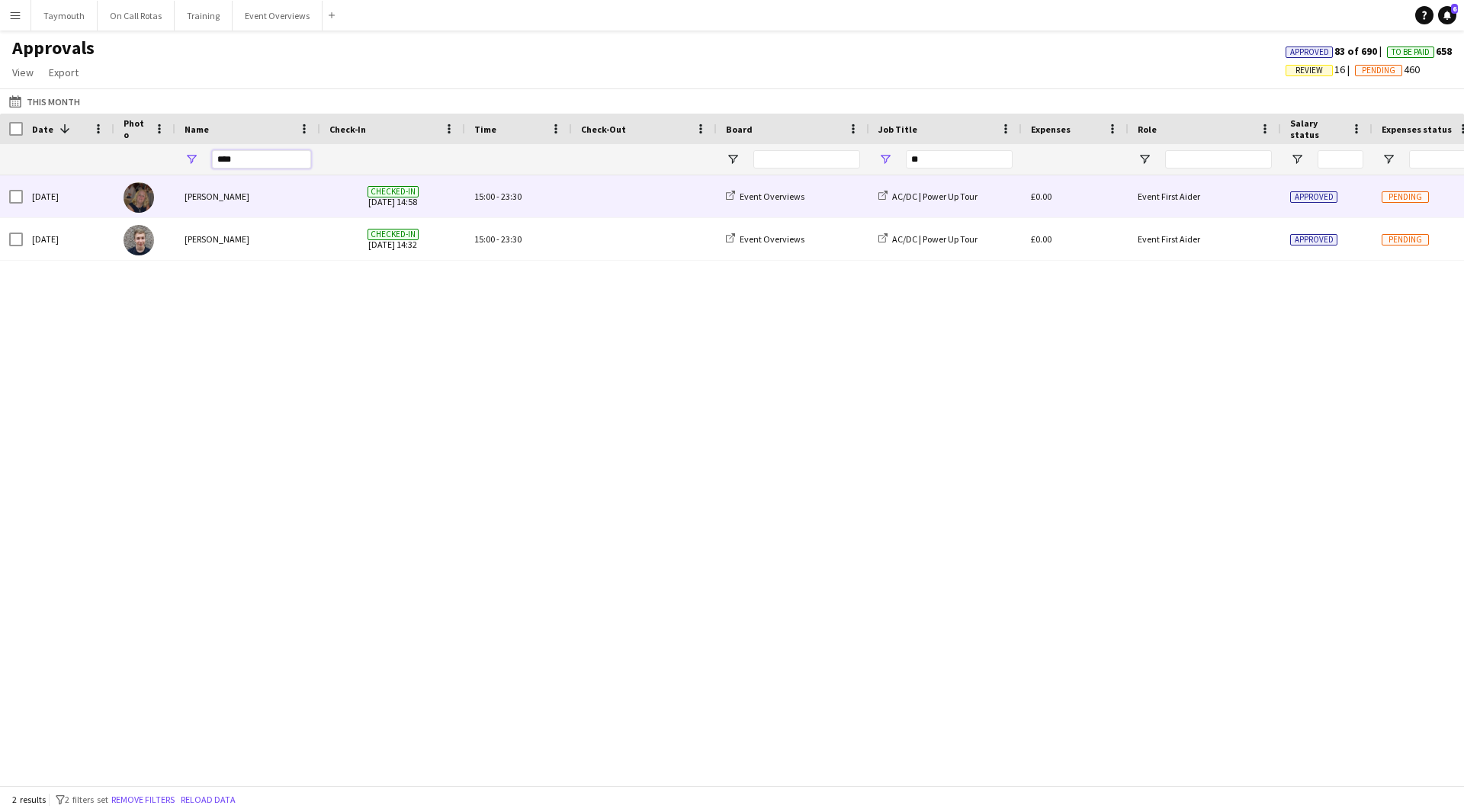
type input "****"
click at [567, 201] on div "15:00 - 23:30" at bounding box center [518, 195] width 107 height 42
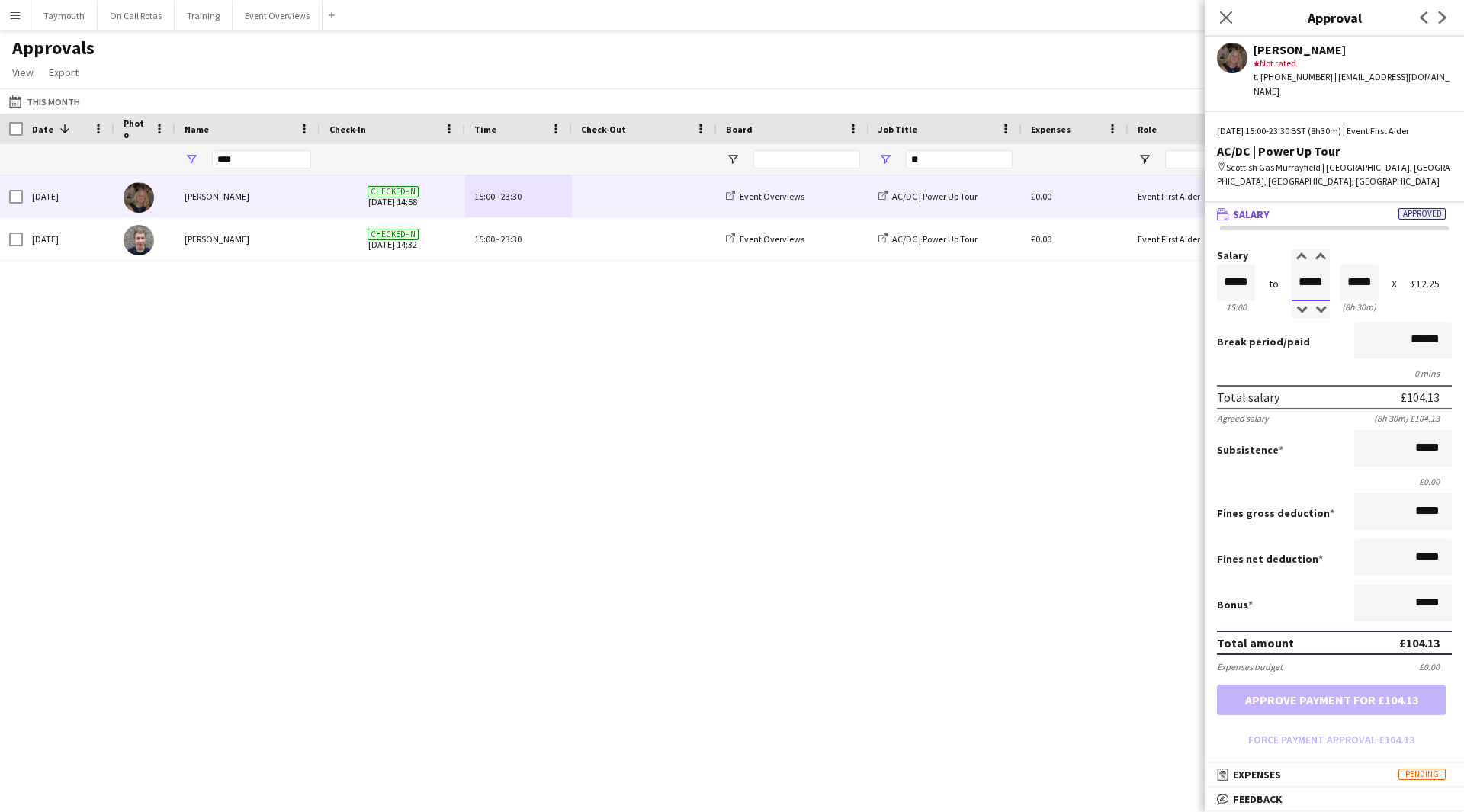
drag, startPoint x: 1320, startPoint y: 268, endPoint x: 1204, endPoint y: 269, distance: 116.0
click at [1204, 269] on body "Menu Boards Boards Boards All jobs Status Workforce Workforce My Workforce Recr…" at bounding box center [732, 406] width 1464 height 812
type input "*****"
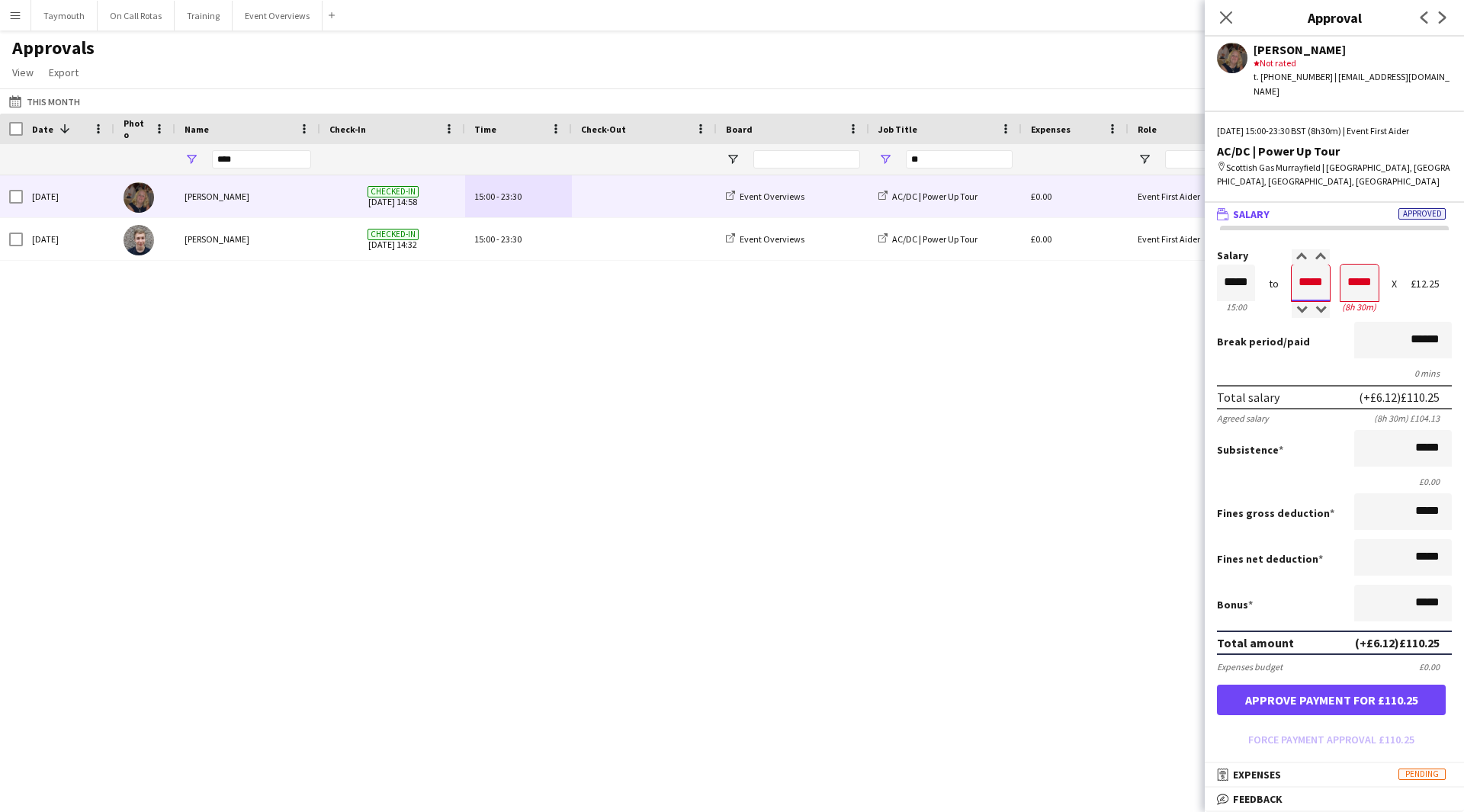
type input "*****"
click at [1332, 692] on button "Approve payment for £110.25" at bounding box center [1331, 700] width 229 height 31
drag, startPoint x: 240, startPoint y: 165, endPoint x: -34, endPoint y: 129, distance: 276.4
click at [0, 129] on html "Menu Boards Boards Boards All jobs Status Workforce Workforce My Workforce Recr…" at bounding box center [732, 406] width 1464 height 812
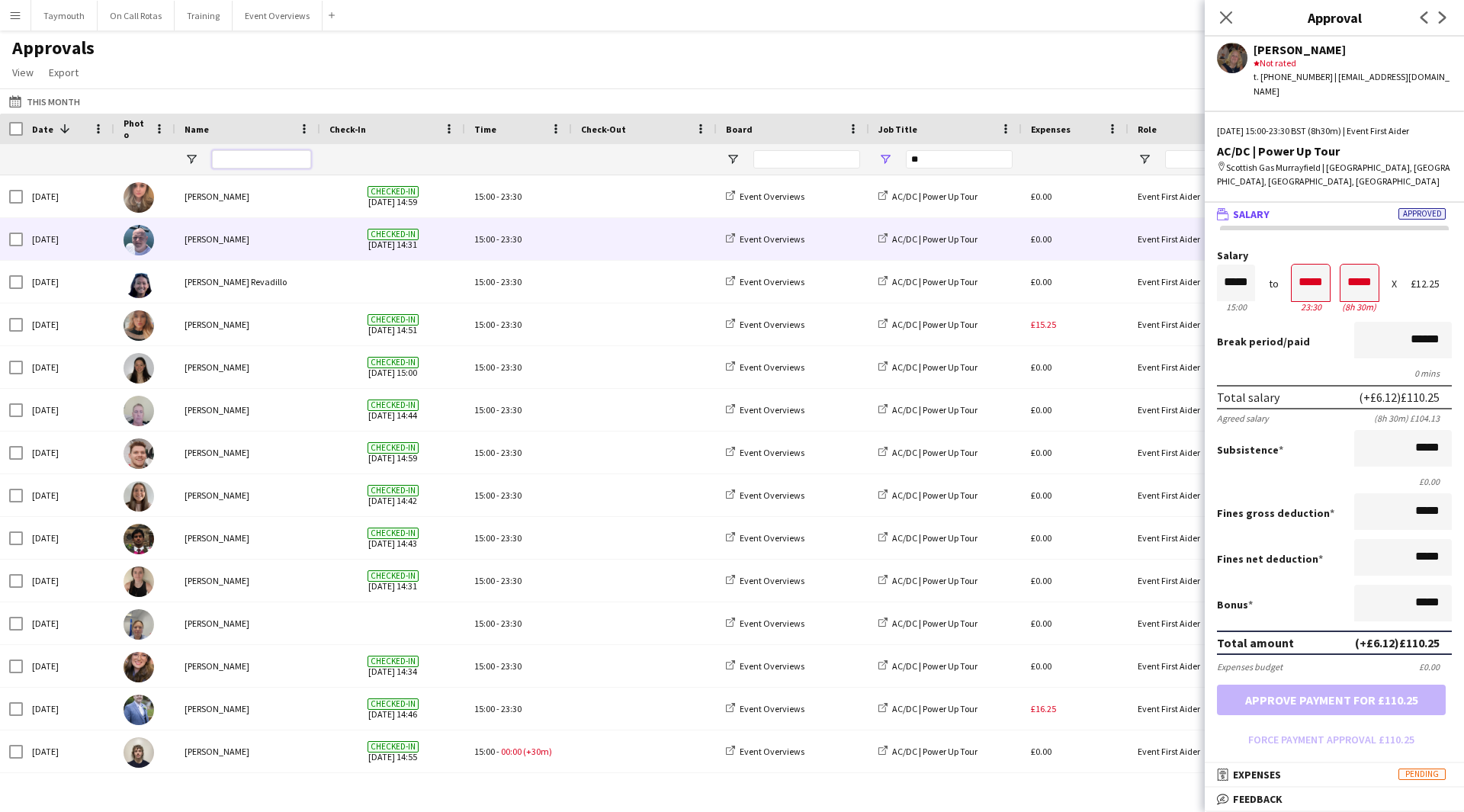
scroll to position [686, 0]
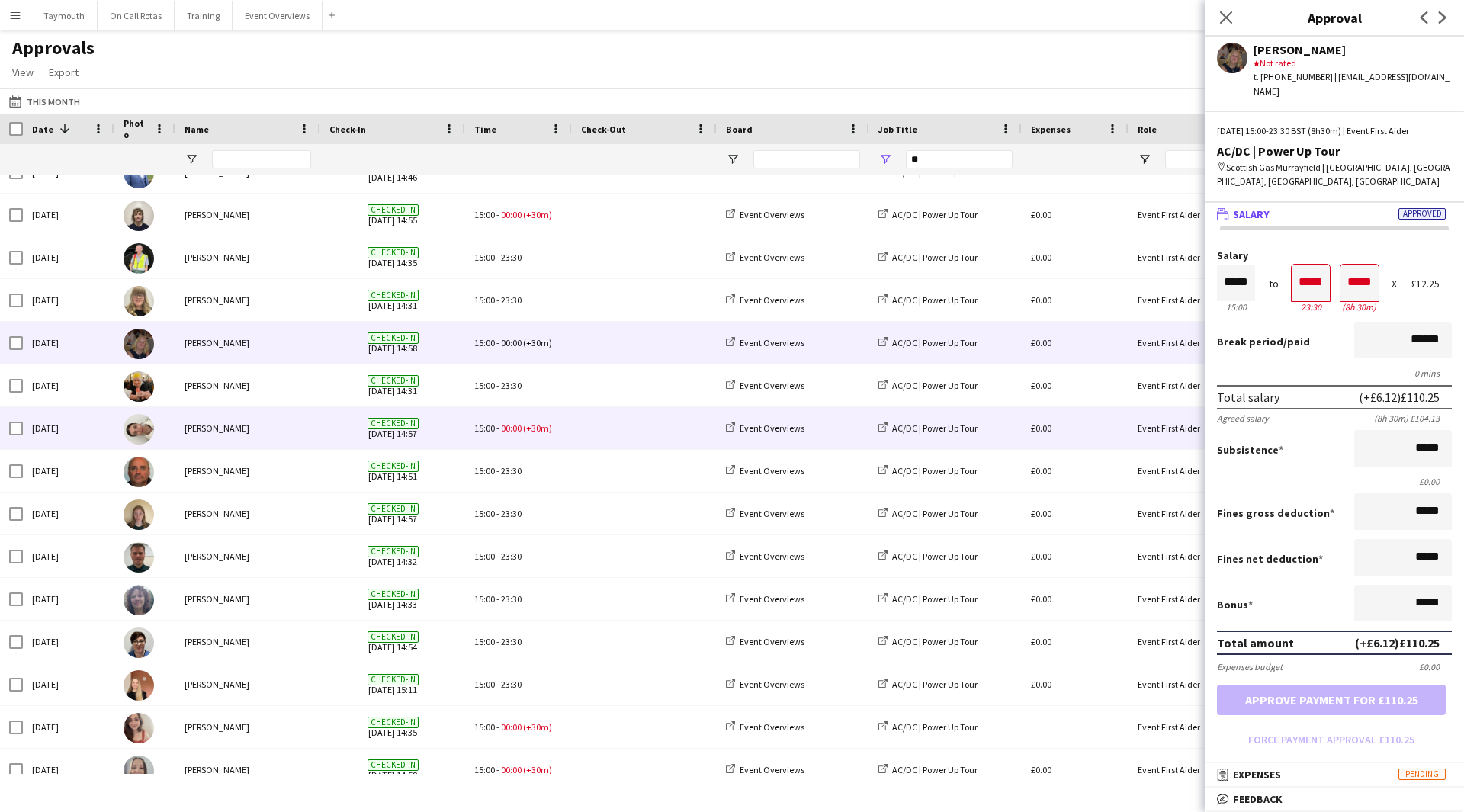
click at [621, 415] on span at bounding box center [644, 428] width 126 height 42
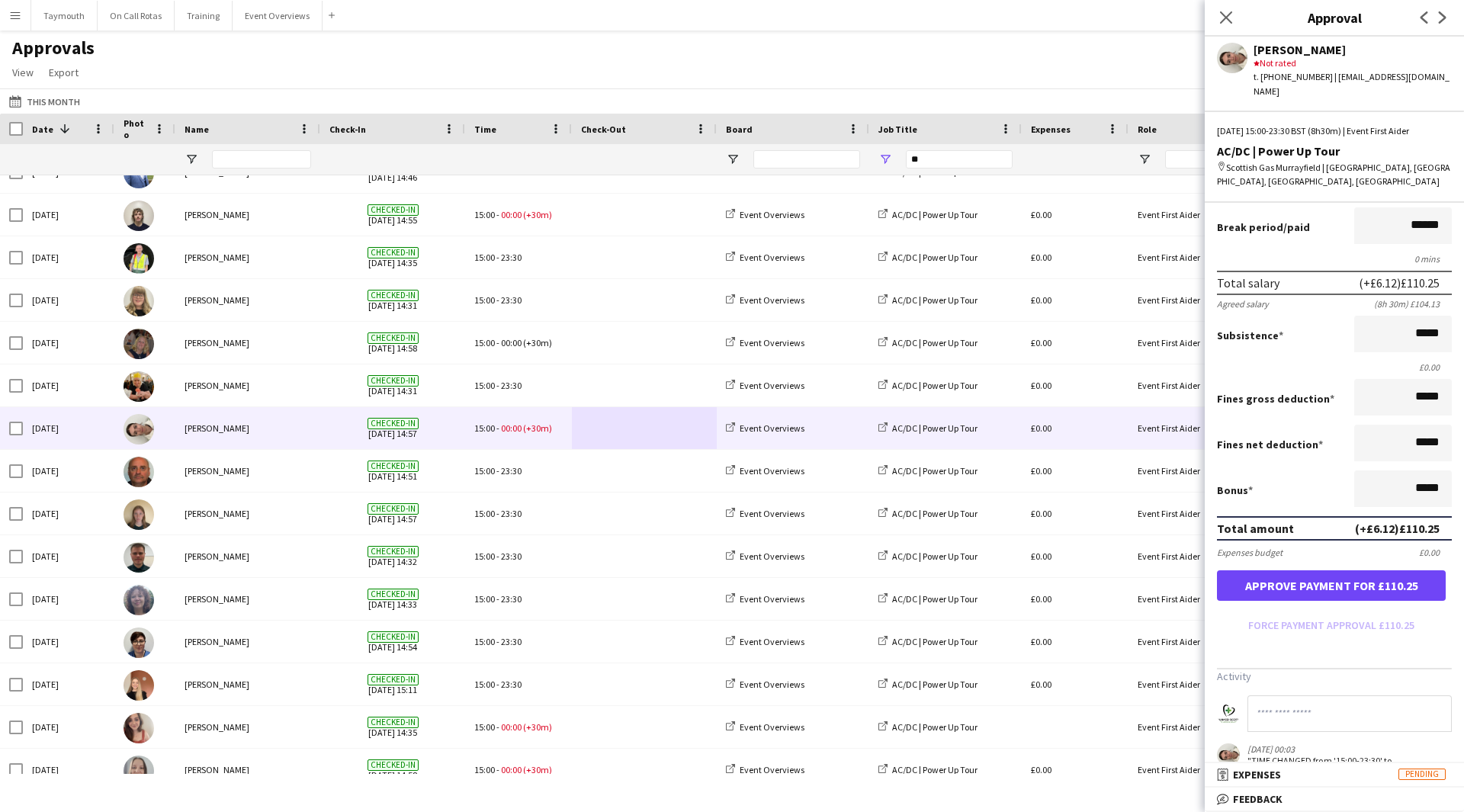
scroll to position [178, 0]
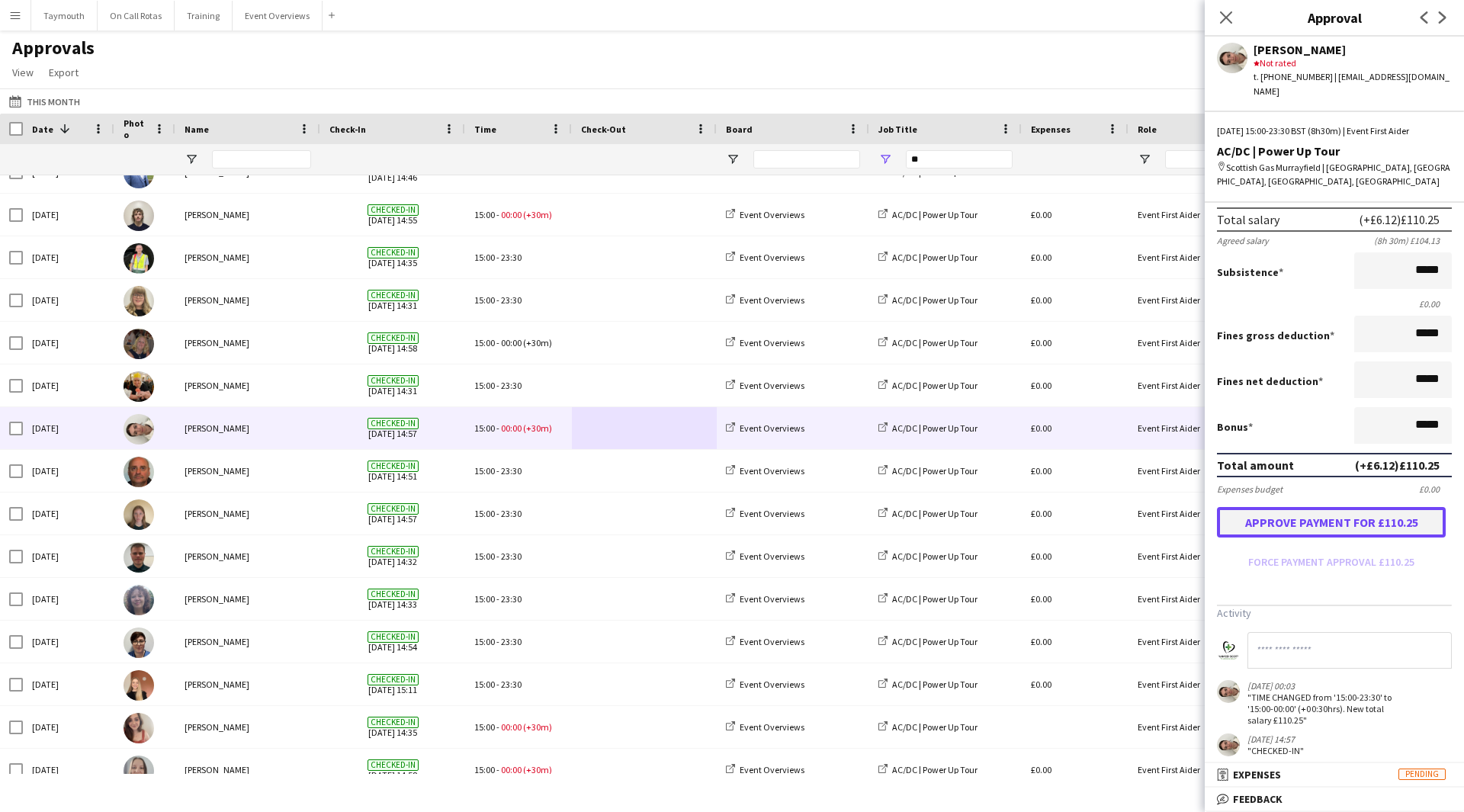
click at [1357, 507] on button "Approve payment for £110.25" at bounding box center [1331, 522] width 229 height 31
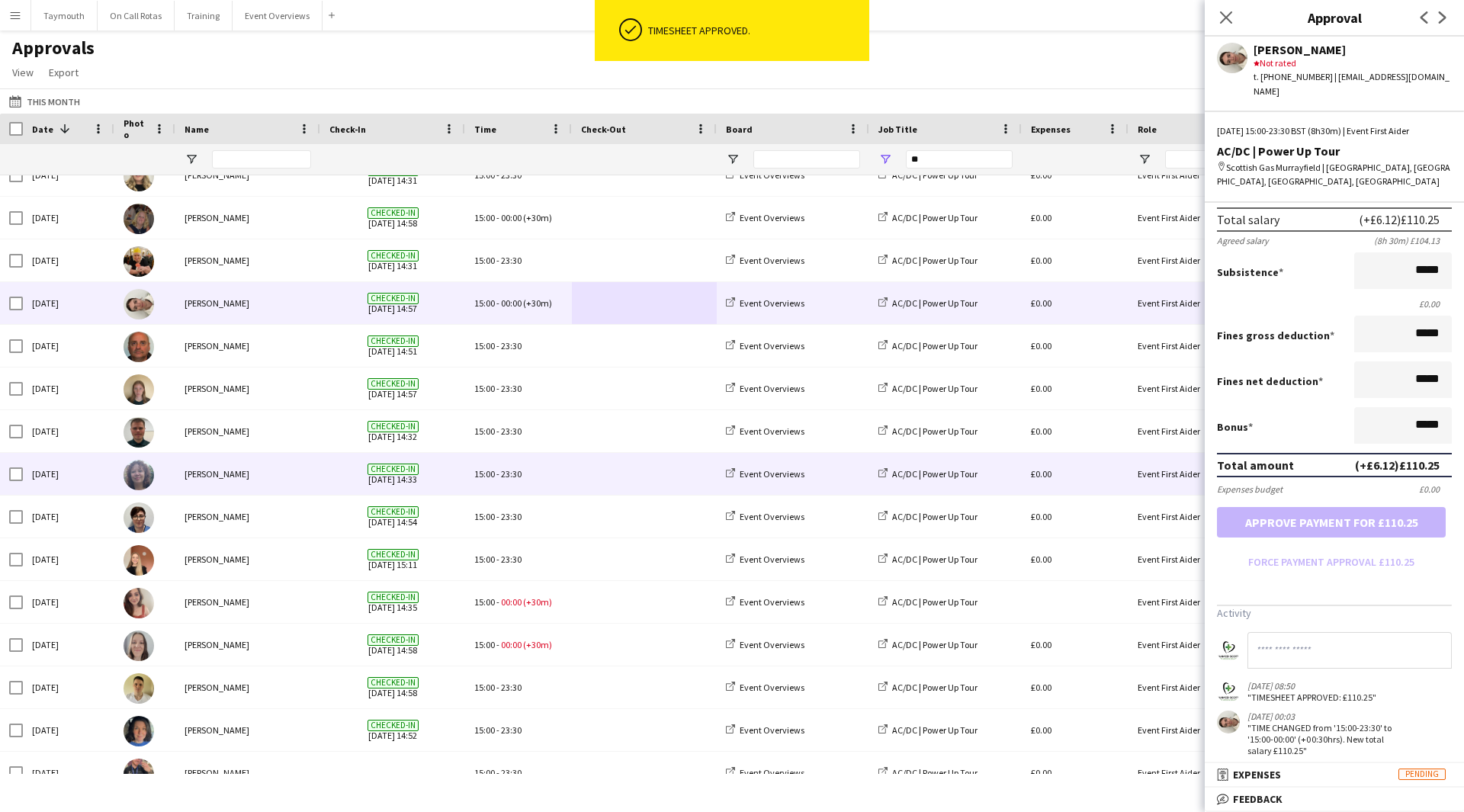
scroll to position [1372, 0]
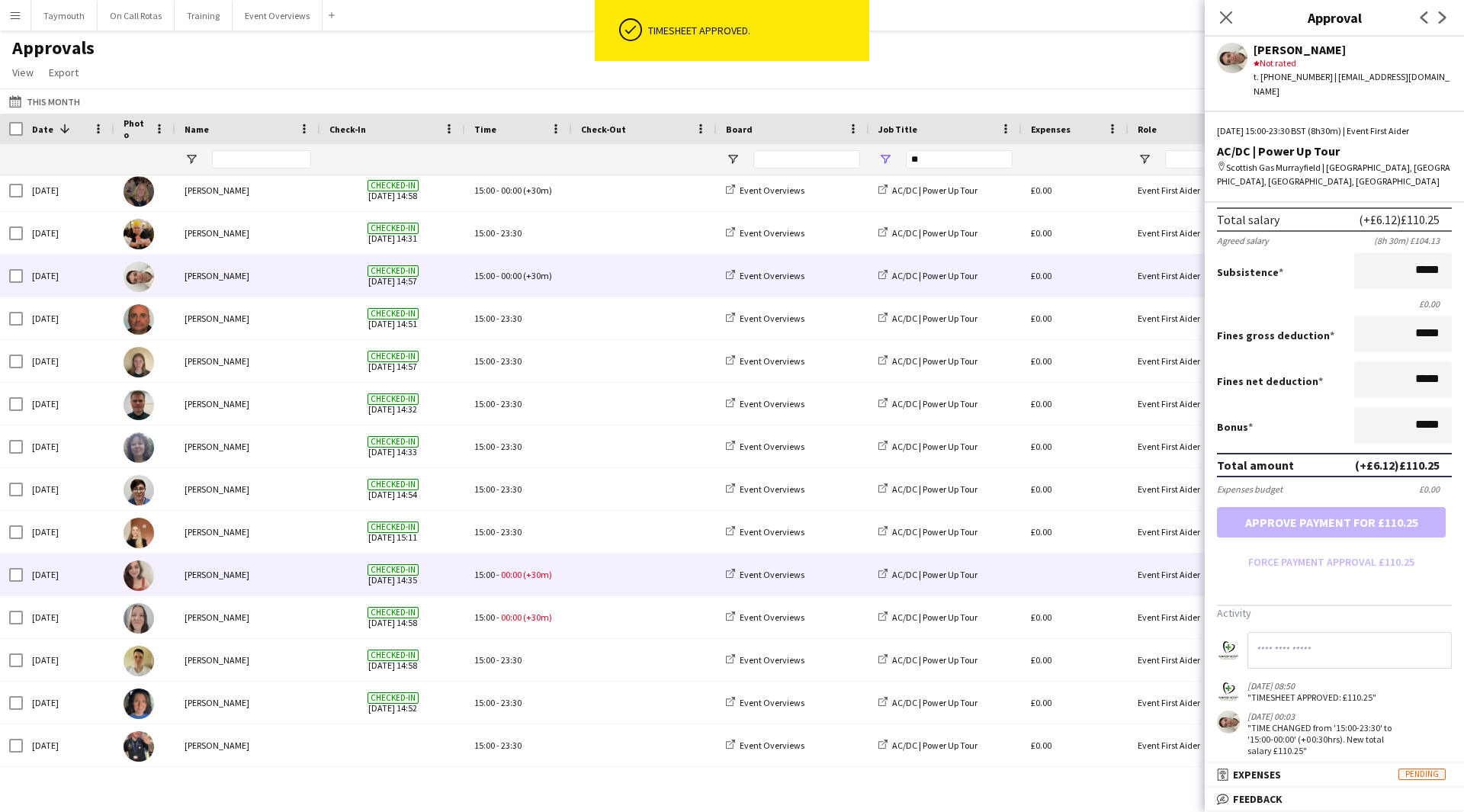
click at [658, 560] on span at bounding box center [644, 573] width 126 height 42
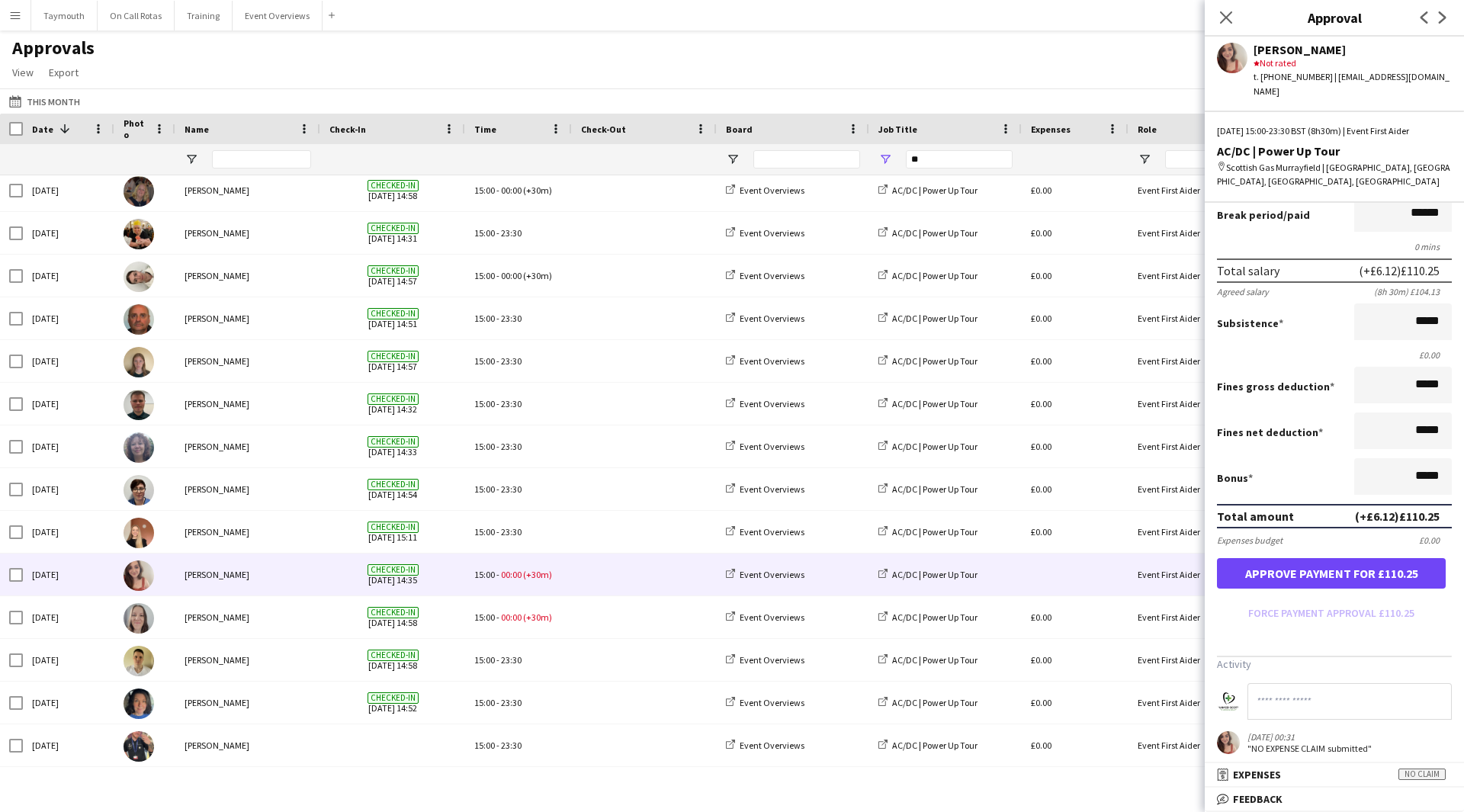
scroll to position [253, 0]
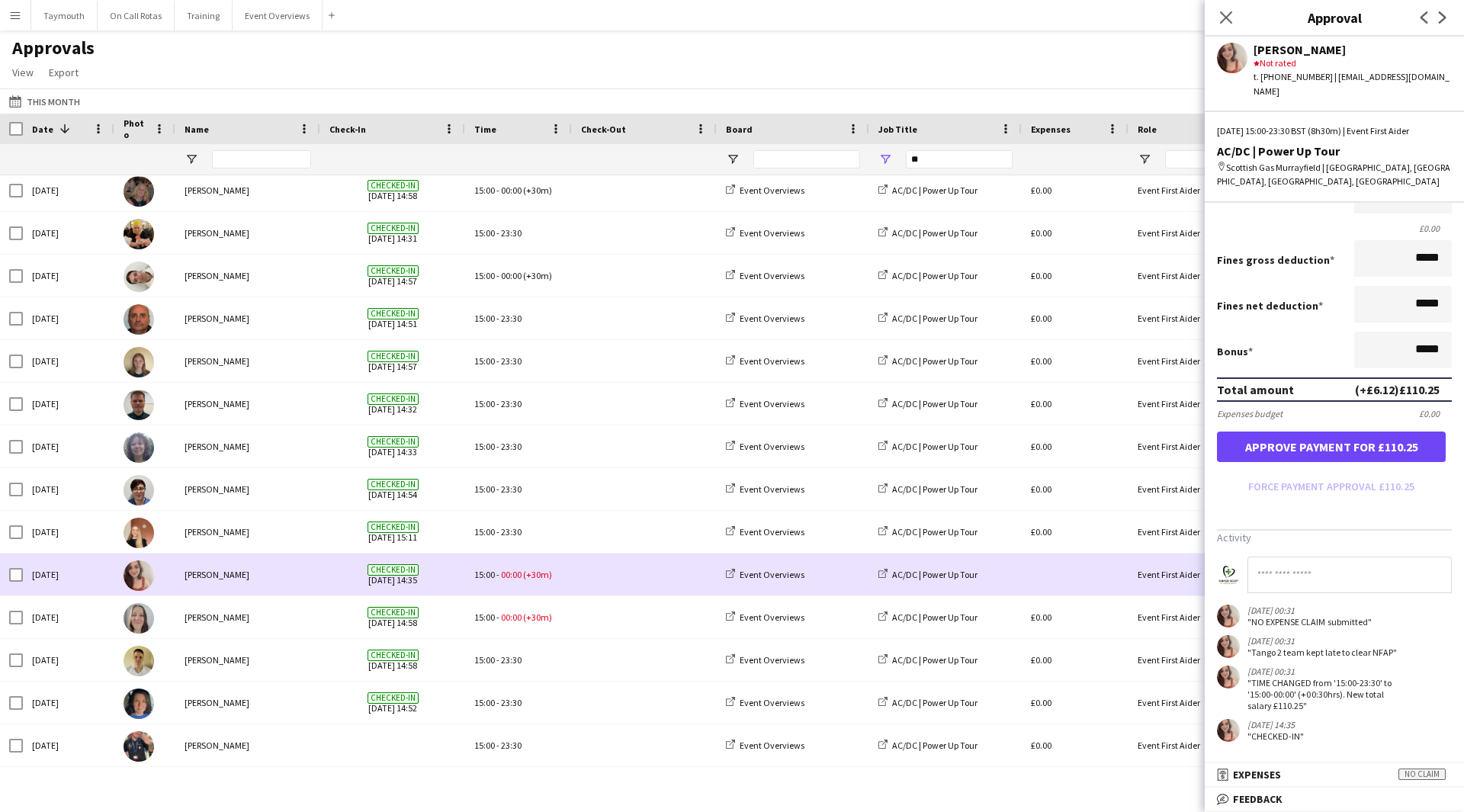
click at [597, 585] on span at bounding box center [644, 573] width 126 height 42
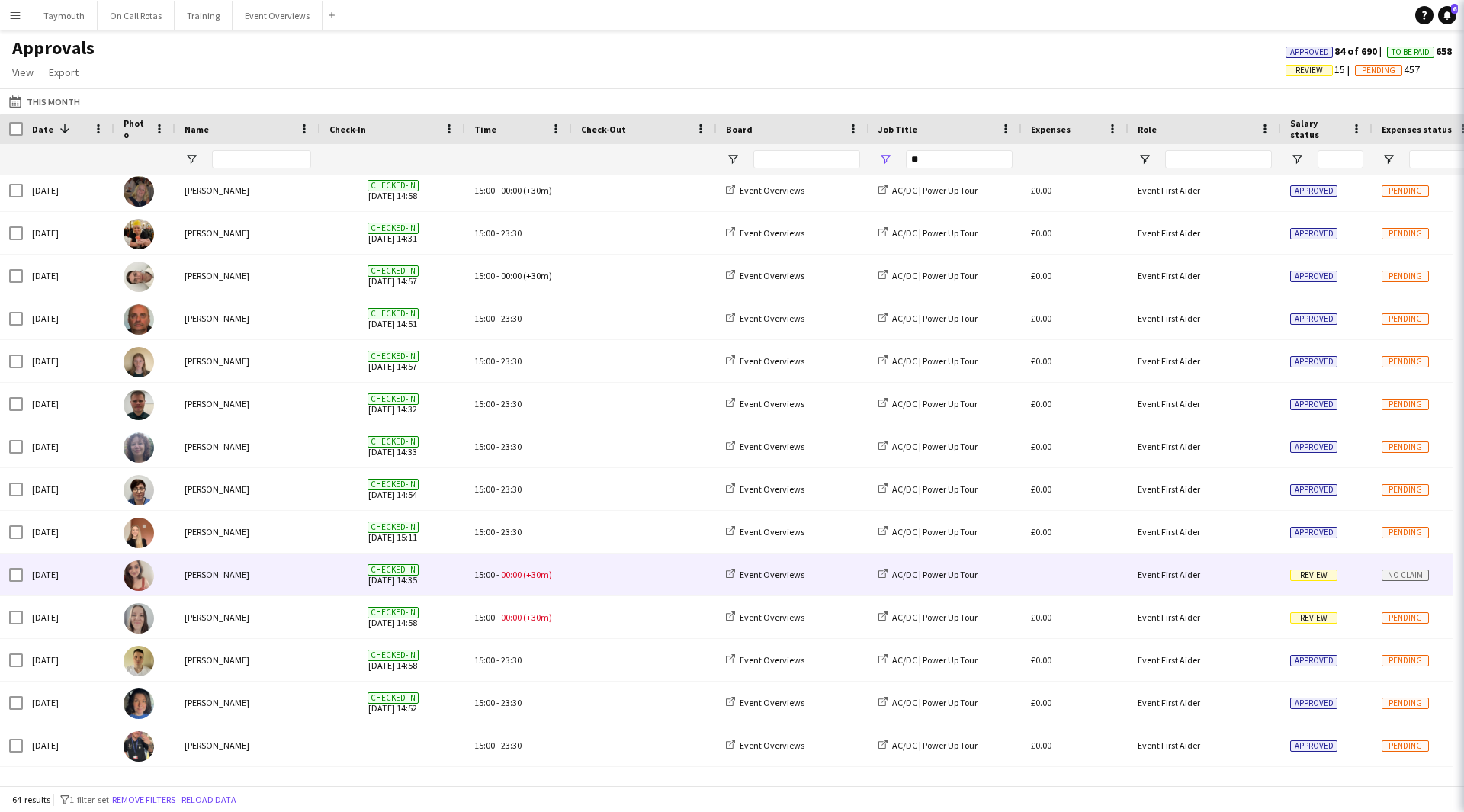
click at [597, 585] on span at bounding box center [644, 573] width 126 height 42
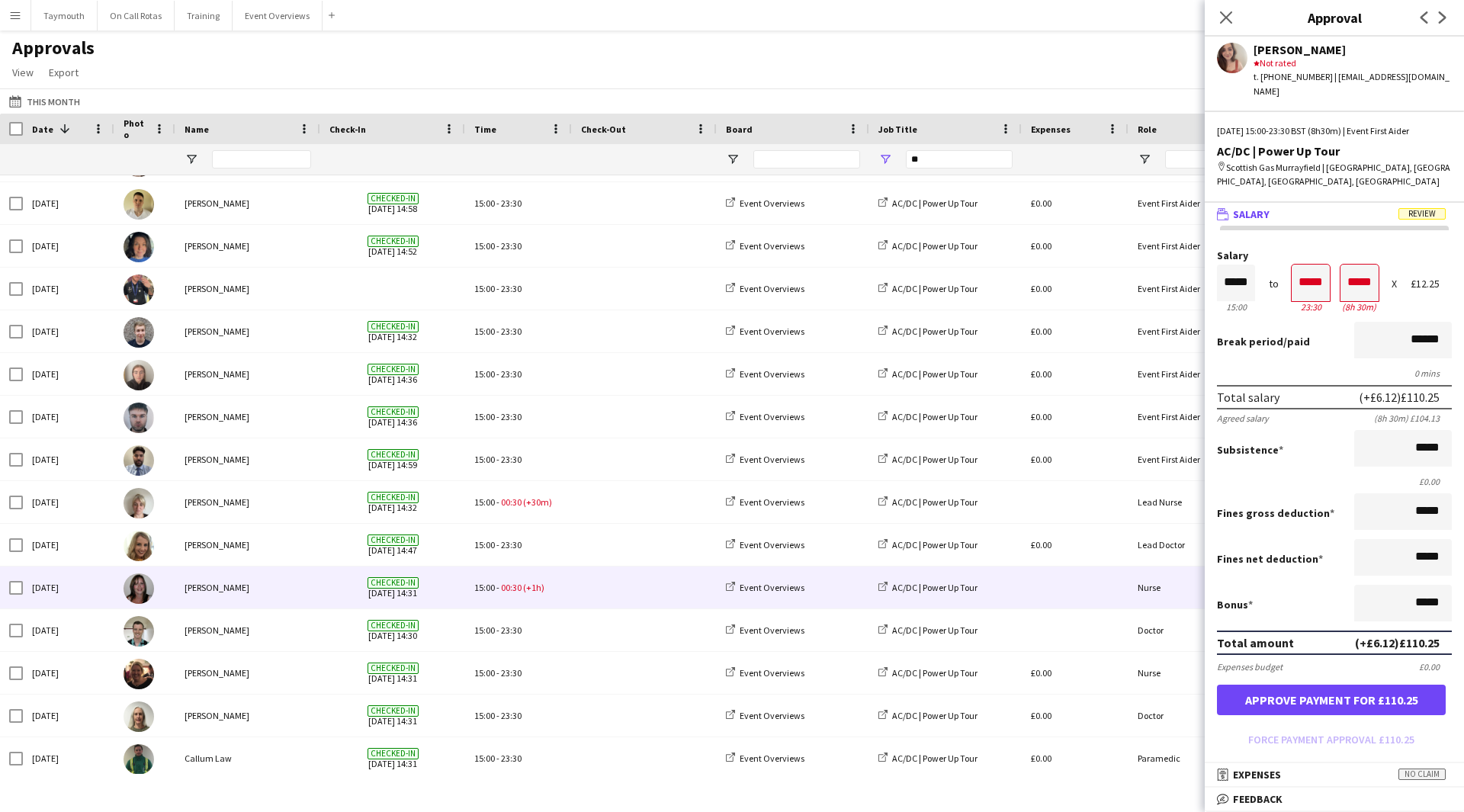
scroll to position [1749, 0]
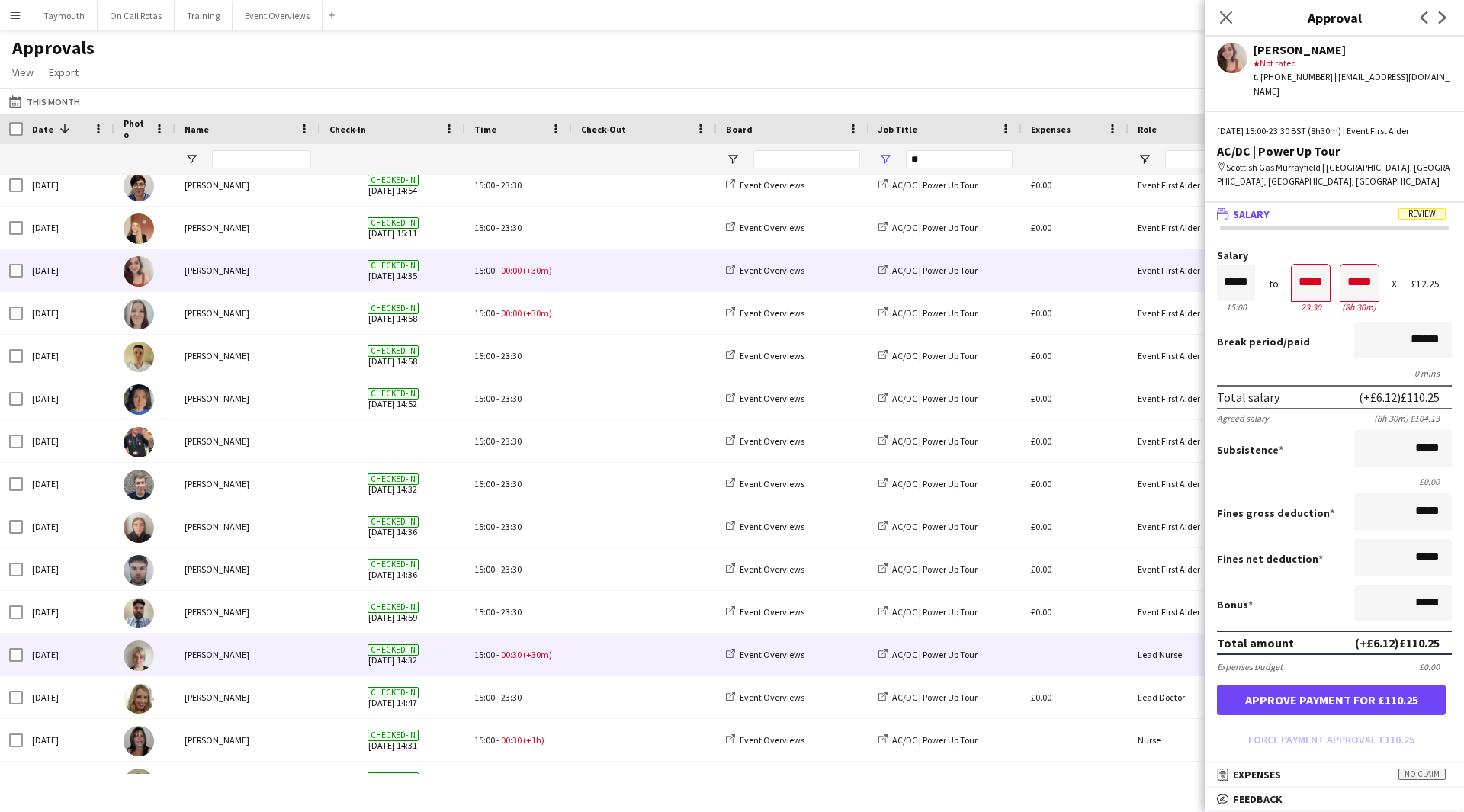
click at [619, 648] on span at bounding box center [644, 654] width 126 height 42
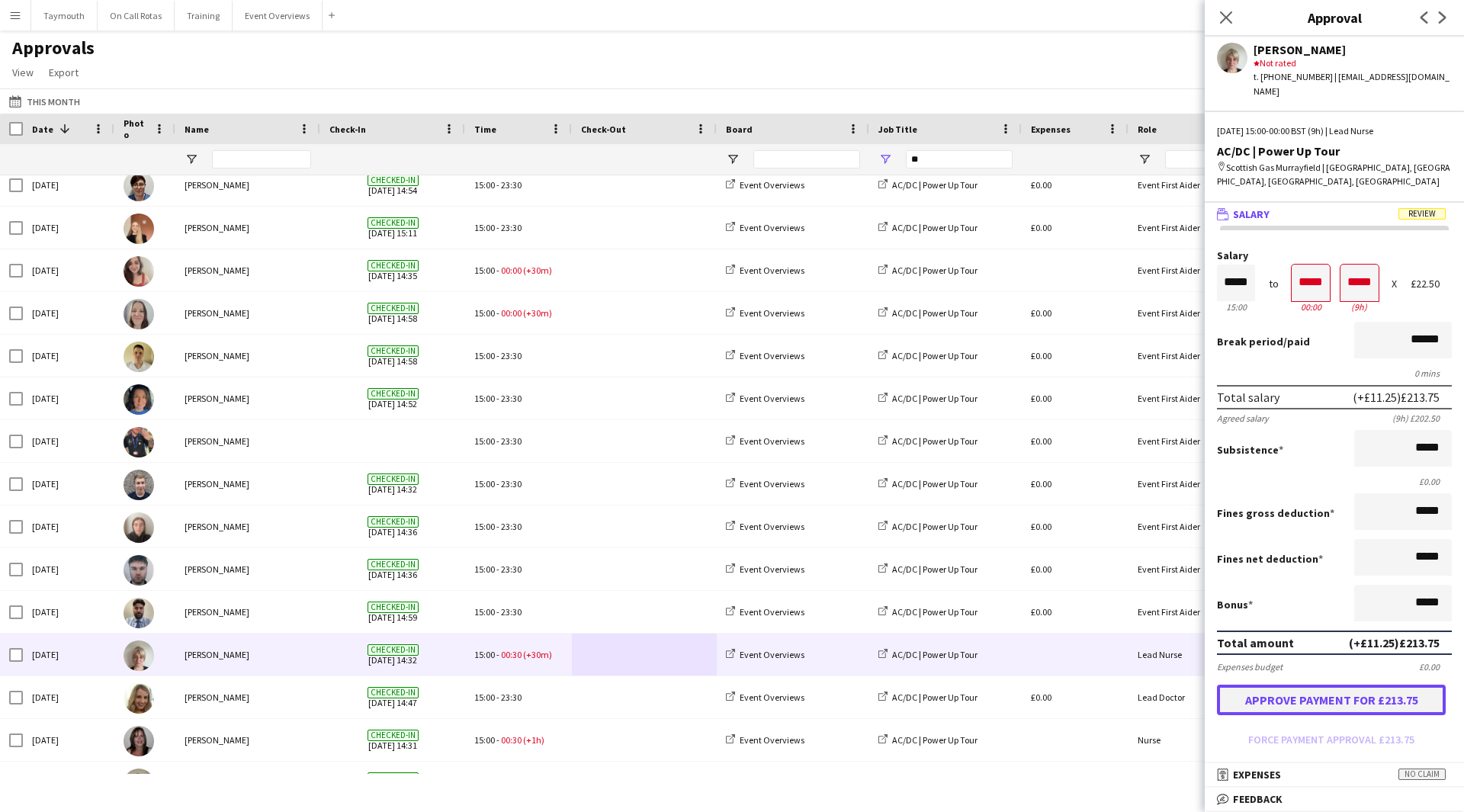
click at [1335, 685] on button "Approve payment for £213.75" at bounding box center [1331, 700] width 229 height 31
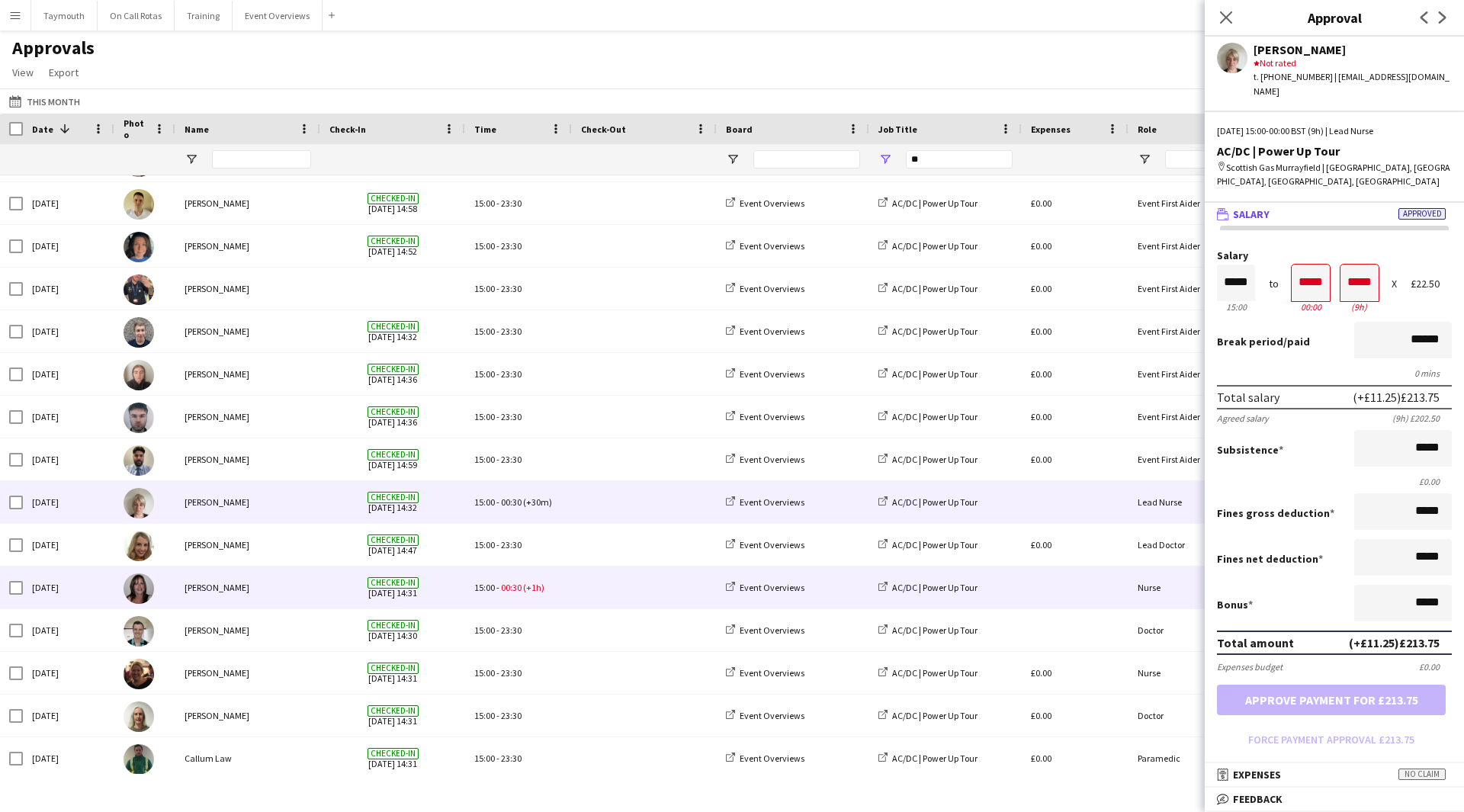
click at [693, 596] on span at bounding box center [644, 587] width 126 height 42
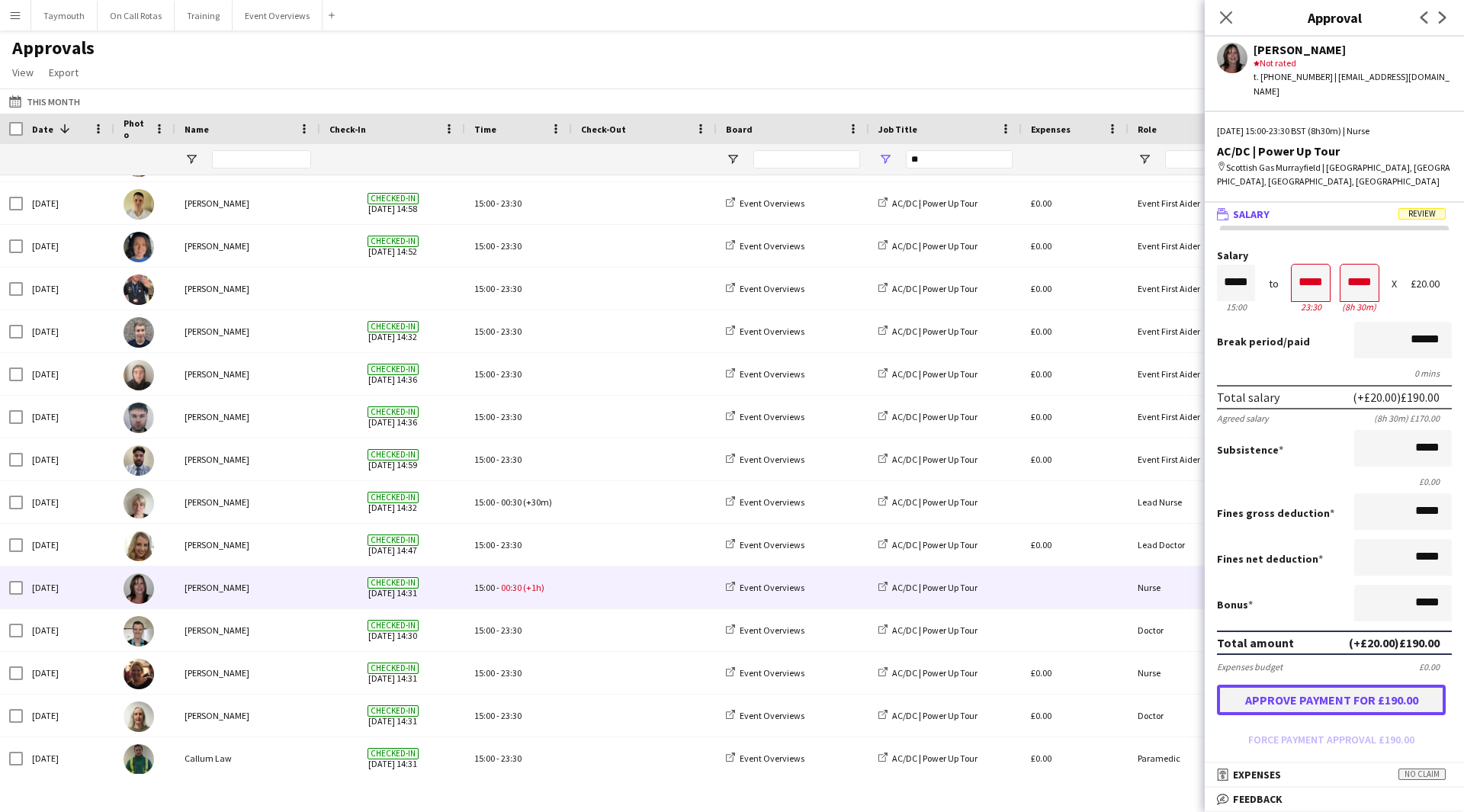
click at [1313, 685] on button "Approve payment for £190.00" at bounding box center [1331, 700] width 229 height 31
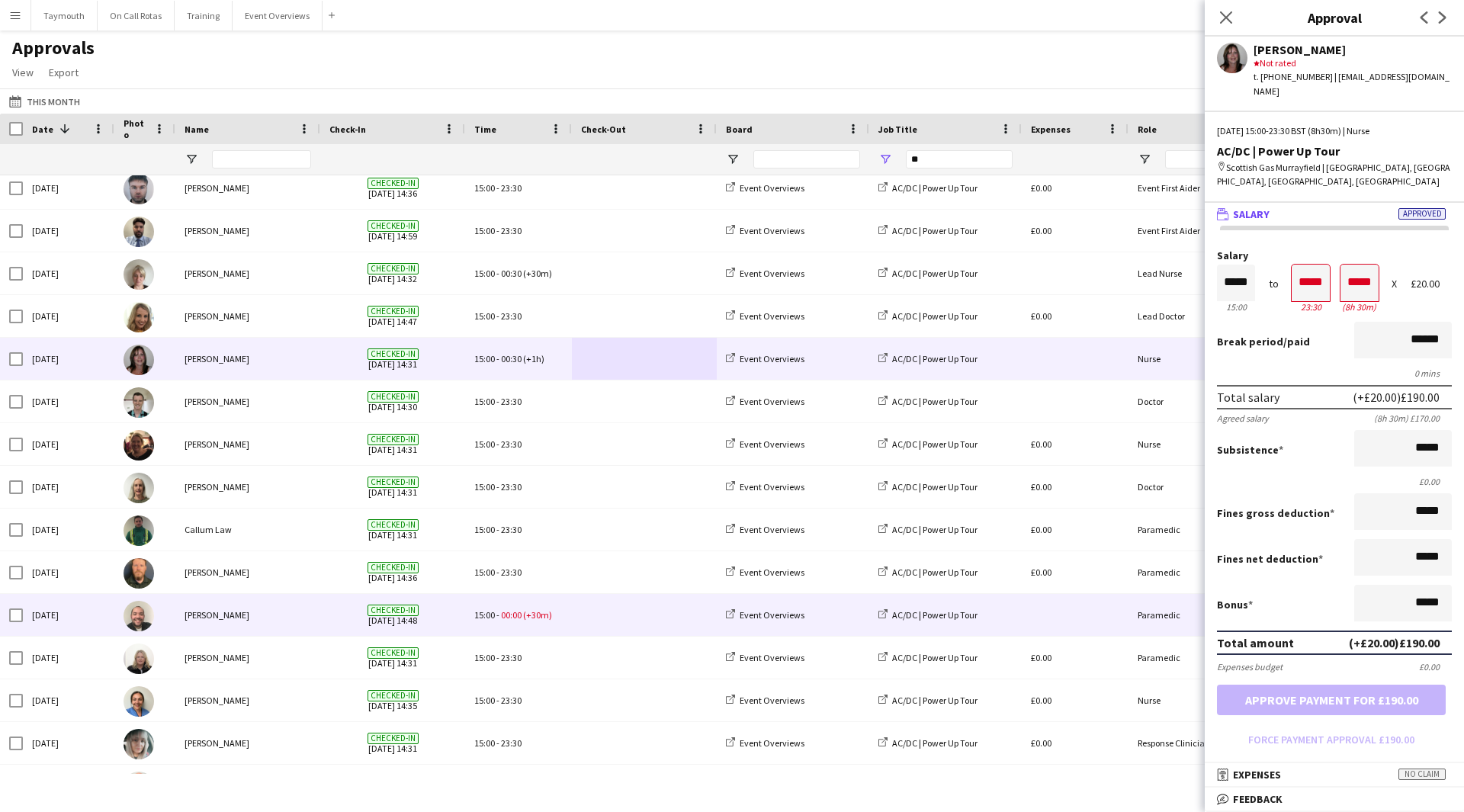
click at [615, 594] on span at bounding box center [644, 614] width 126 height 42
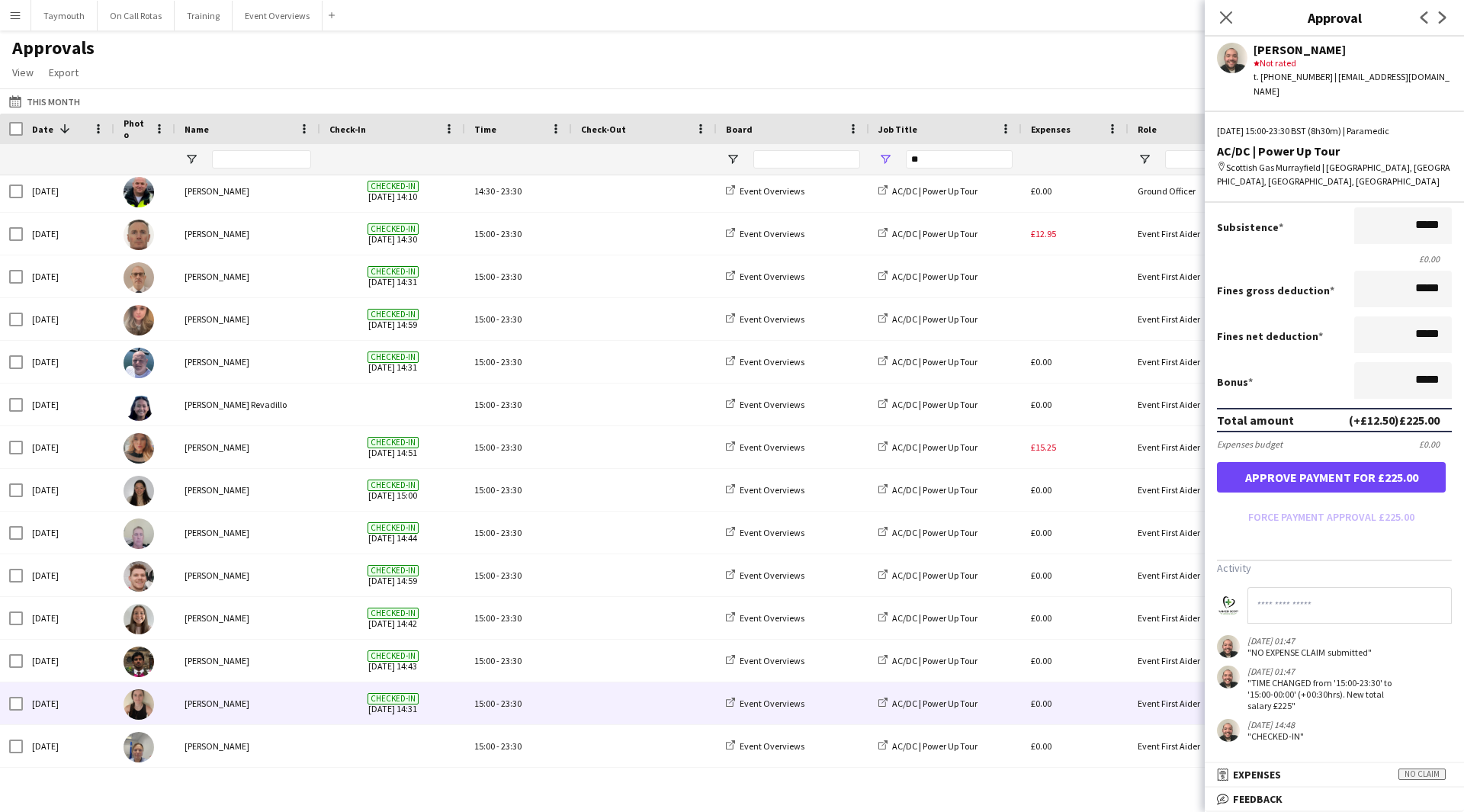
scroll to position [533, 0]
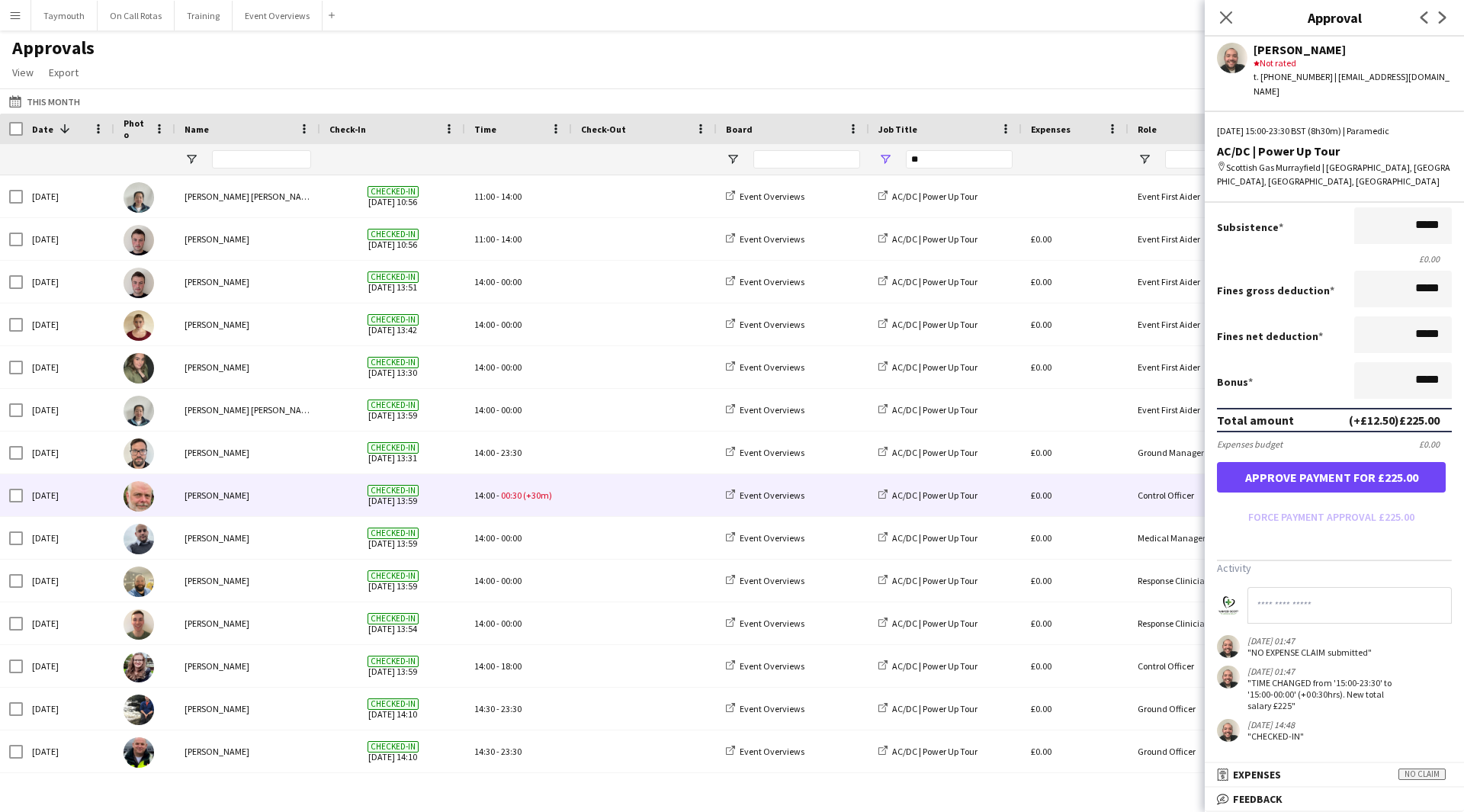
click at [570, 496] on div "14:00 - 00:30 (+30m)" at bounding box center [518, 495] width 107 height 42
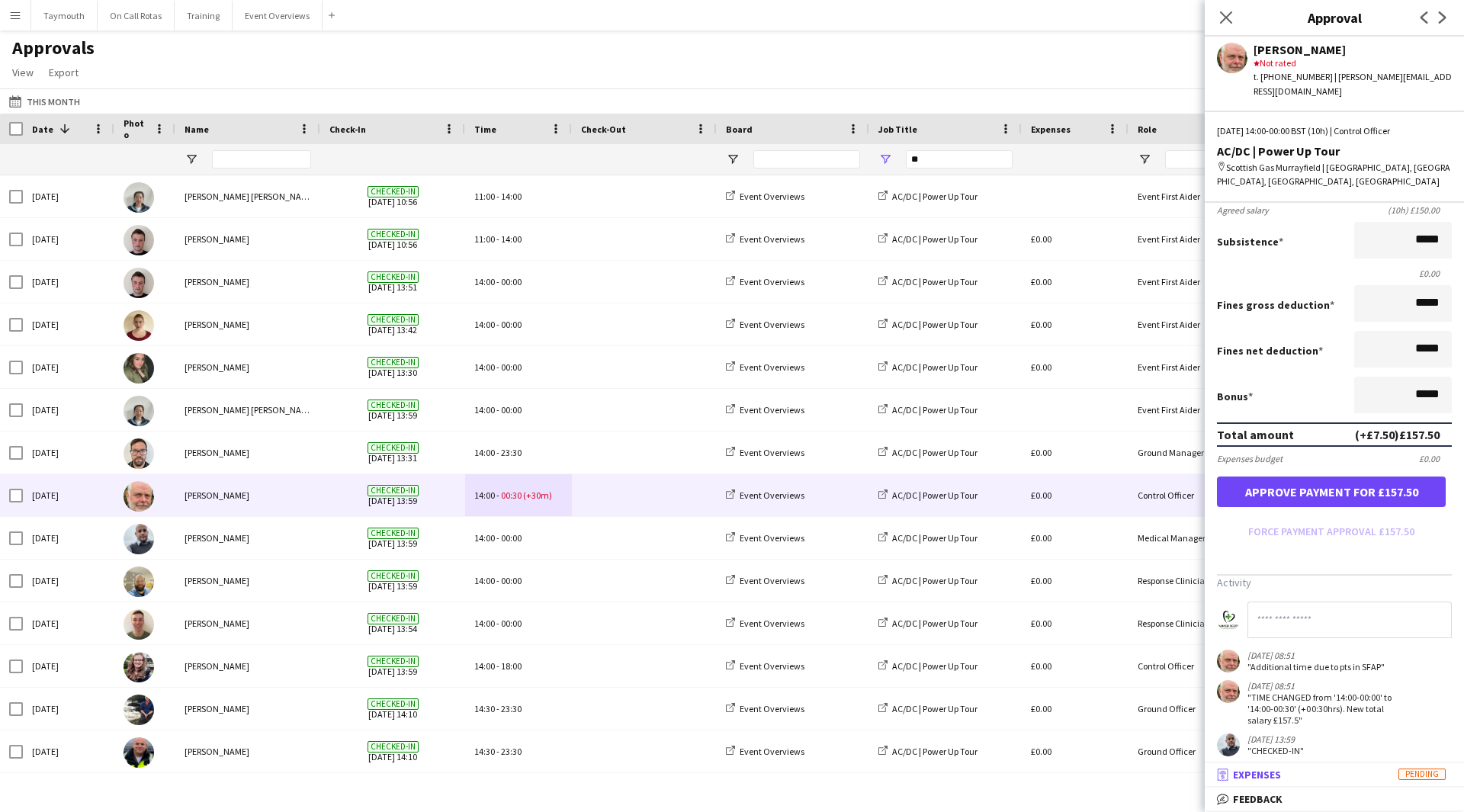
click at [1323, 774] on mat-panel-title "receipt Expenses Pending" at bounding box center [1331, 775] width 253 height 14
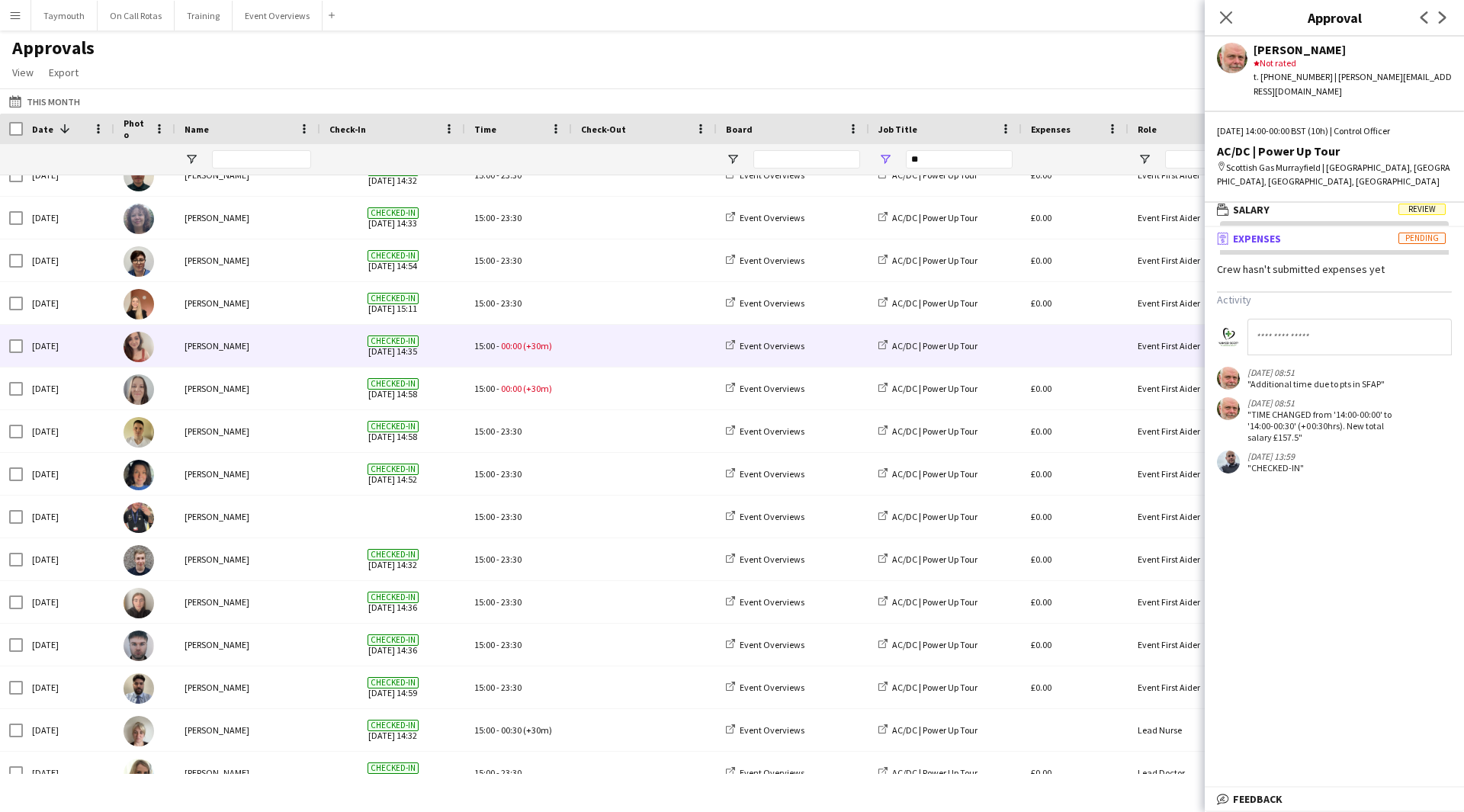
click at [583, 352] on span at bounding box center [644, 345] width 126 height 42
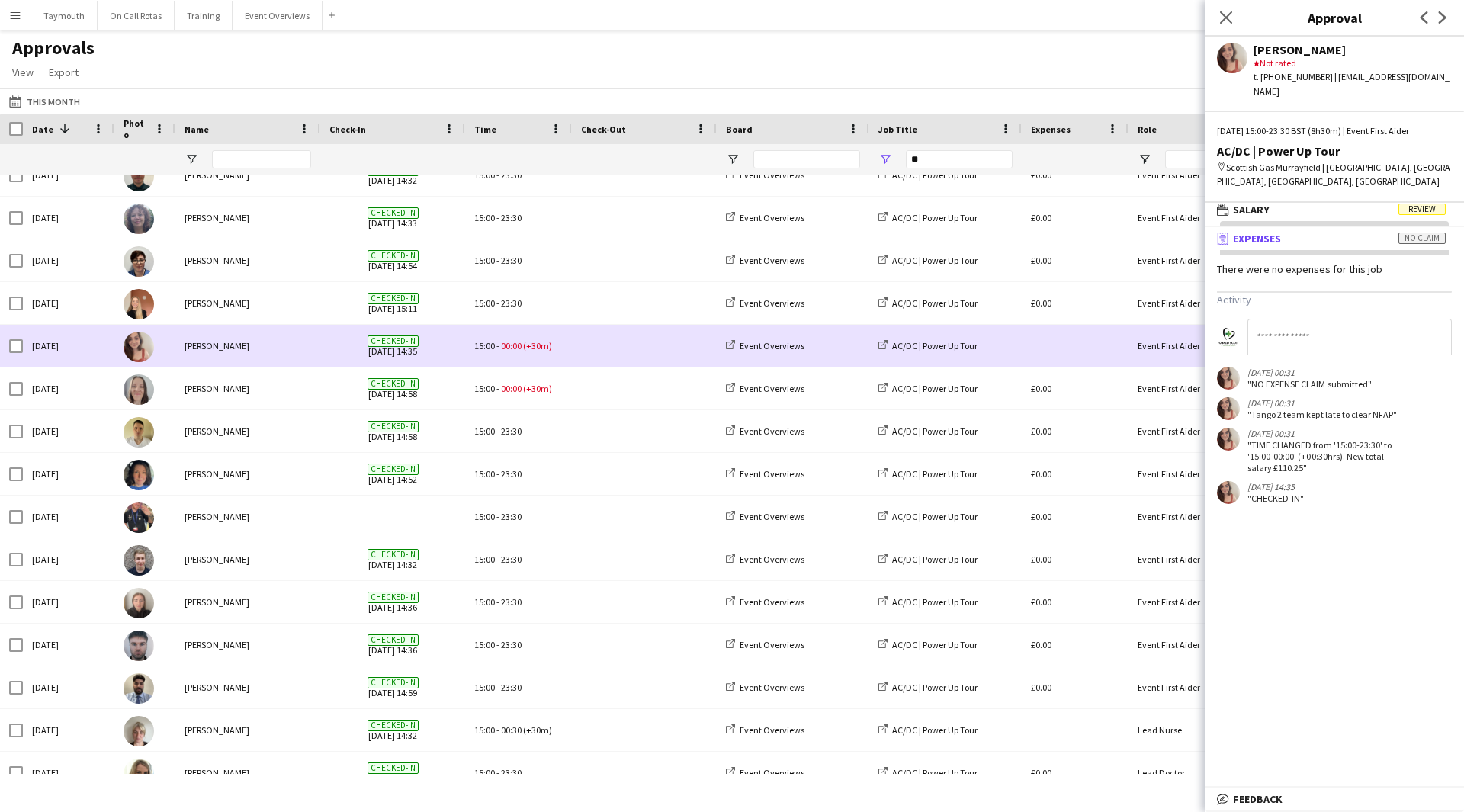
click at [591, 346] on span at bounding box center [644, 345] width 126 height 42
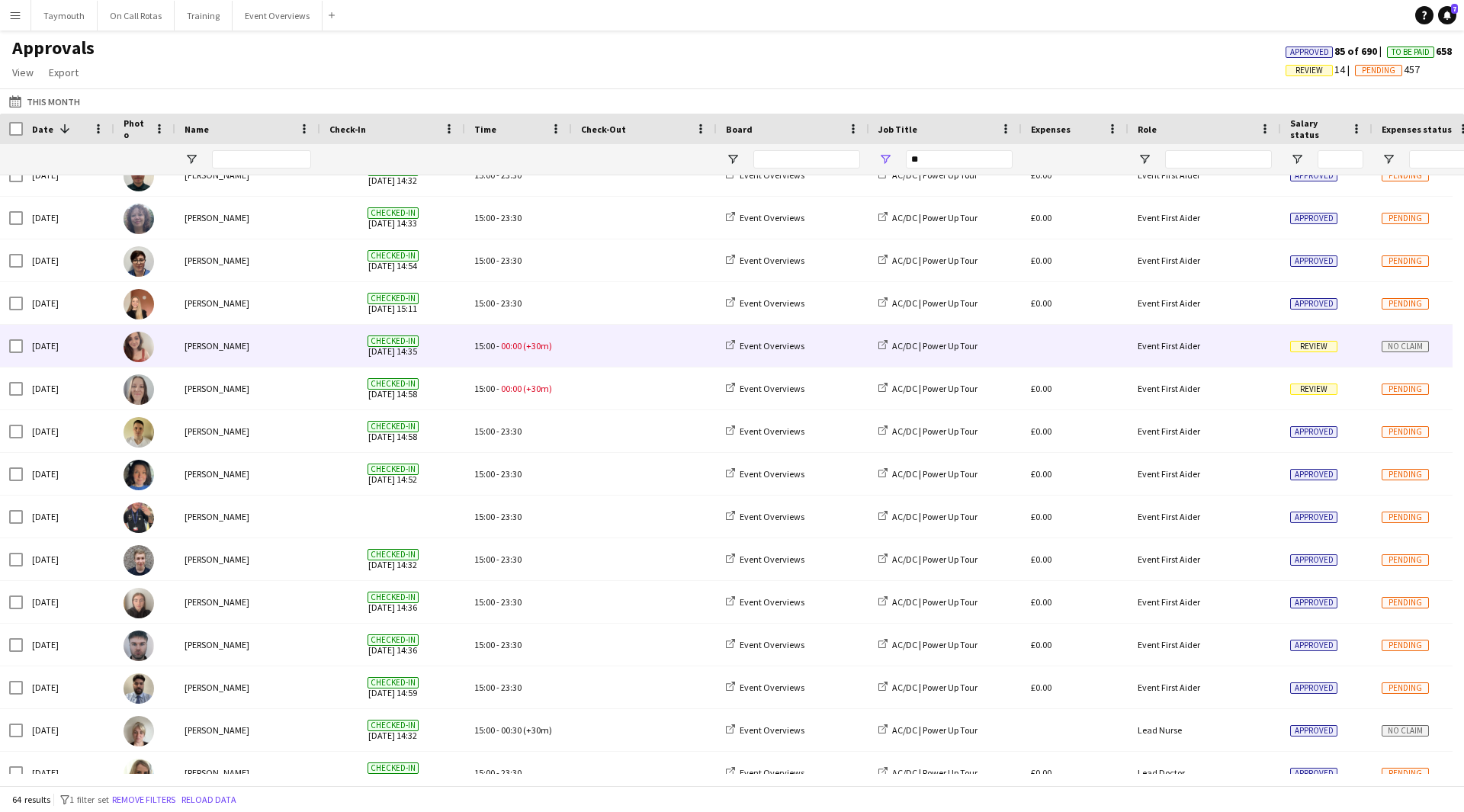
click at [590, 346] on span at bounding box center [644, 345] width 126 height 42
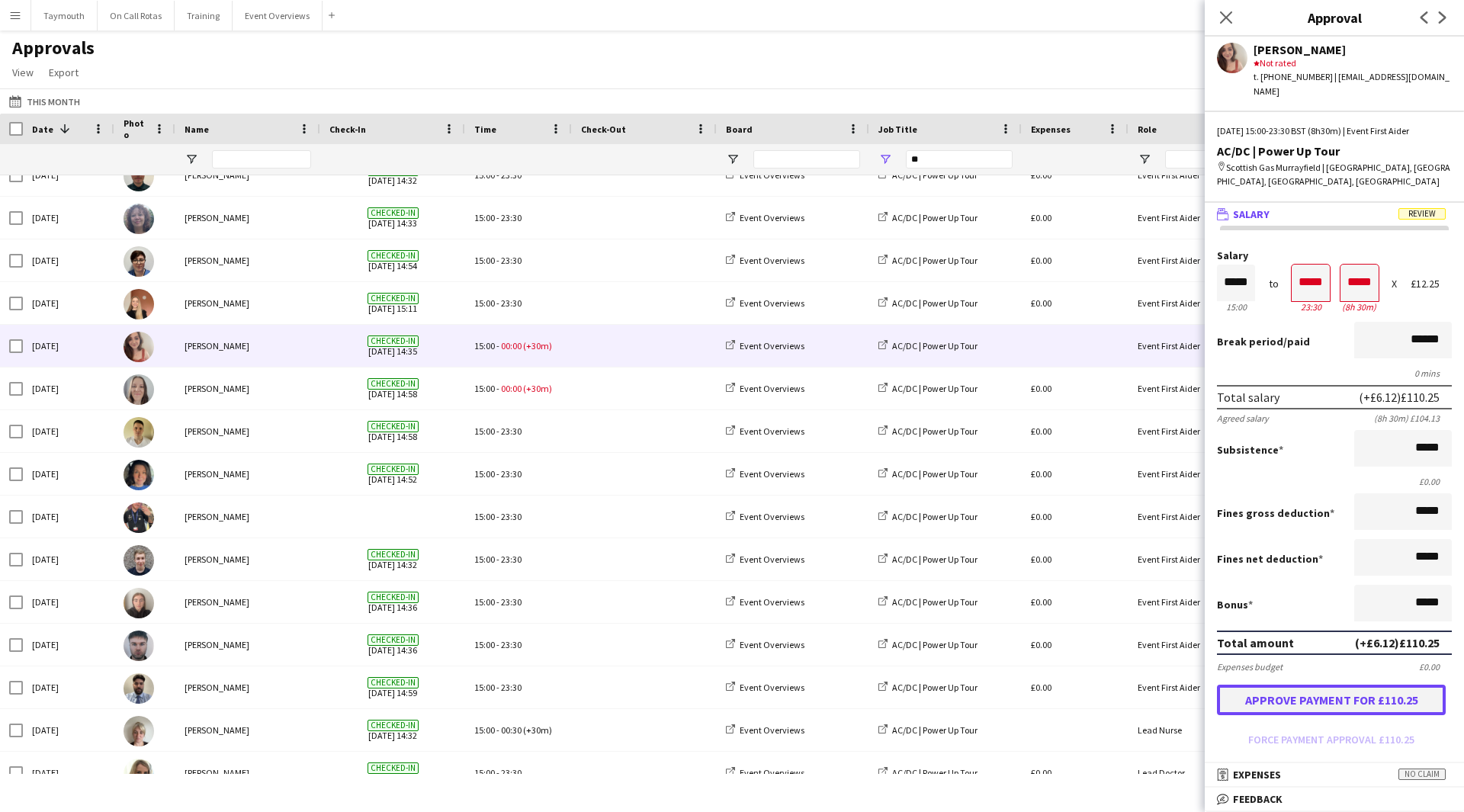
click at [1340, 709] on button "Approve payment for £110.25" at bounding box center [1331, 700] width 229 height 31
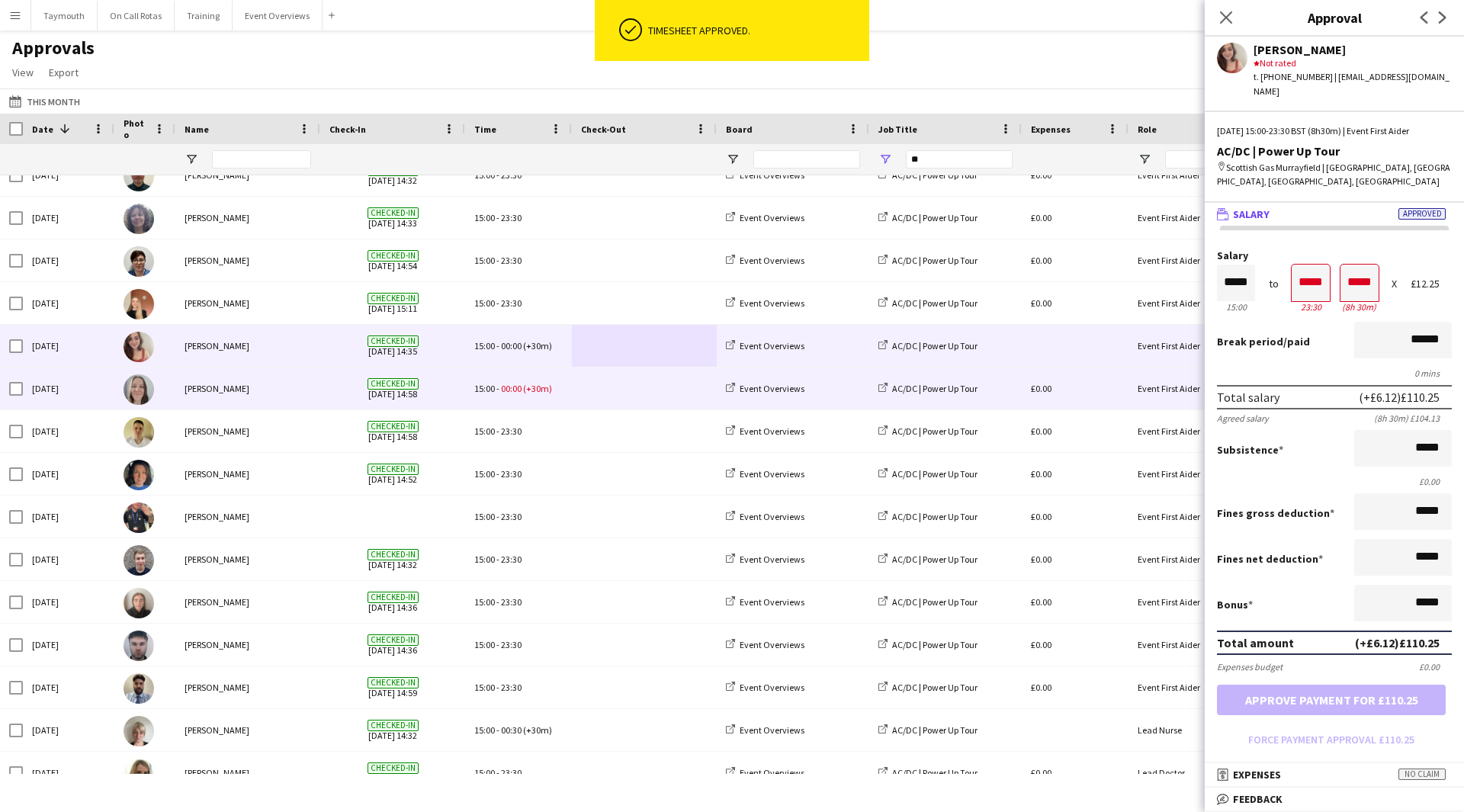
click at [588, 383] on span at bounding box center [644, 388] width 126 height 42
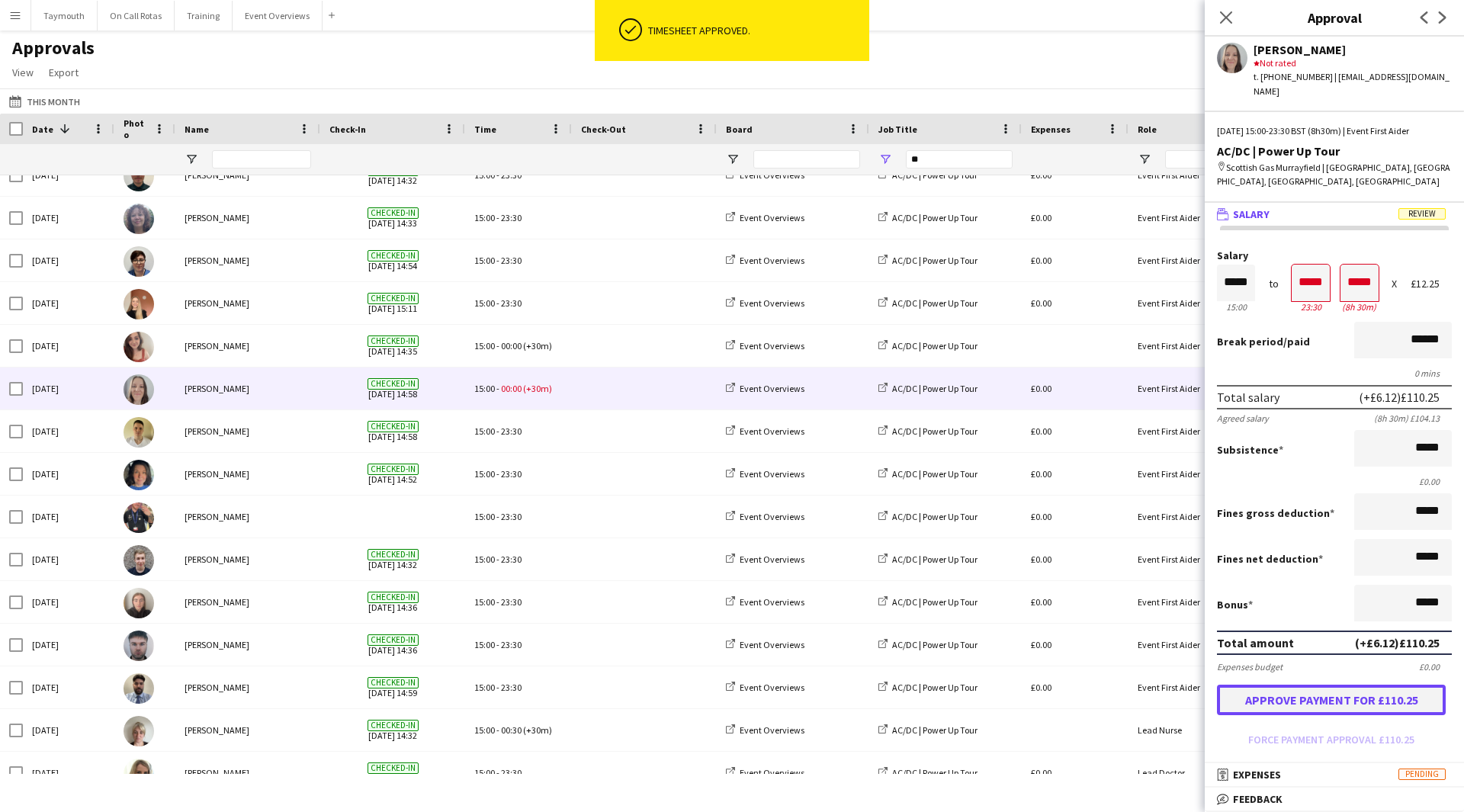
click at [1342, 695] on button "Approve payment for £110.25" at bounding box center [1331, 700] width 229 height 31
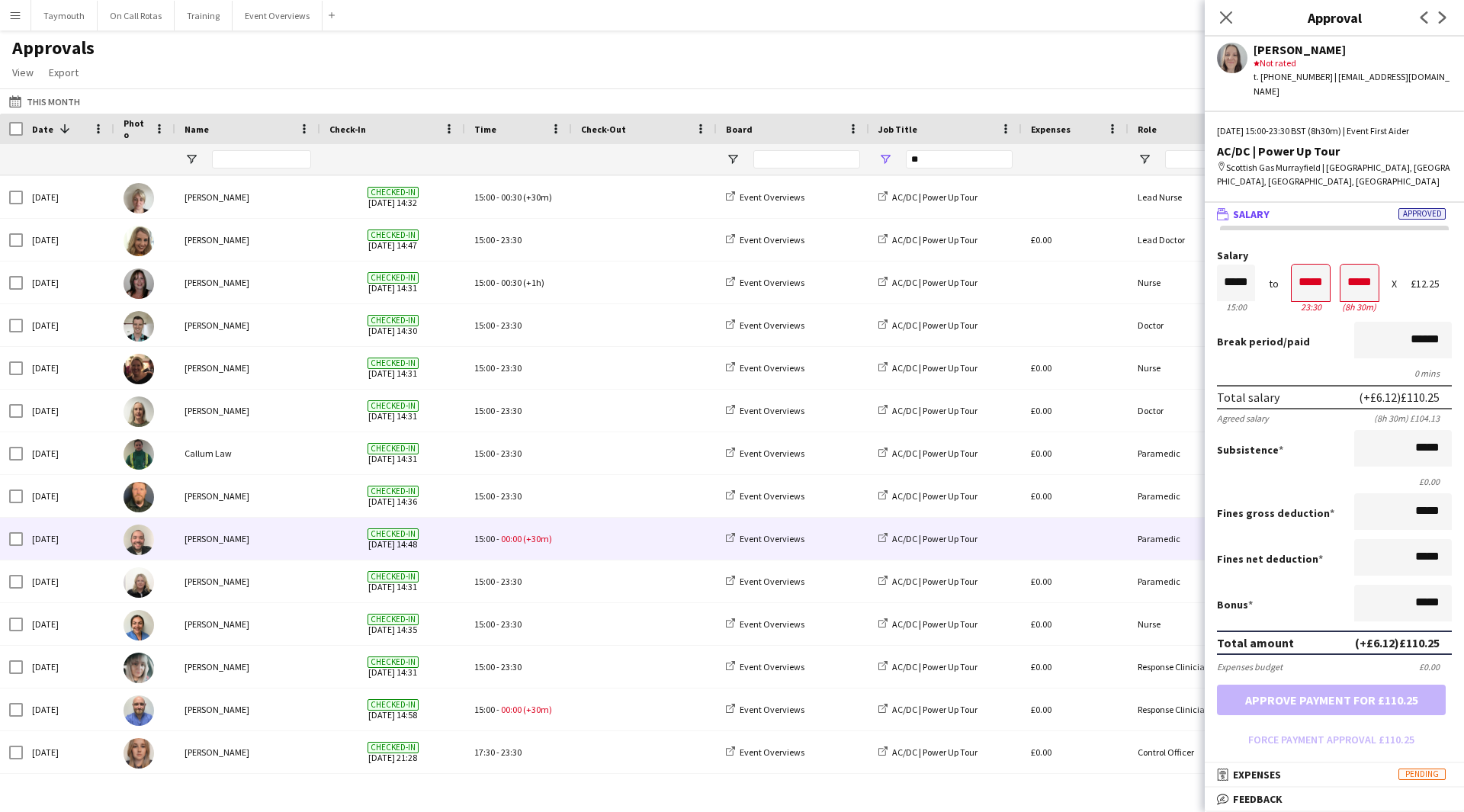
click at [617, 535] on span at bounding box center [644, 538] width 126 height 42
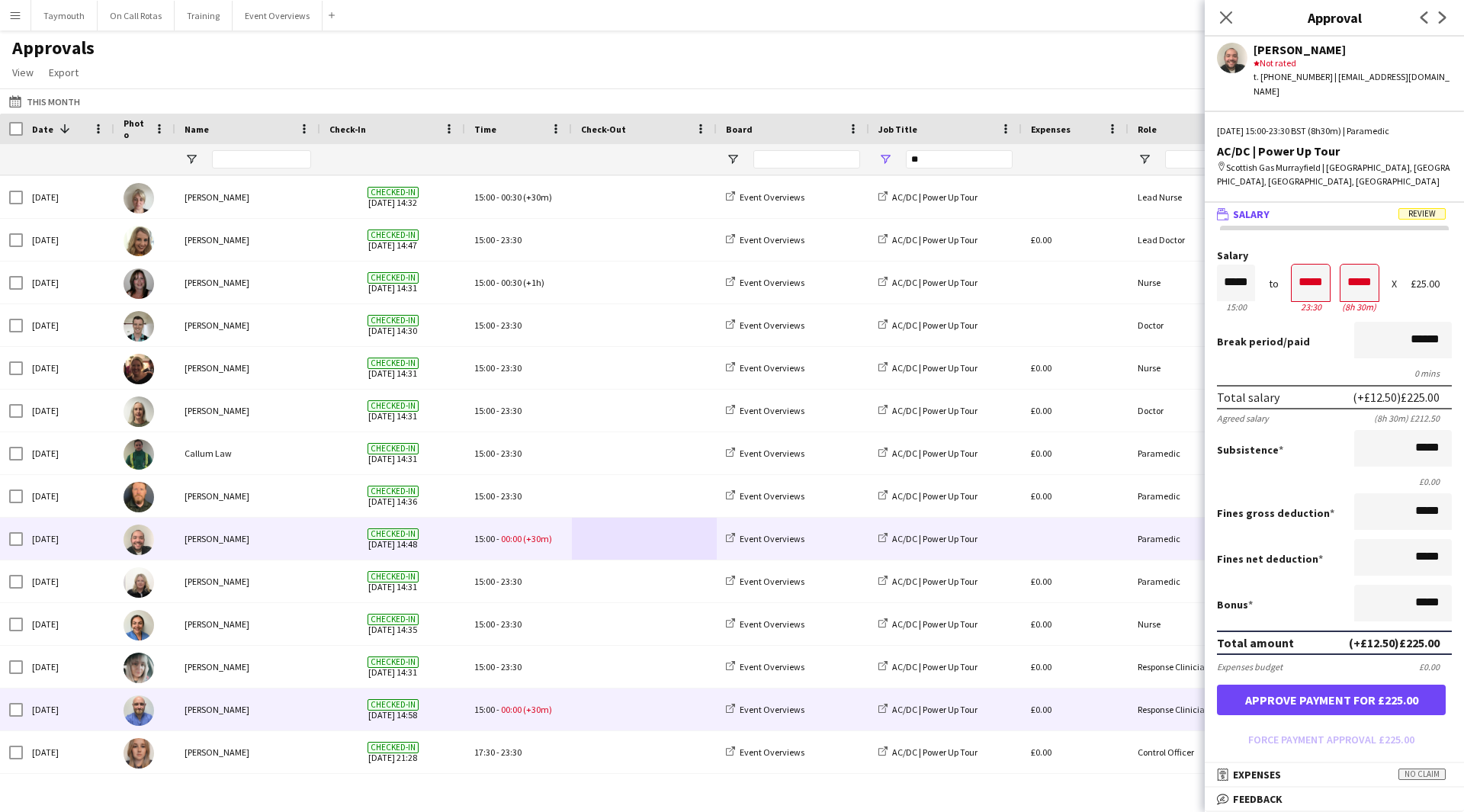
click at [601, 707] on span at bounding box center [644, 709] width 126 height 42
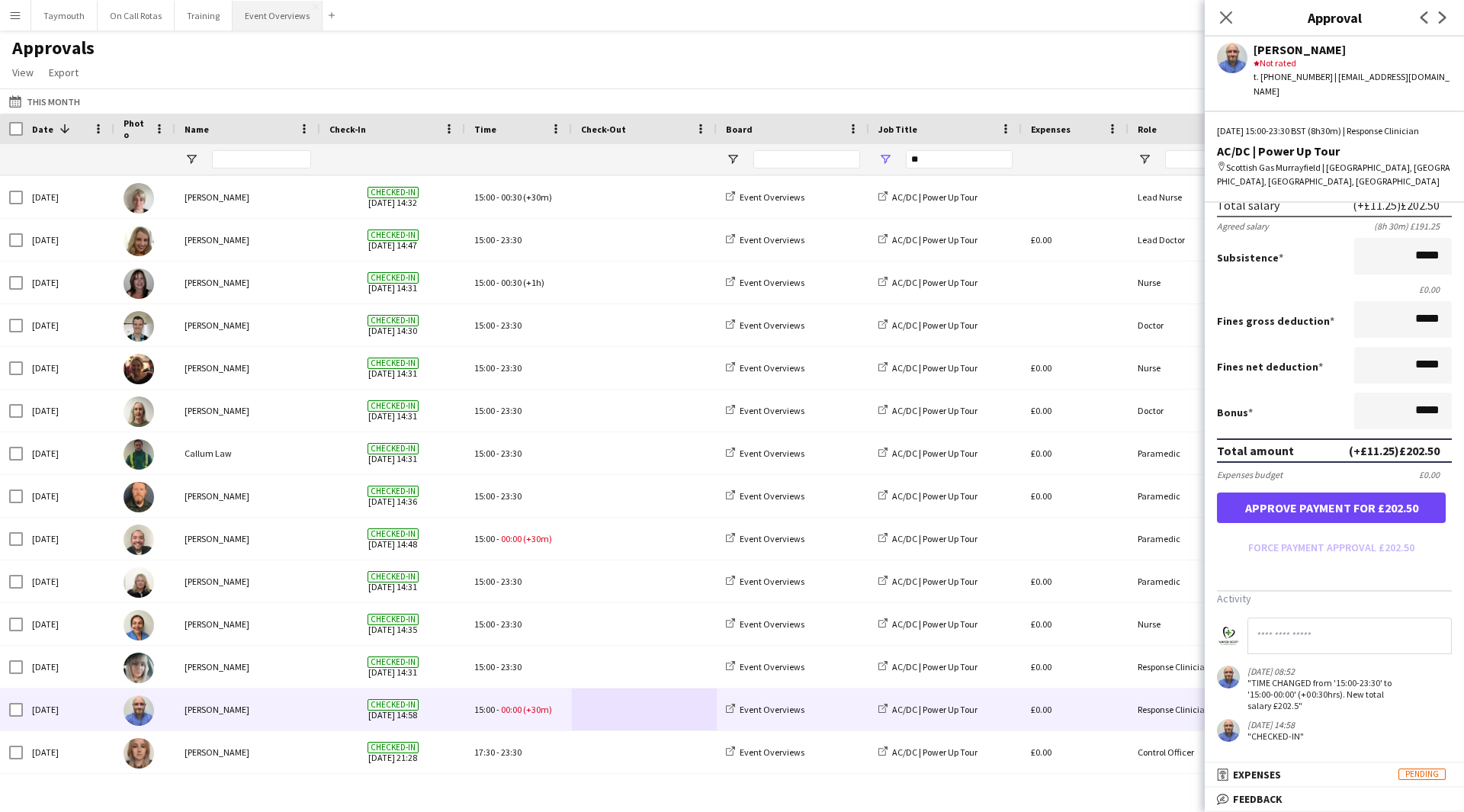
click at [282, 20] on button "Event Overviews Close" at bounding box center [278, 16] width 90 height 30
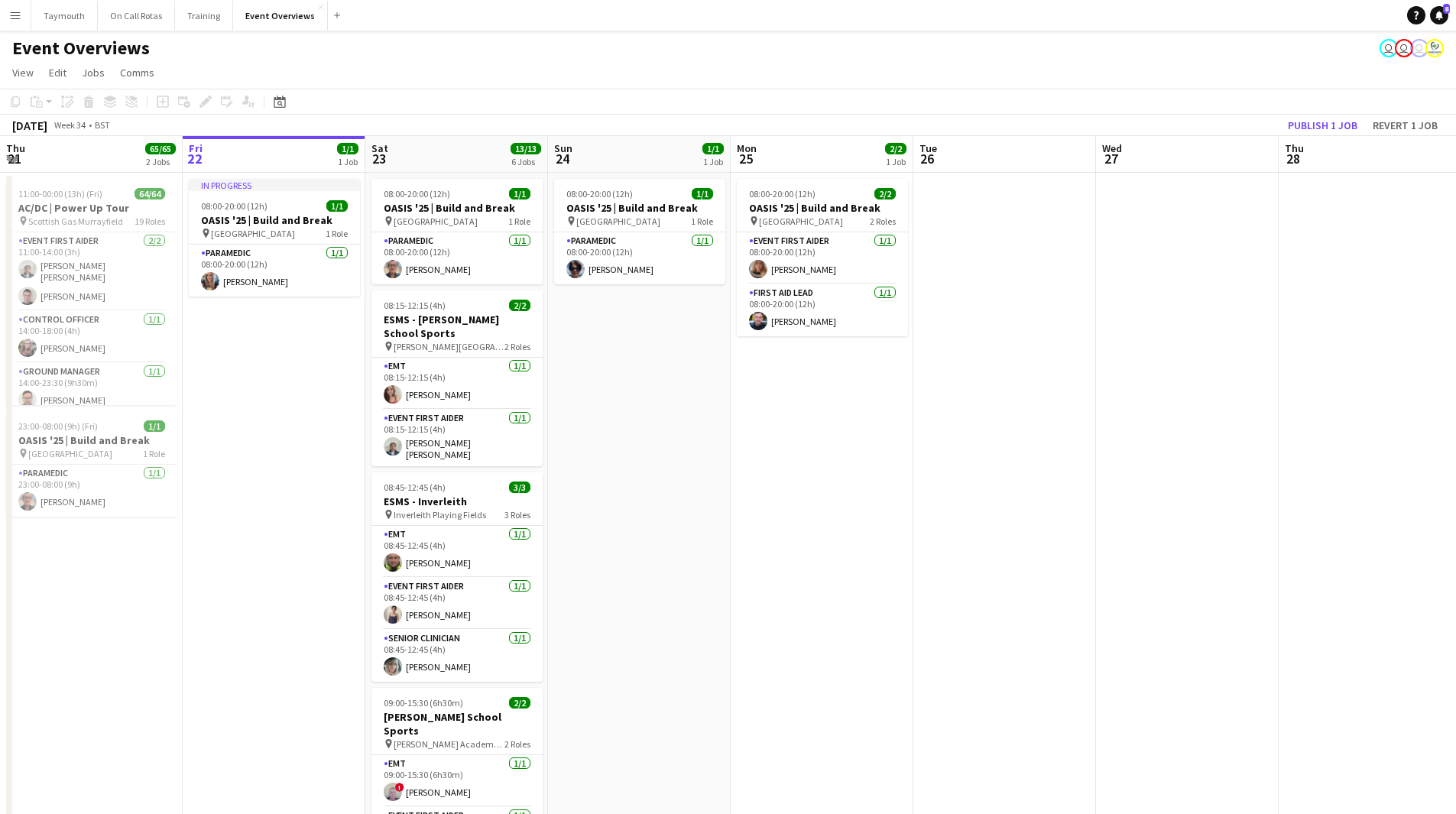
drag, startPoint x: 769, startPoint y: 504, endPoint x: 787, endPoint y: 503, distance: 18.0
click at [779, 505] on app-calendar-viewport "Tue 19 4/4 3 Jobs Wed 20 3/3 2 Jobs Thu 21 65/65 2 Jobs Fri 22 1/1 1 Job Sat 23…" at bounding box center [728, 709] width 1456 height 1146
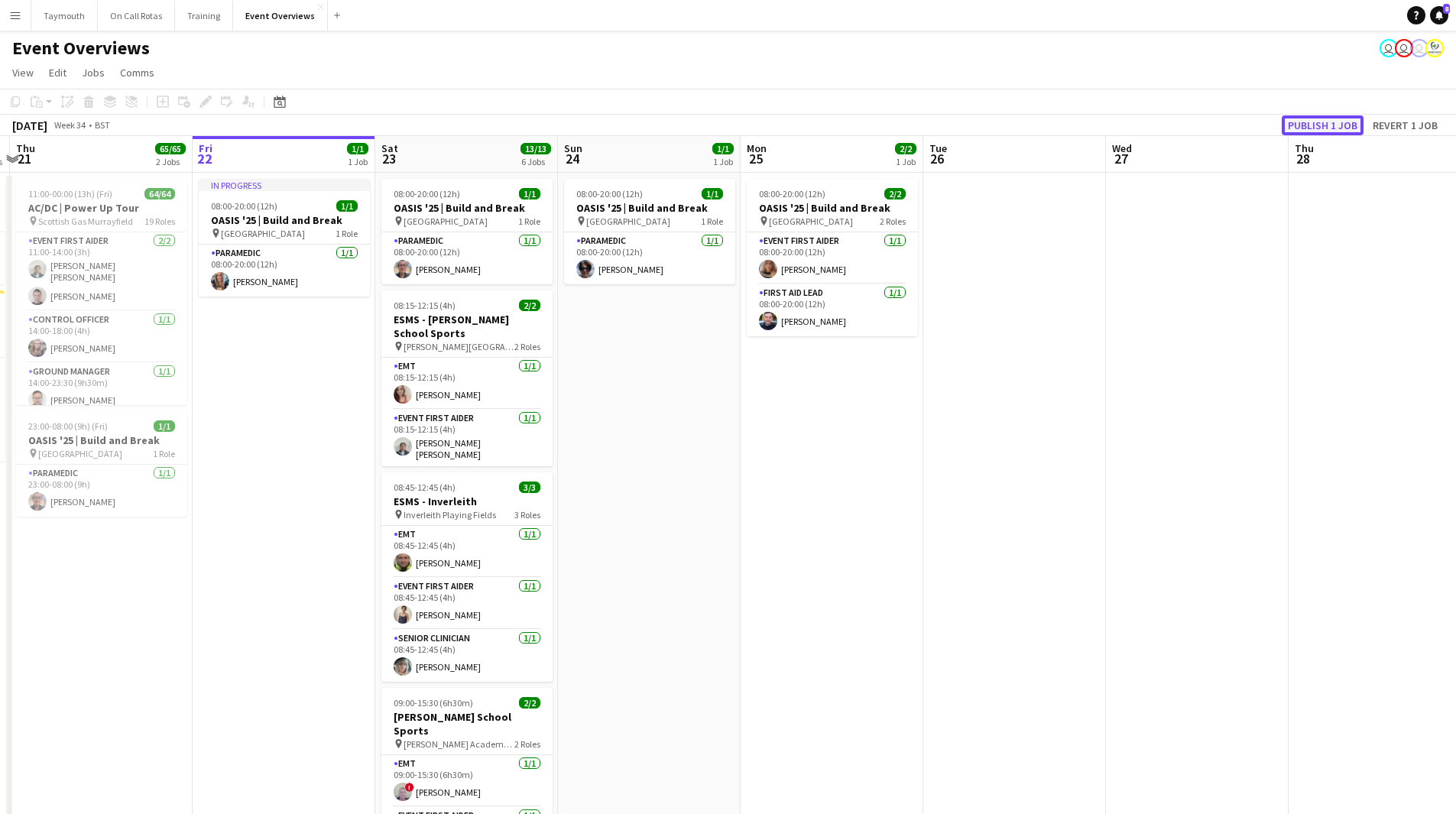
click at [1296, 125] on button "Publish 1 job" at bounding box center [1323, 125] width 82 height 19
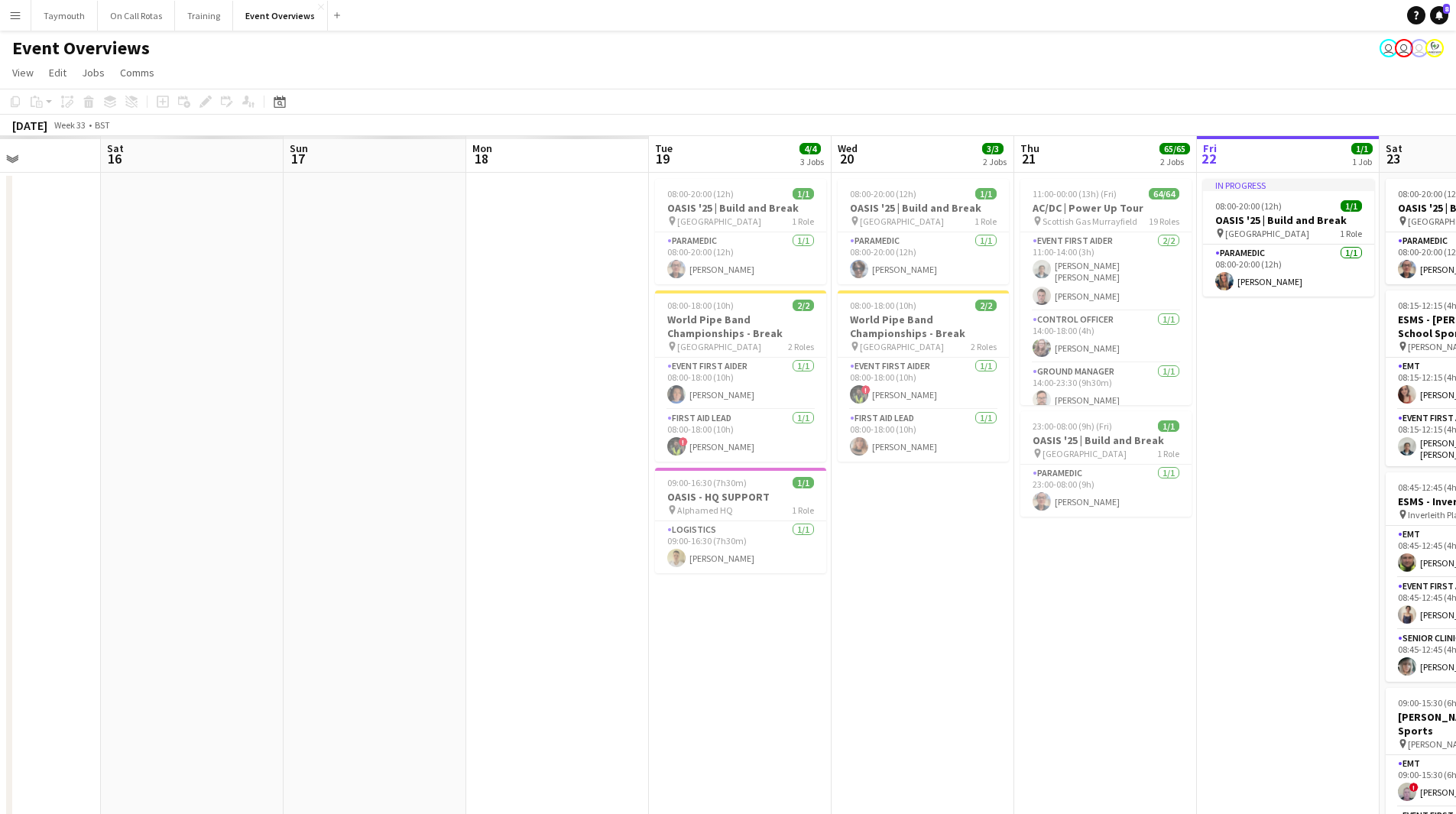
drag, startPoint x: 237, startPoint y: 629, endPoint x: 1059, endPoint y: 649, distance: 822.2
click at [1059, 649] on app-calendar-viewport "Thu 14 Fri 15 Sat 16 Sun 17 Mon 18 Tue 19 4/4 3 Jobs Wed 20 3/3 2 Jobs Thu 21 6…" at bounding box center [728, 709] width 1456 height 1146
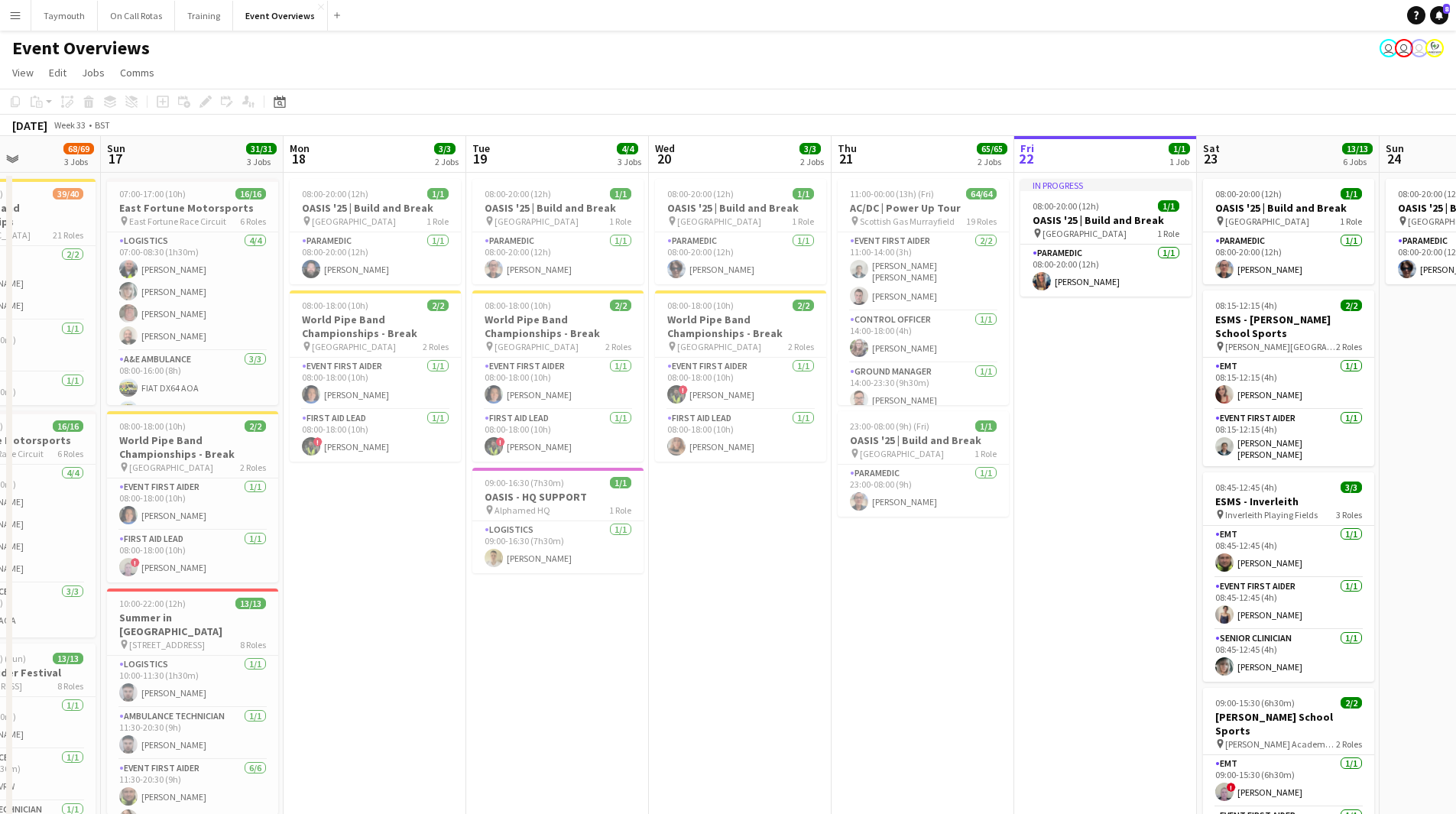
drag, startPoint x: 926, startPoint y: 630, endPoint x: 691, endPoint y: 676, distance: 239.5
click at [691, 676] on app-calendar-viewport "Fri 15 36/36 3 Jobs Sat 16 68/69 3 Jobs Sun 17 31/31 3 Jobs Mon 18 3/3 2 Jobs T…" at bounding box center [728, 709] width 1456 height 1146
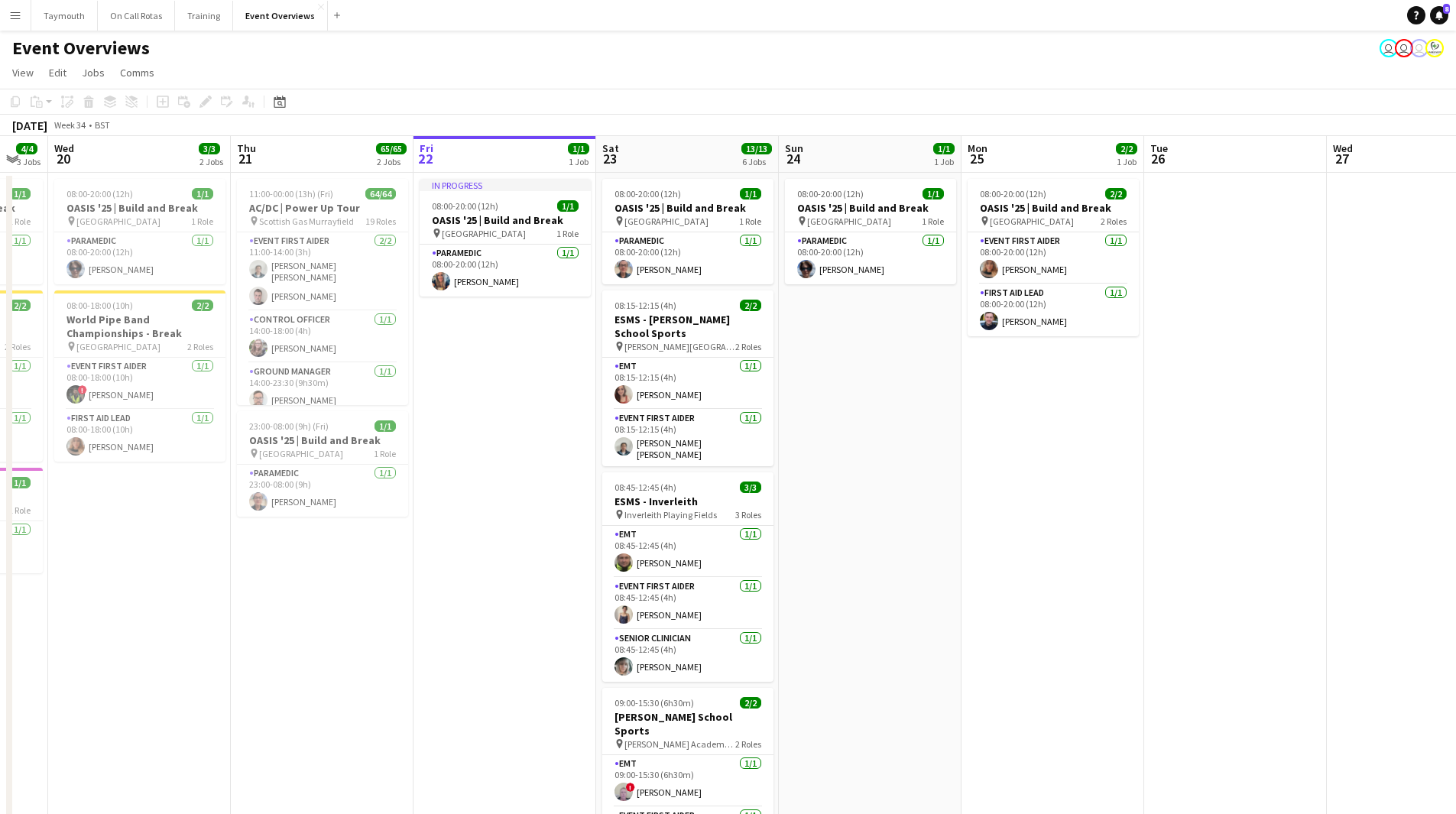
drag, startPoint x: 442, startPoint y: 642, endPoint x: 404, endPoint y: 642, distance: 38.0
click at [404, 642] on app-calendar-viewport "Sun 17 31/31 3 Jobs Mon 18 3/3 2 Jobs Tue 19 4/4 3 Jobs Wed 20 3/3 2 Jobs Thu 2…" at bounding box center [728, 709] width 1456 height 1146
drag, startPoint x: 929, startPoint y: 527, endPoint x: 759, endPoint y: 544, distance: 170.8
click at [761, 546] on app-calendar-viewport "Sun 17 31/31 3 Jobs Mon 18 3/3 2 Jobs Tue 19 4/4 3 Jobs Wed 20 3/3 2 Jobs Thu 2…" at bounding box center [728, 709] width 1456 height 1146
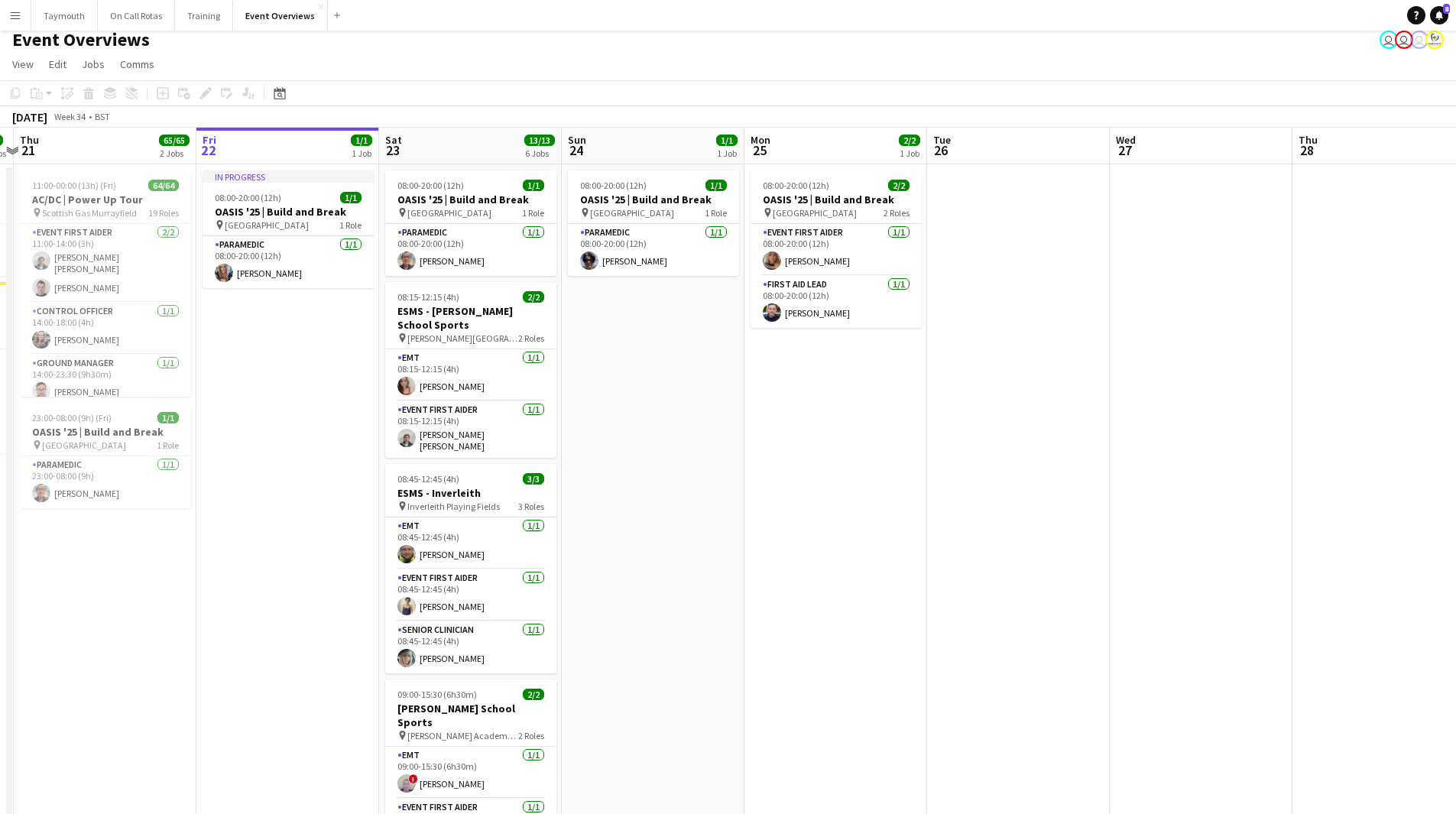
scroll to position [0, 0]
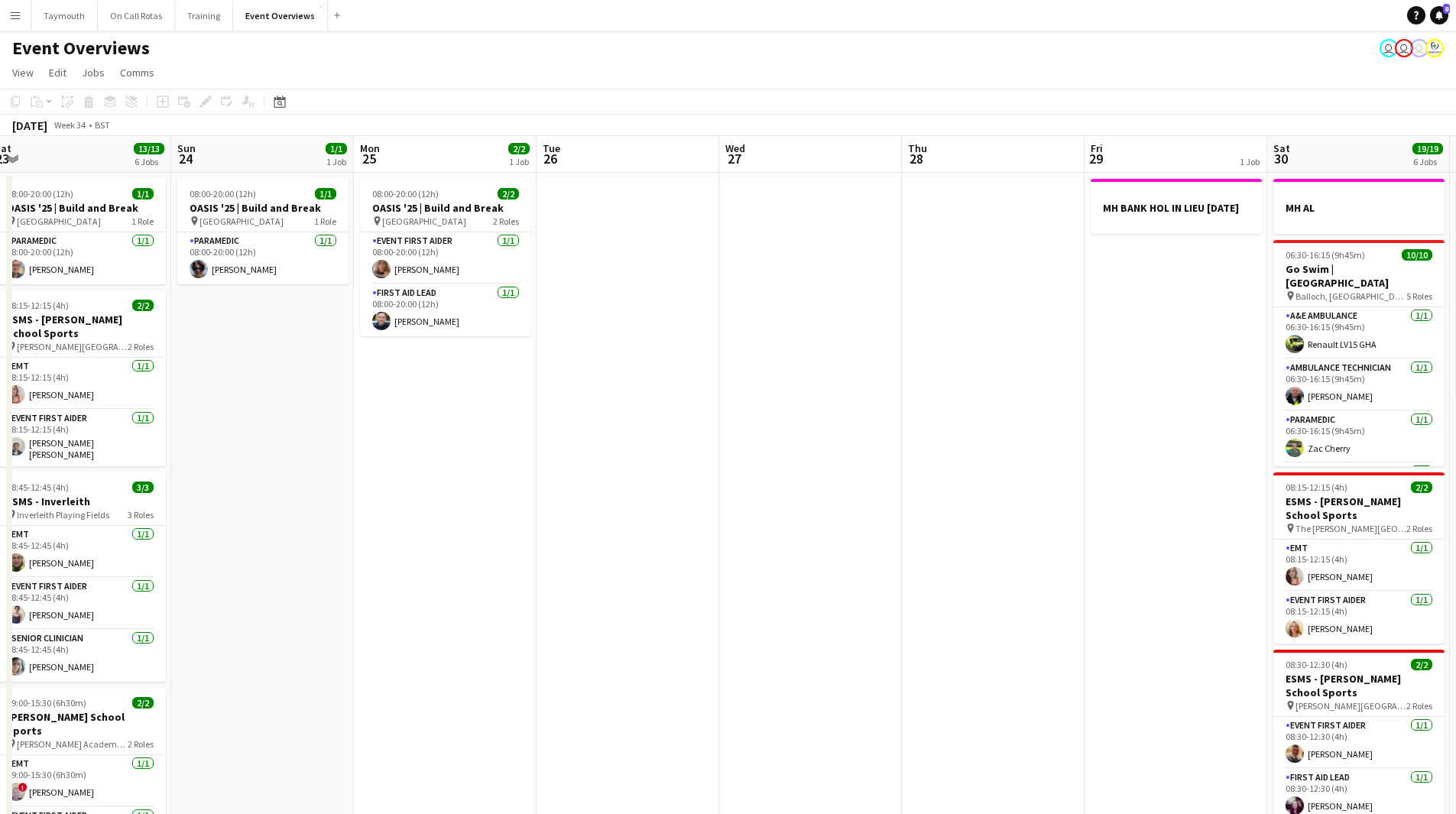
drag, startPoint x: 912, startPoint y: 494, endPoint x: 572, endPoint y: 496, distance: 340.0
click at [572, 496] on app-calendar-viewport "Wed 20 3/3 2 Jobs Thu 21 65/65 2 Jobs Fri 22 1/1 1 Job Sat 23 13/13 6 Jobs Sun …" at bounding box center [728, 709] width 1456 height 1146
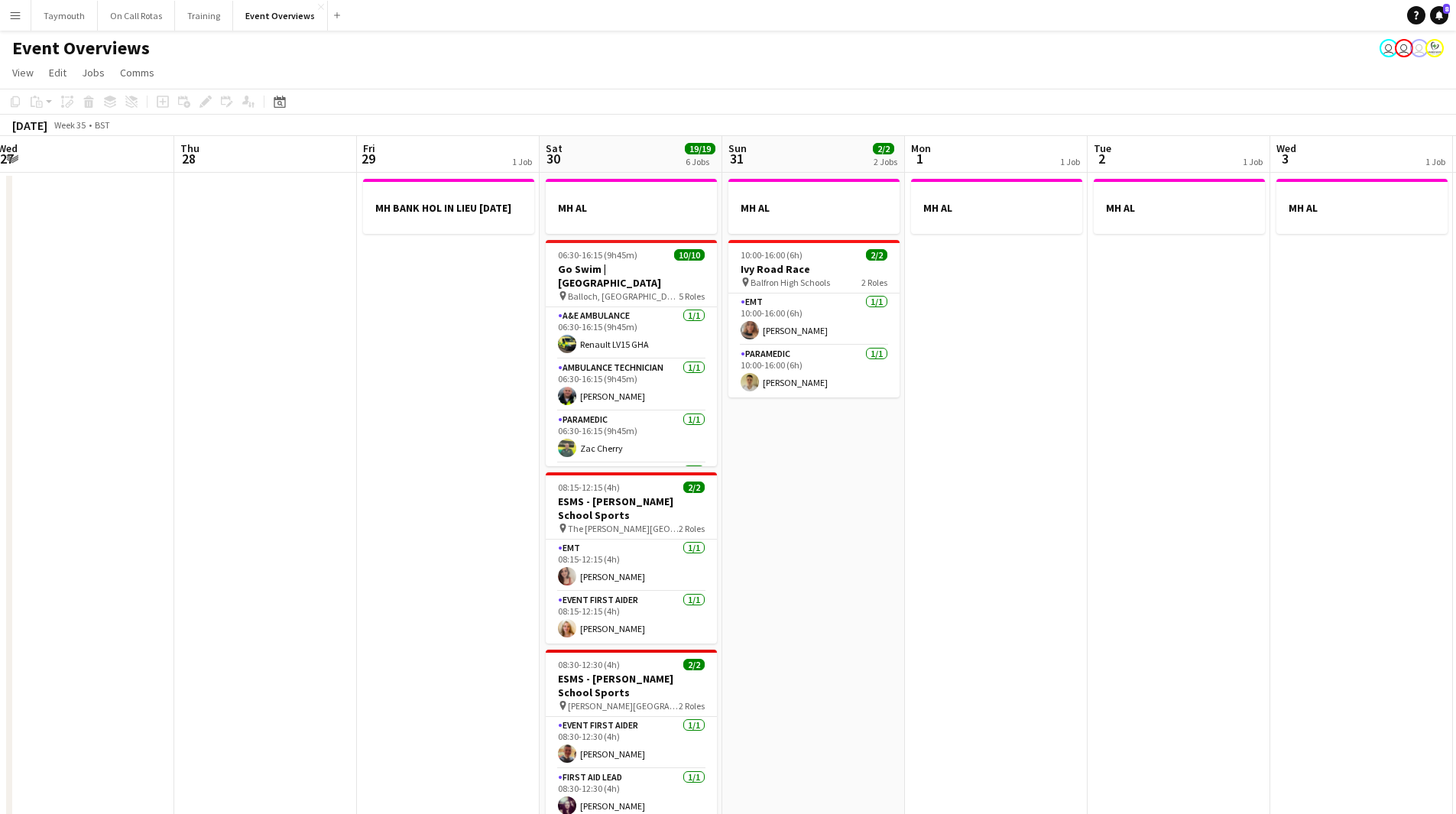
drag, startPoint x: 762, startPoint y: 490, endPoint x: 57, endPoint y: 530, distance: 706.1
click at [57, 530] on app-calendar-viewport "Sun 24 1/1 1 Job Mon 25 2/2 1 Job Tue 26 Wed 27 Thu 28 Fri 29 1 Job Sat 30 19/1…" at bounding box center [728, 709] width 1456 height 1146
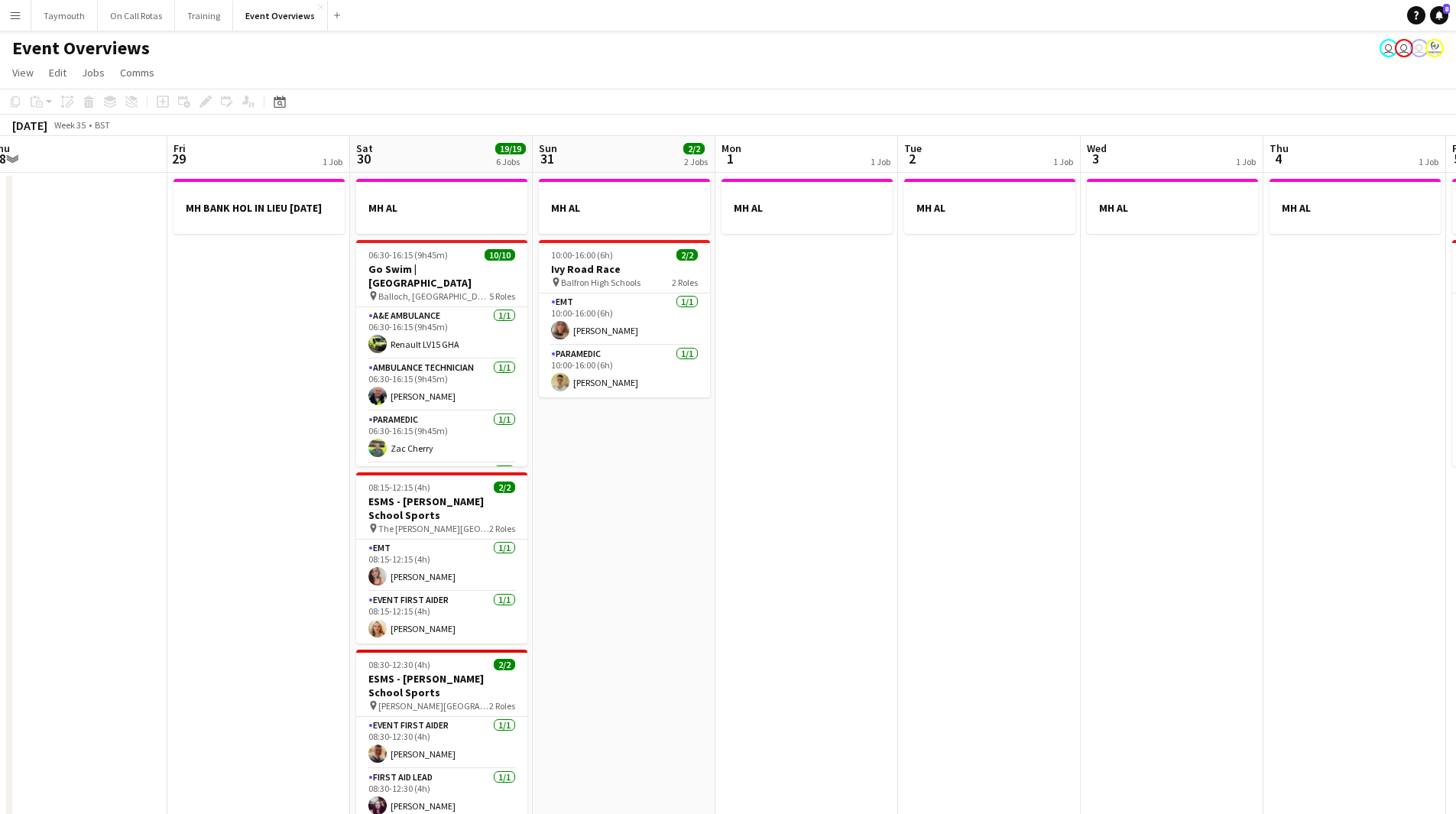
scroll to position [0, 564]
drag, startPoint x: 388, startPoint y: 503, endPoint x: 198, endPoint y: 528, distance: 191.6
click at [198, 528] on app-calendar-viewport "Mon 25 2/2 1 Job Tue 26 Wed 27 Thu 28 Fri 29 1 Job Sat 30 19/19 6 Jobs Sun 31 2…" at bounding box center [728, 718] width 1456 height 1165
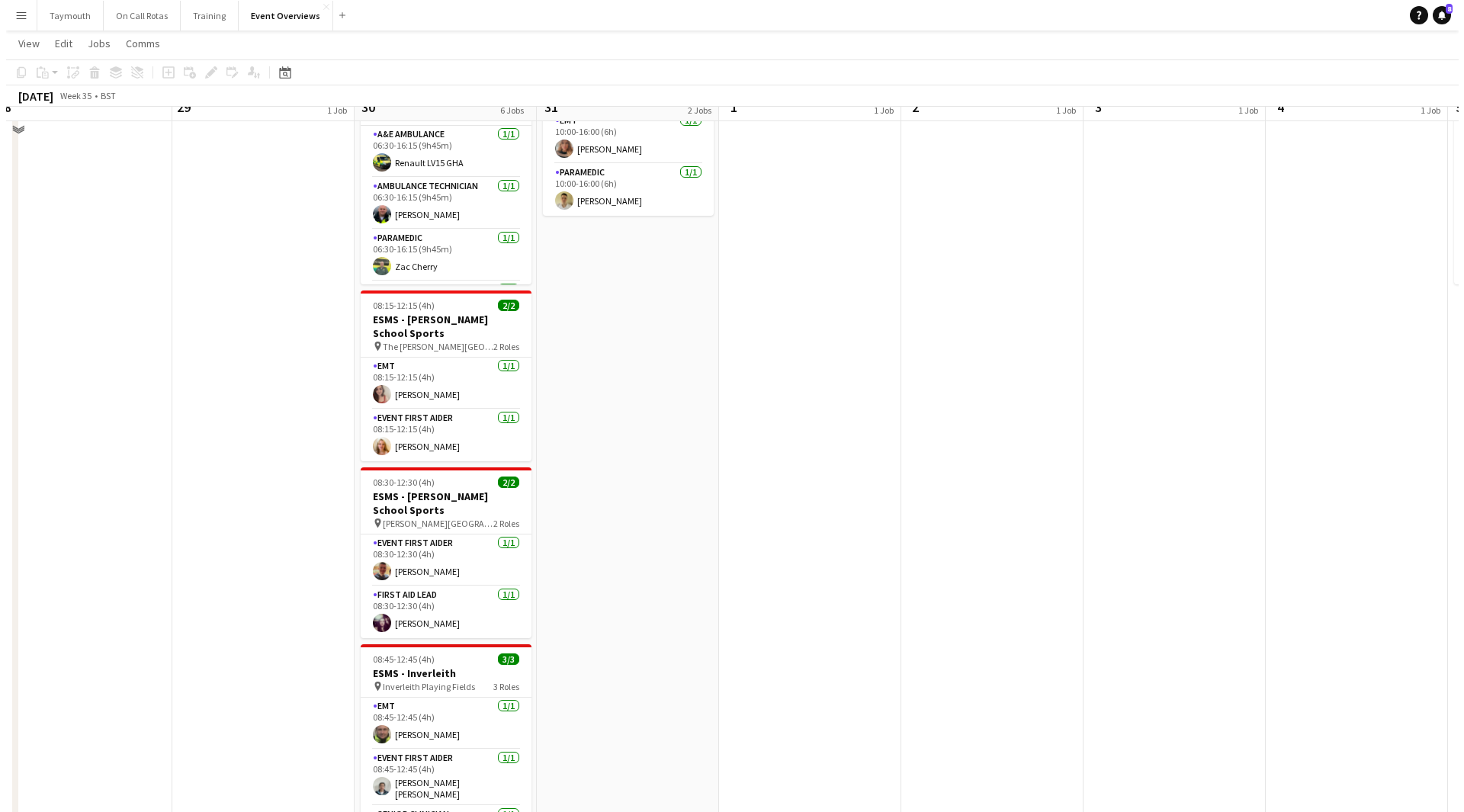
scroll to position [0, 0]
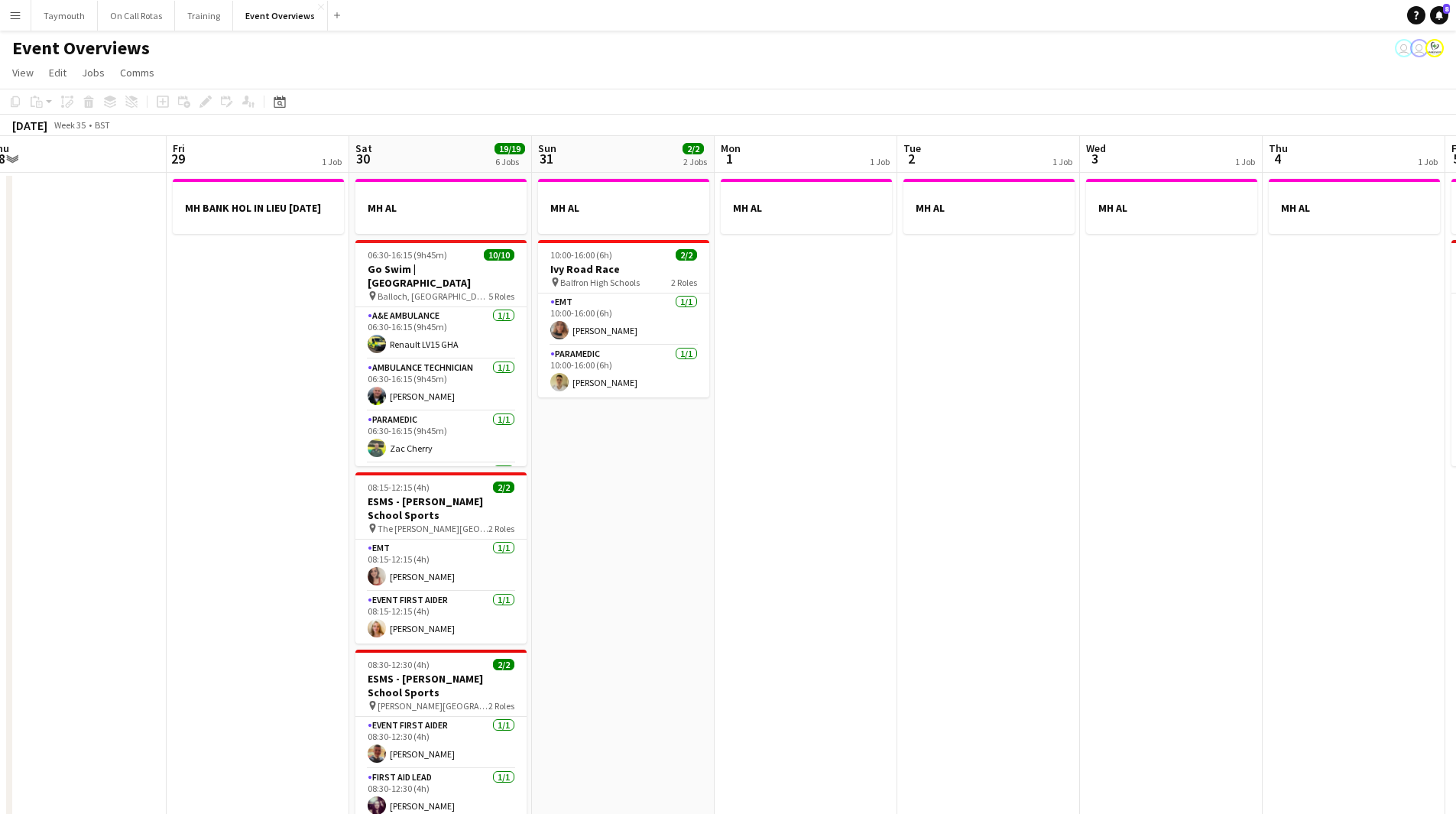
click at [12, 16] on app-icon "Menu" at bounding box center [15, 15] width 12 height 12
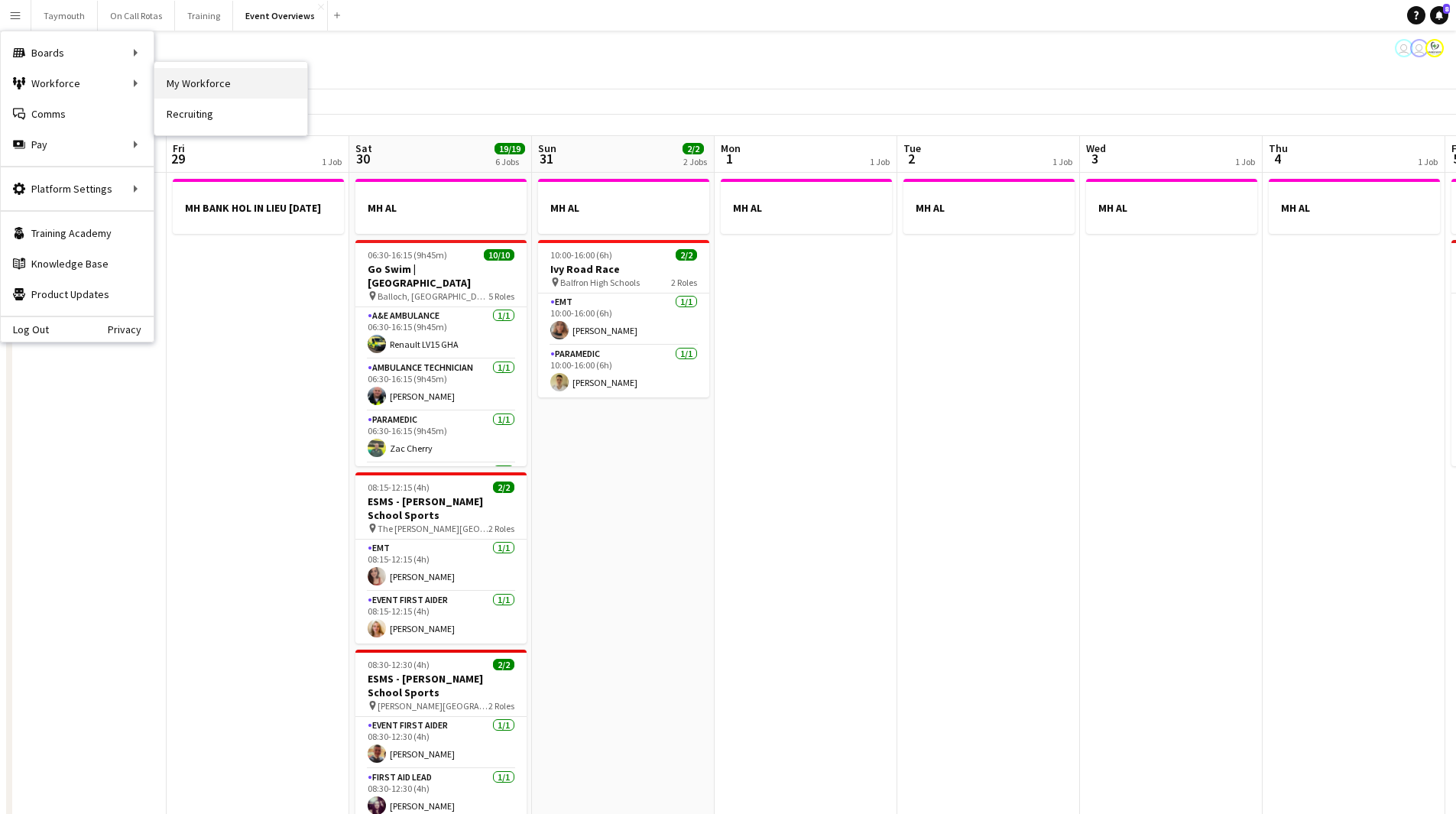
click at [195, 79] on link "My Workforce" at bounding box center [230, 83] width 153 height 31
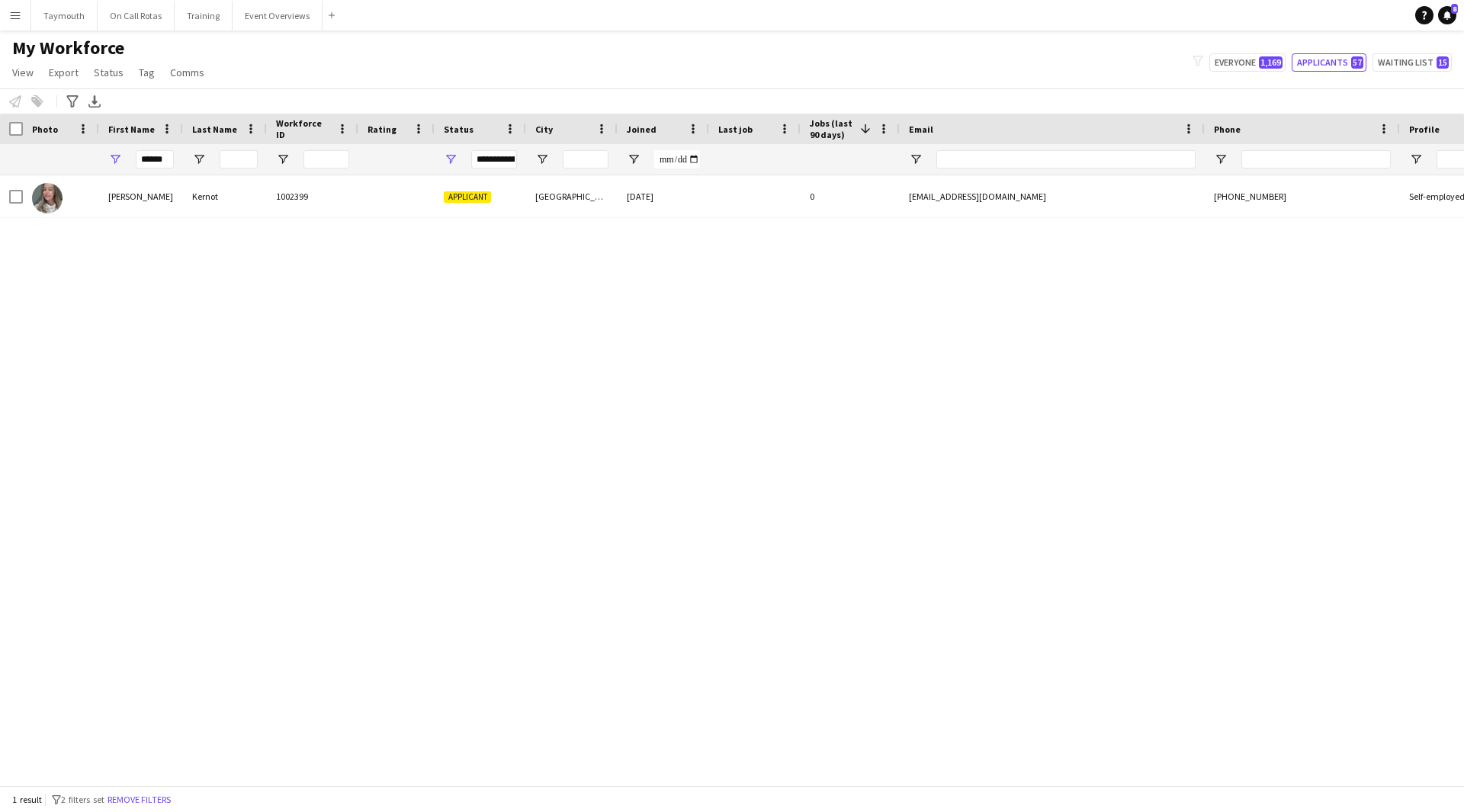
click at [22, 24] on button "Menu" at bounding box center [15, 15] width 31 height 31
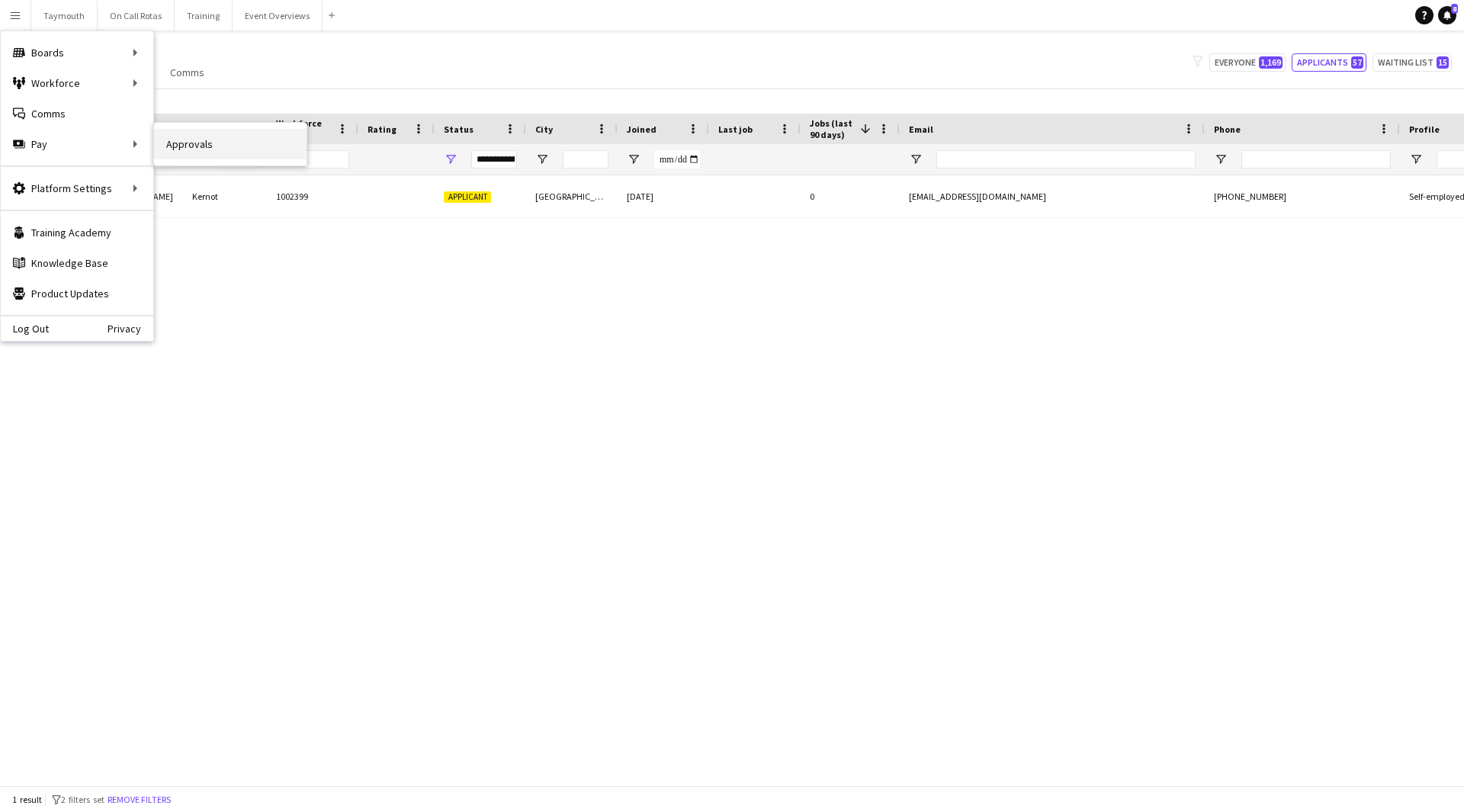
click at [198, 145] on link "Approvals" at bounding box center [230, 144] width 153 height 31
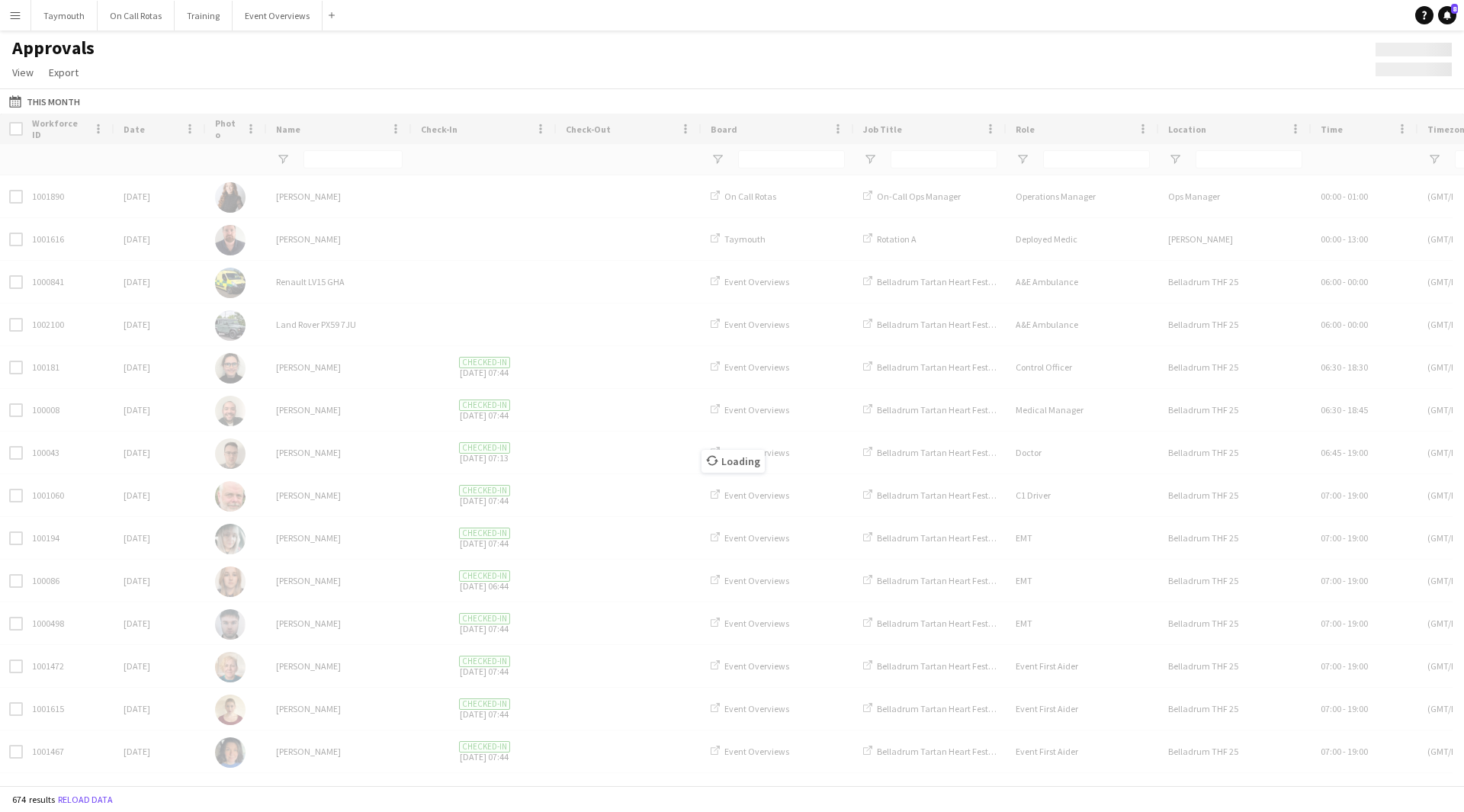
type input "**"
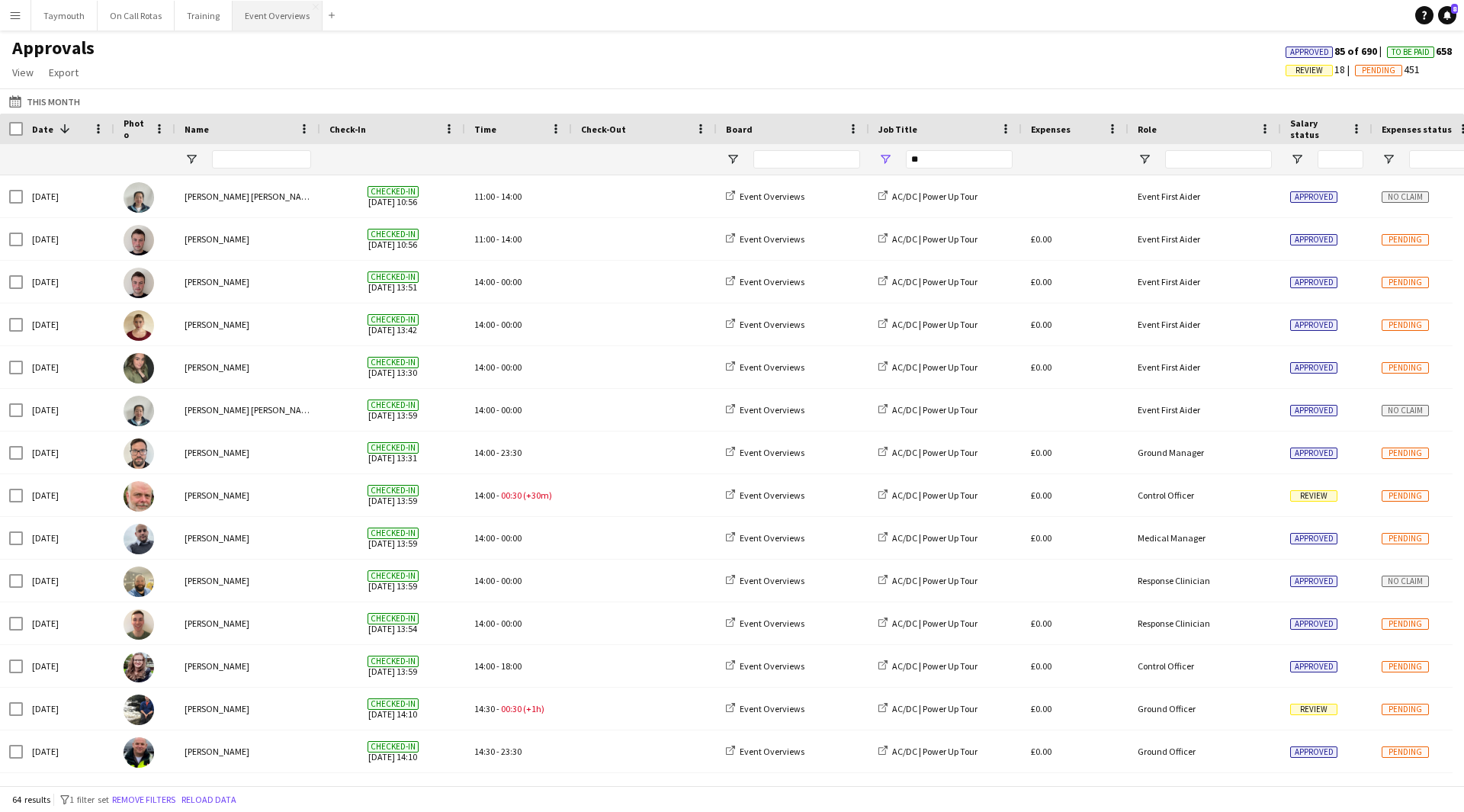
click at [273, 14] on button "Event Overviews Close" at bounding box center [278, 16] width 90 height 30
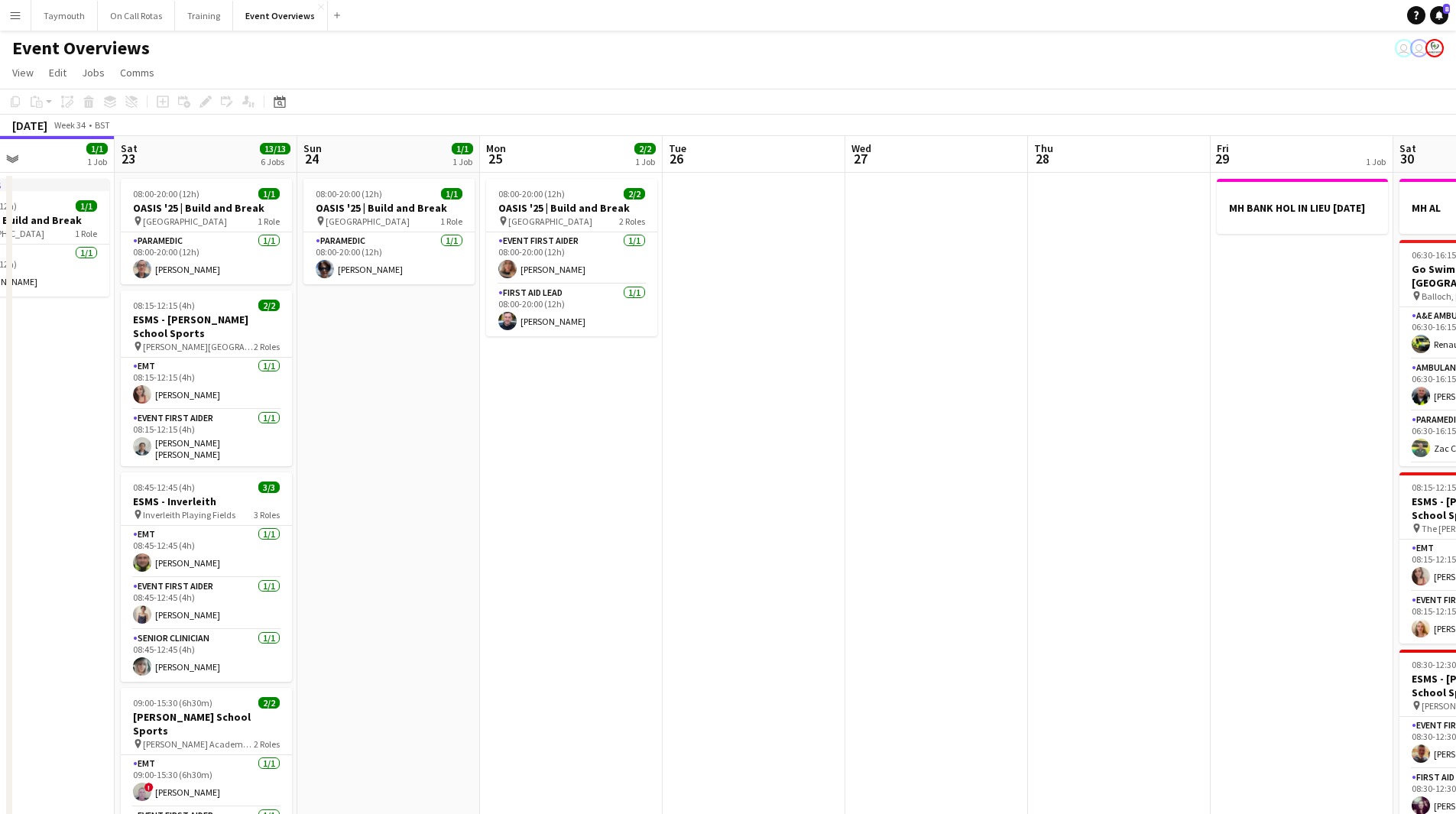
drag, startPoint x: 776, startPoint y: 637, endPoint x: 800, endPoint y: 608, distance: 37.6
click at [536, 620] on app-calendar-viewport "Tue 19 4/4 3 Jobs Wed 20 3/3 2 Jobs Thu 21 65/65 2 Jobs Fri 22 1/1 1 Job Sat 23…" at bounding box center [728, 709] width 1456 height 1146
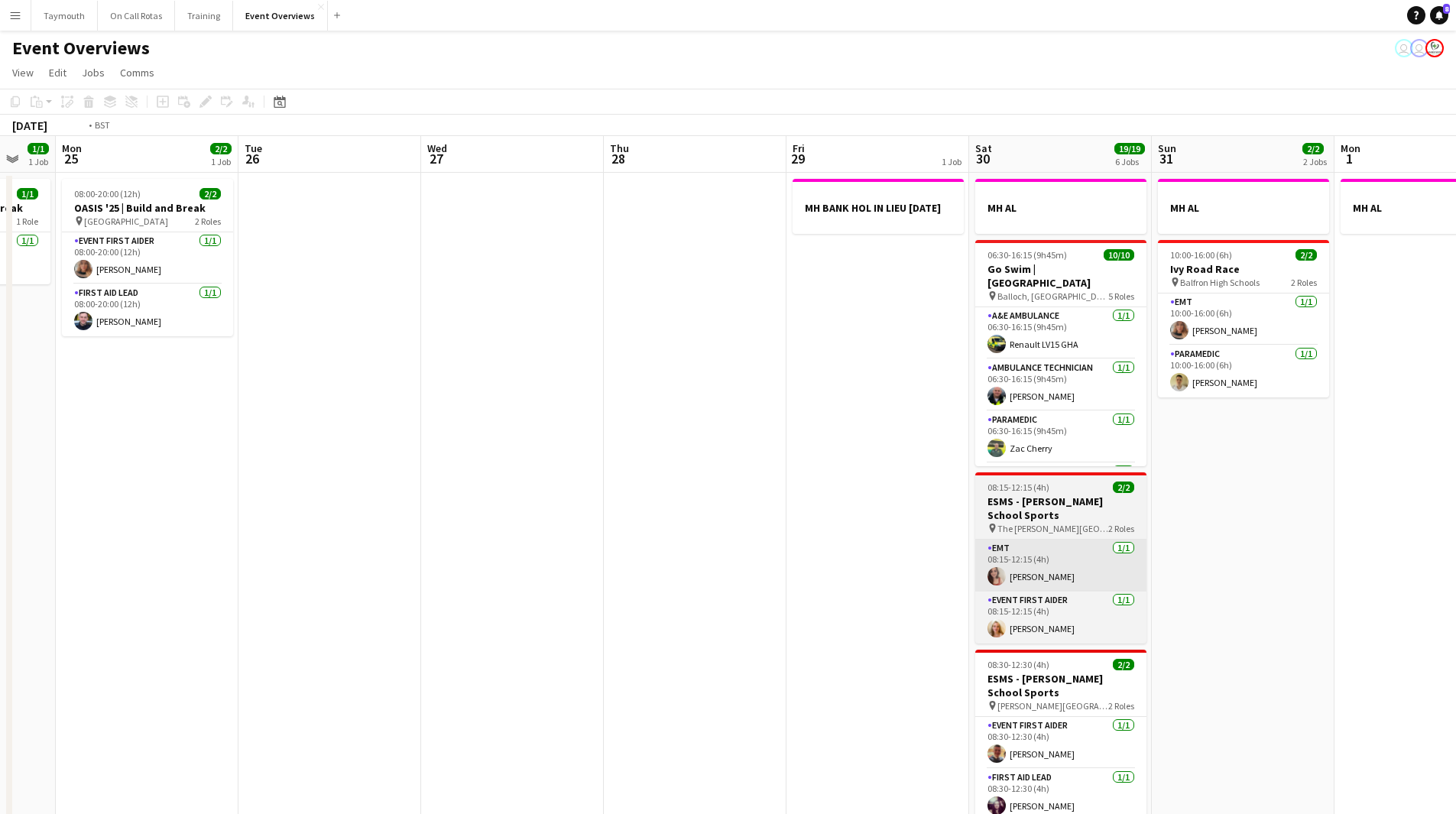
drag, startPoint x: 431, startPoint y: 606, endPoint x: 288, endPoint y: 581, distance: 145.2
click at [210, 592] on app-calendar-viewport "Fri 22 1/1 1 Job Sat 23 13/13 6 Jobs Sun 24 1/1 1 Job Mon 25 2/2 1 Job Tue 26 W…" at bounding box center [728, 709] width 1456 height 1146
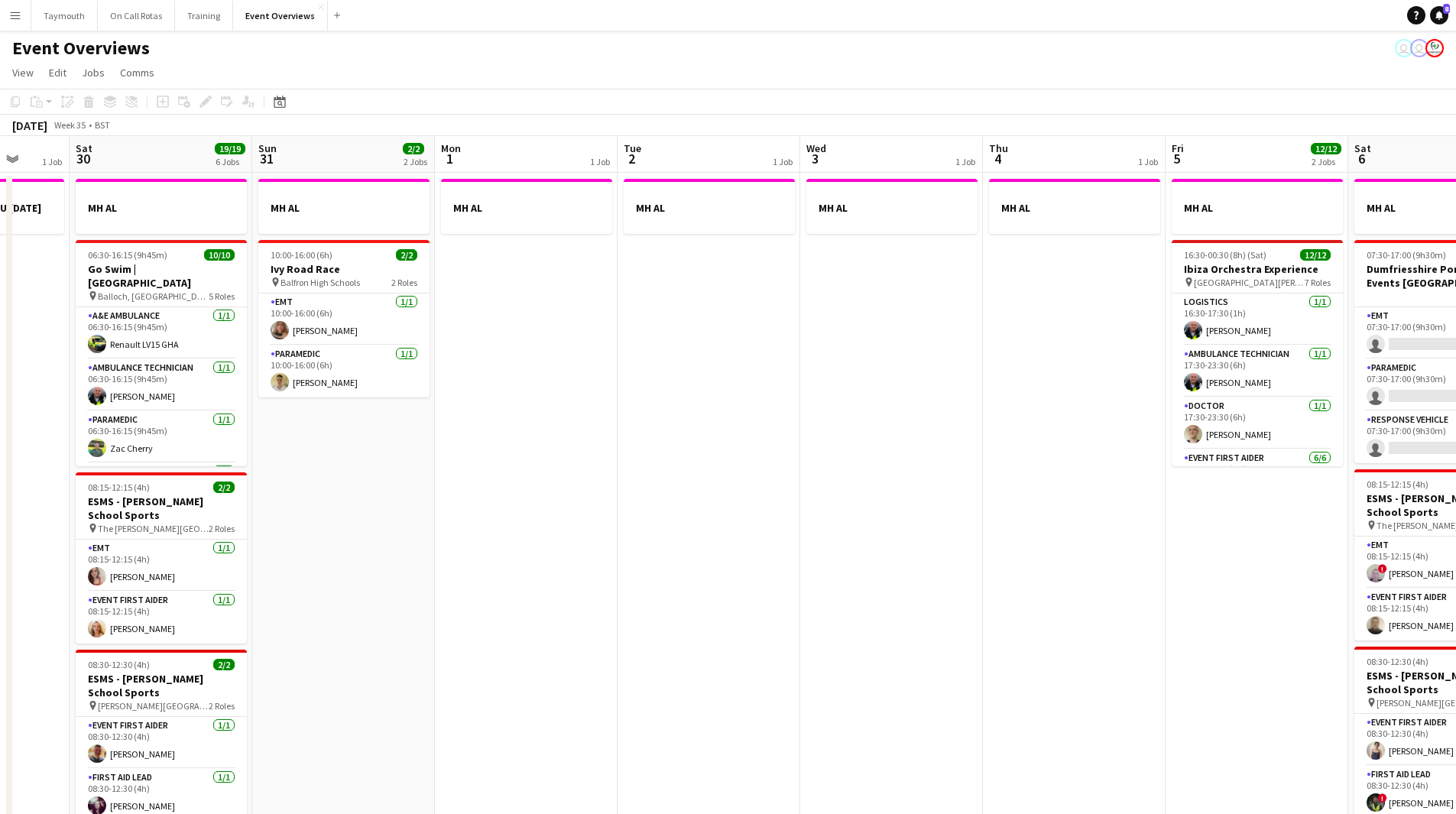
drag, startPoint x: 668, startPoint y: 615, endPoint x: 354, endPoint y: 603, distance: 314.2
click at [206, 616] on app-calendar-viewport "Wed 27 Thu 28 Fri 29 1 Job Sat 30 19/19 6 Jobs Sun 31 2/2 2 Jobs Mon 1 1 Job Tu…" at bounding box center [728, 718] width 1456 height 1165
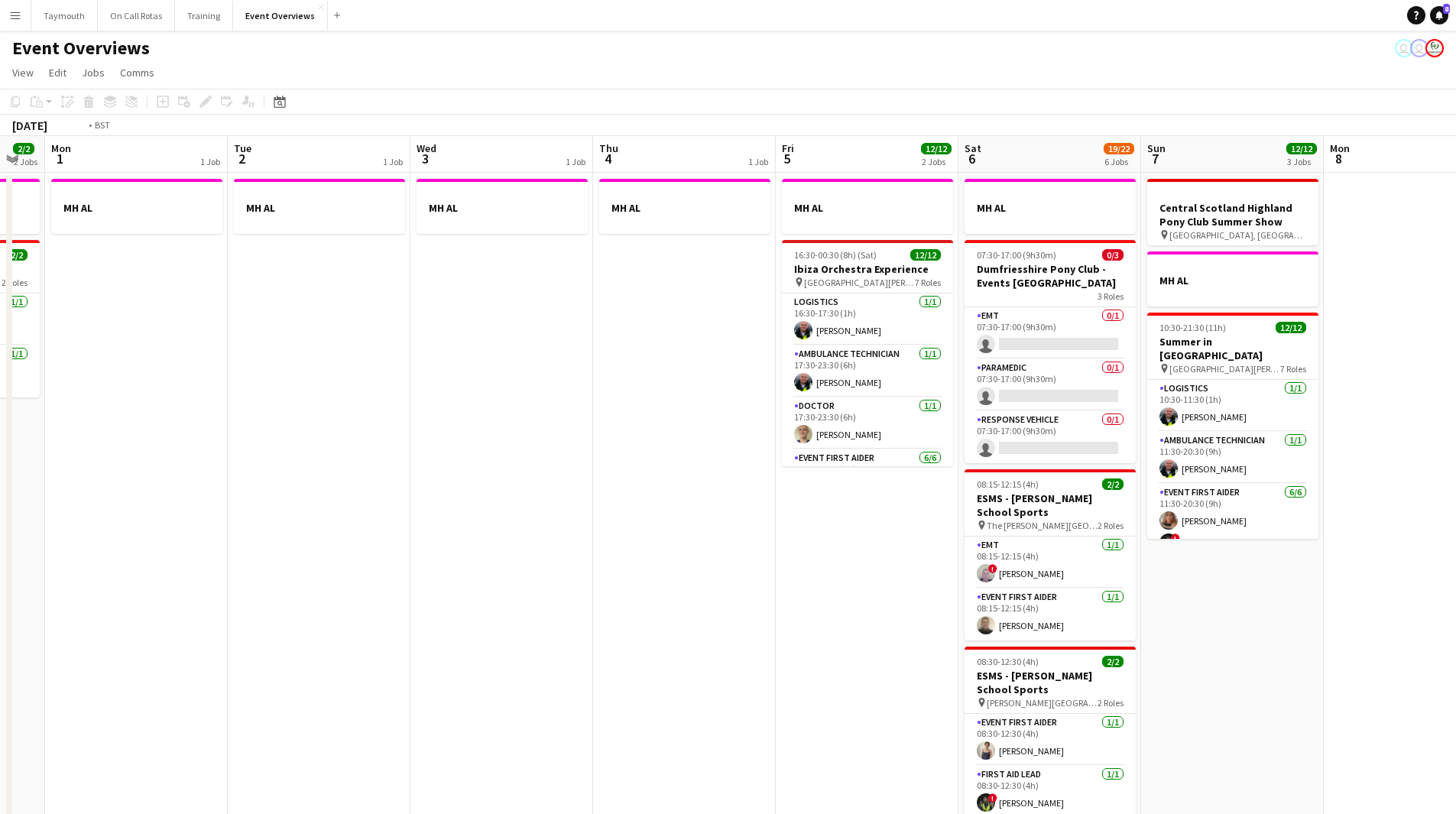
drag, startPoint x: 533, startPoint y: 612, endPoint x: 99, endPoint y: 596, distance: 434.3
click at [110, 601] on app-calendar-viewport "Fri 29 1 Job Sat 30 19/19 6 Jobs Sun 31 2/2 2 Jobs Mon 1 1 Job Tue 2 1 Job Wed …" at bounding box center [728, 718] width 1456 height 1165
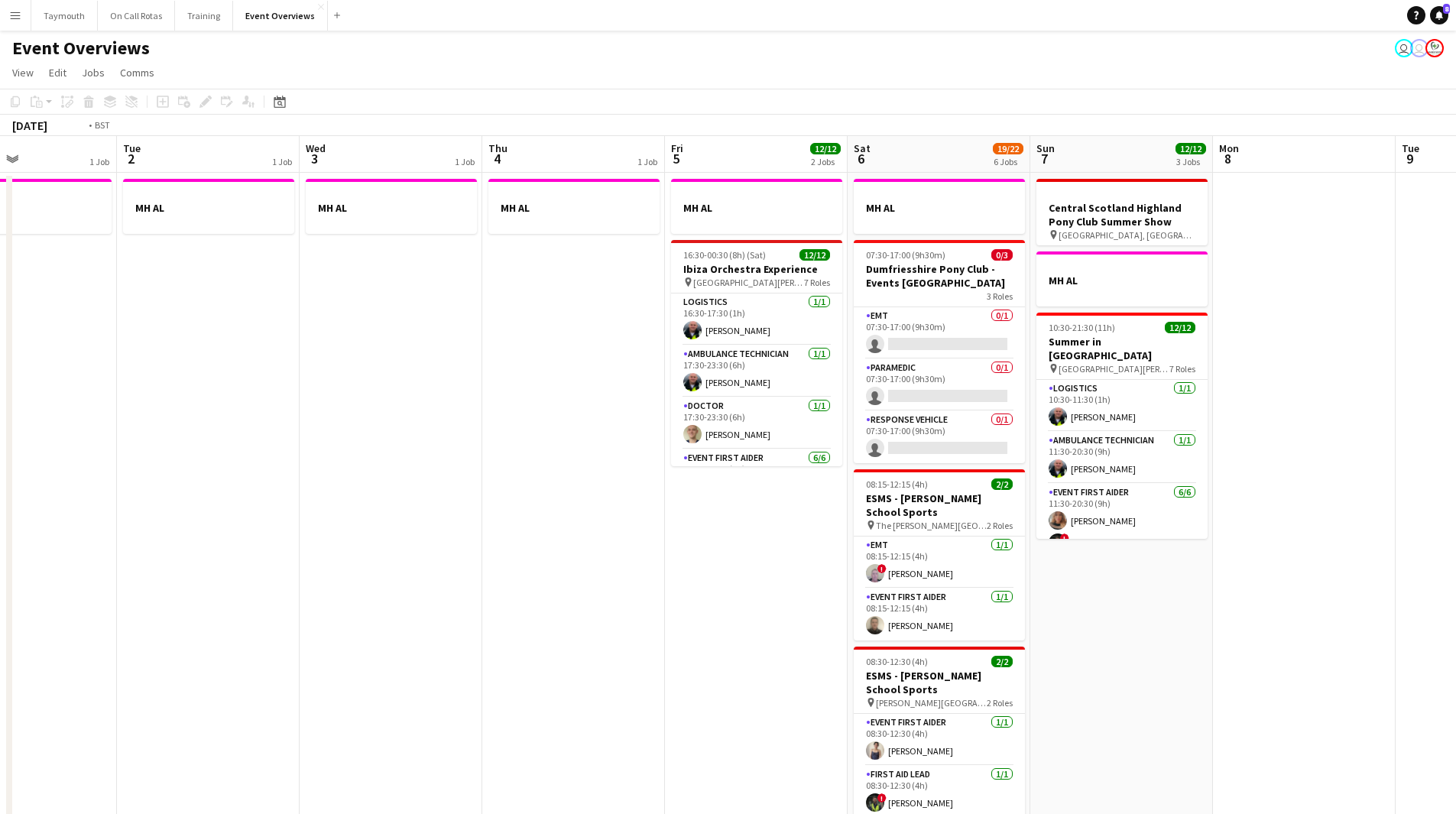
drag, startPoint x: 315, startPoint y: 634, endPoint x: 914, endPoint y: 655, distance: 599.4
click at [914, 655] on app-calendar-viewport "Sun 31 2/2 2 Jobs Mon 1 1 Job Tue 2 1 Job Wed 3 1 Job Thu 4 1 Job Fri 5 12/12 2…" at bounding box center [728, 718] width 1456 height 1165
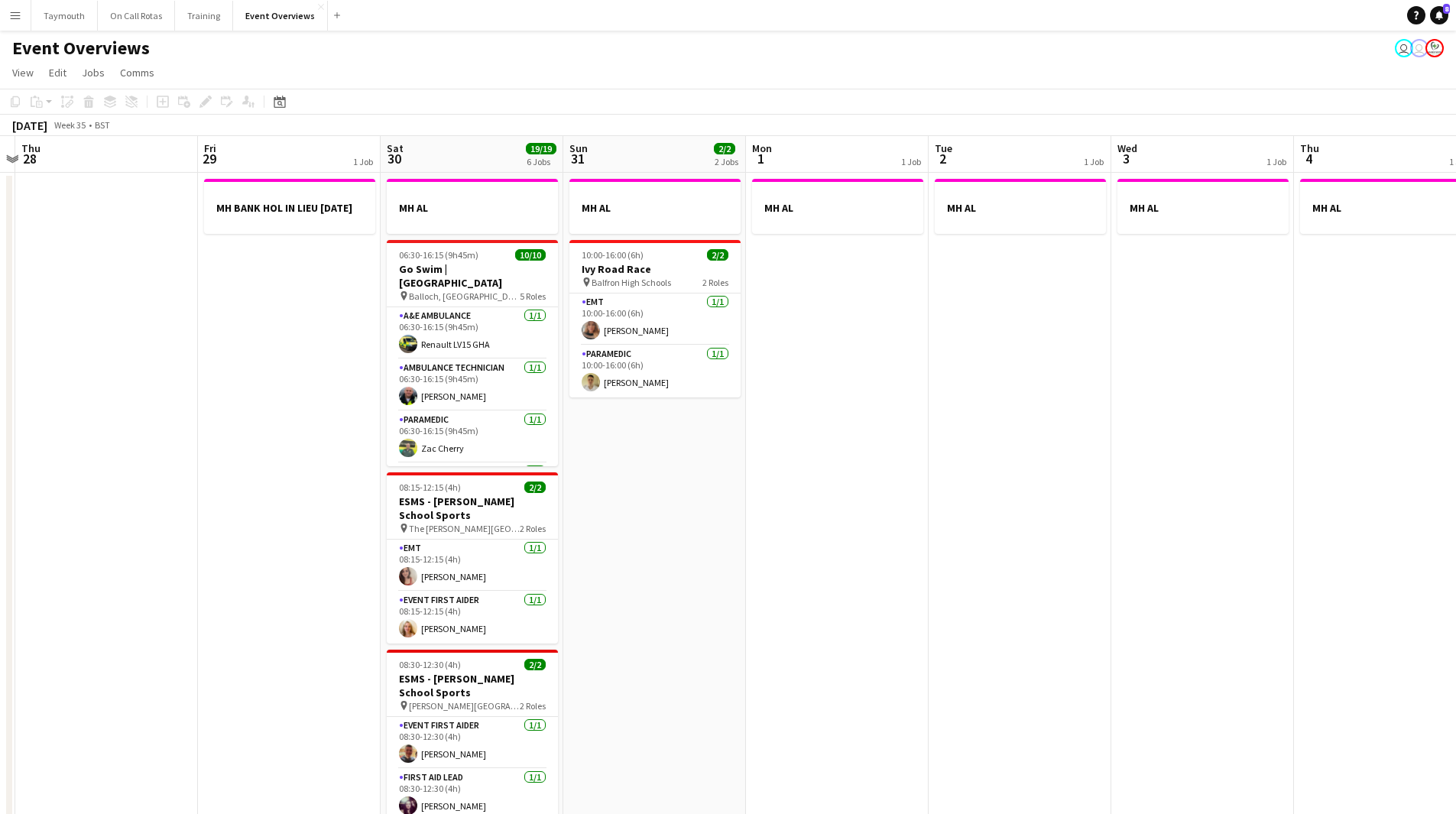
drag, startPoint x: 882, startPoint y: 671, endPoint x: 923, endPoint y: 666, distance: 41.3
click at [959, 671] on app-calendar-viewport "Tue 26 Wed 27 Thu 28 Fri 29 1 Job Sat 30 19/19 6 Jobs Sun 31 2/2 2 Jobs Mon 1 1…" at bounding box center [728, 718] width 1456 height 1165
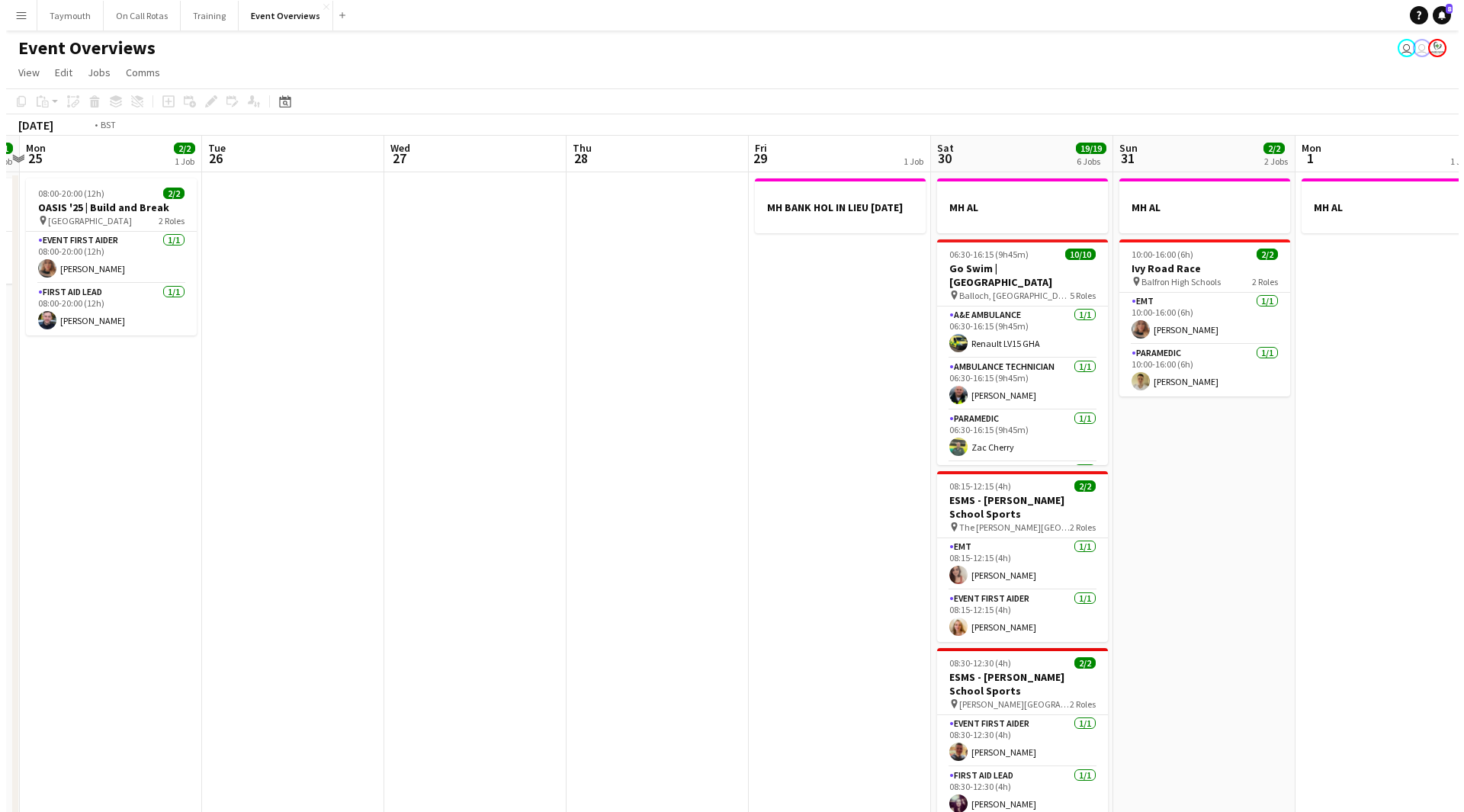
scroll to position [0, 398]
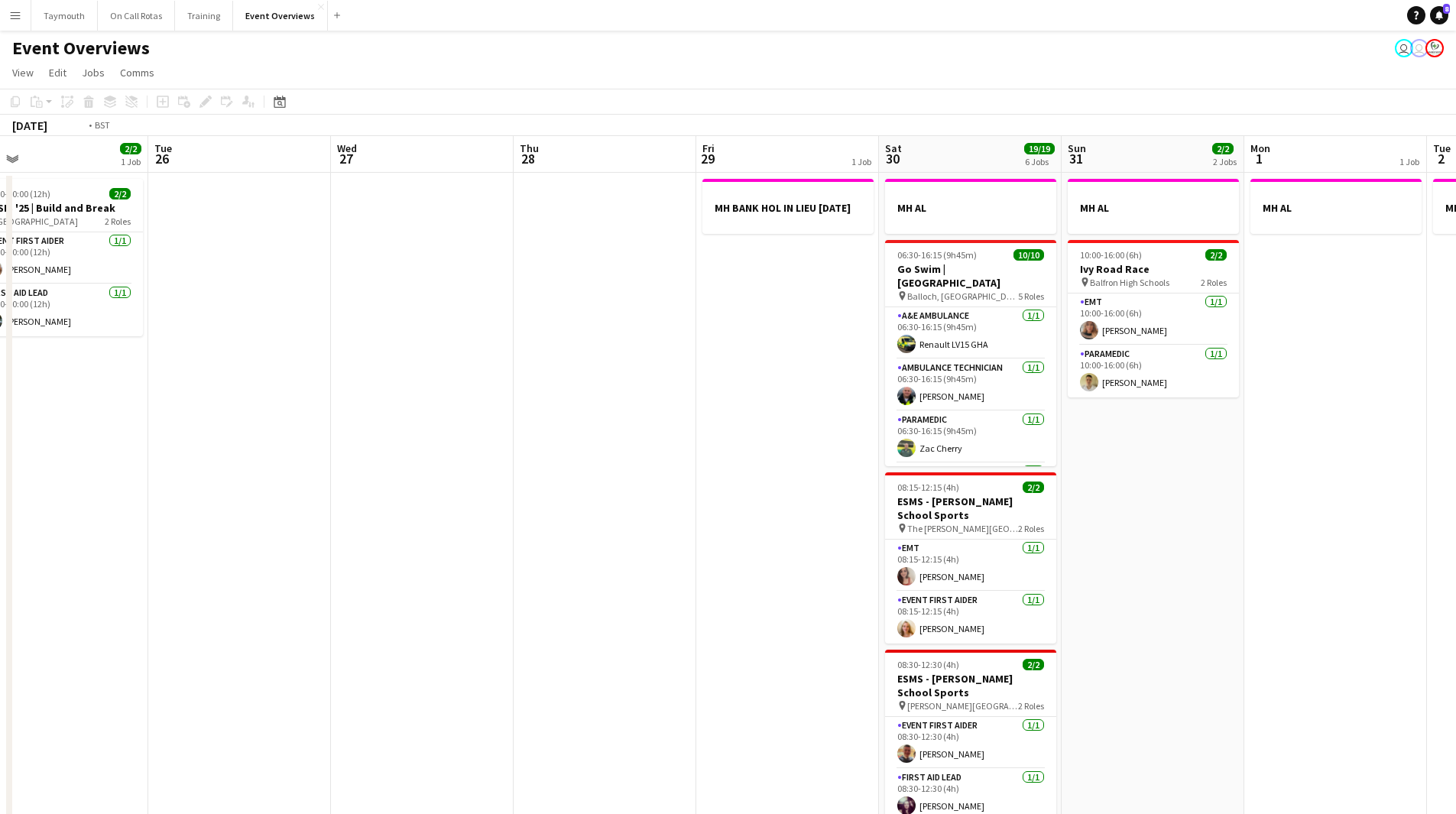
drag, startPoint x: 642, startPoint y: 625, endPoint x: 1282, endPoint y: 624, distance: 640.0
click at [1296, 628] on app-calendar-viewport "Sat 23 13/13 6 Jobs Sun 24 1/1 1 Job Mon 25 2/2 1 Job Tue 26 Wed 27 Thu 28 Fri …" at bounding box center [728, 718] width 1456 height 1165
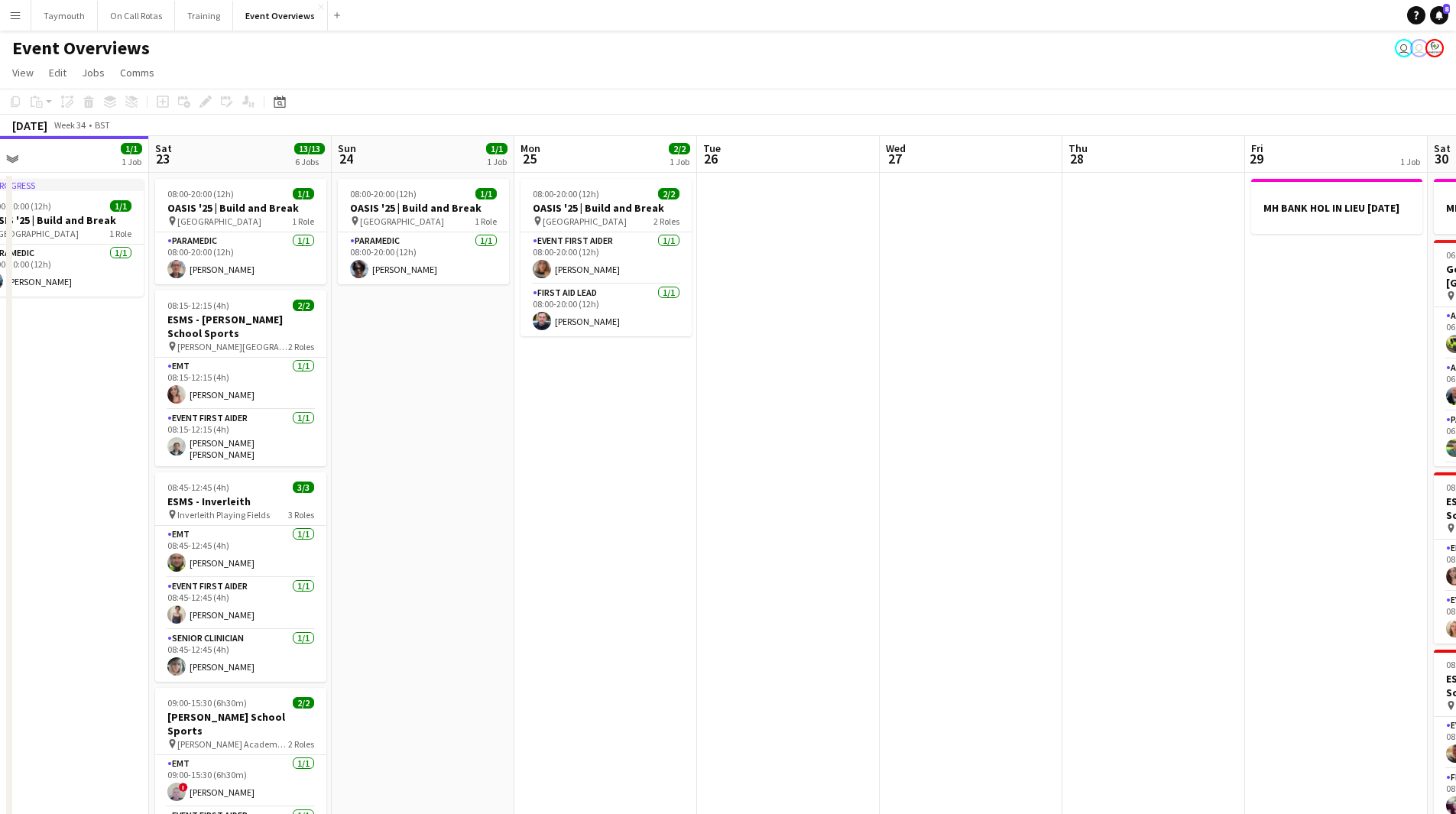
click at [26, 23] on button "Menu" at bounding box center [15, 15] width 31 height 31
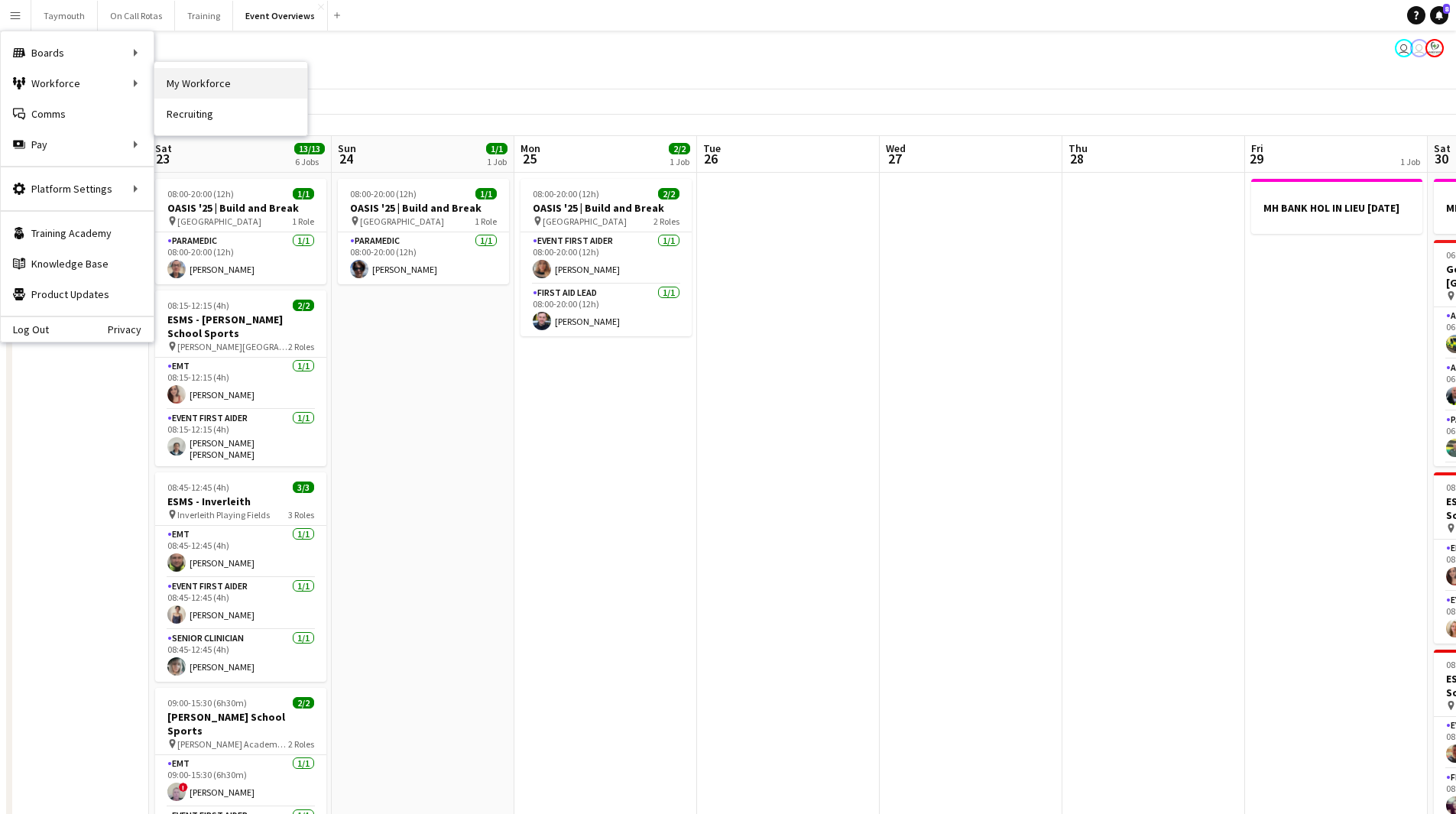
click at [178, 87] on link "My Workforce" at bounding box center [230, 83] width 153 height 31
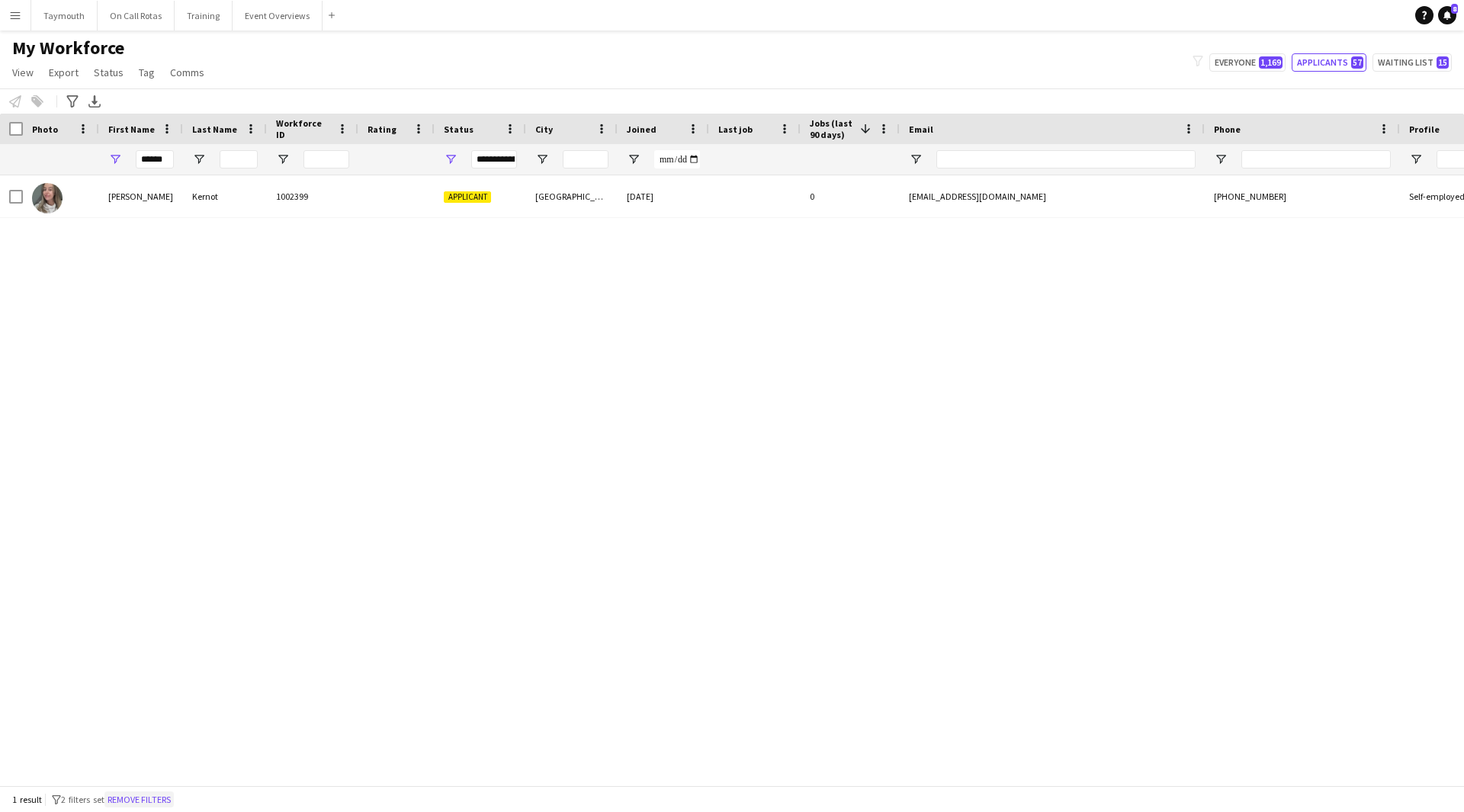
click at [157, 797] on button "Remove filters" at bounding box center [139, 799] width 69 height 17
